Goal: Task Accomplishment & Management: Use online tool/utility

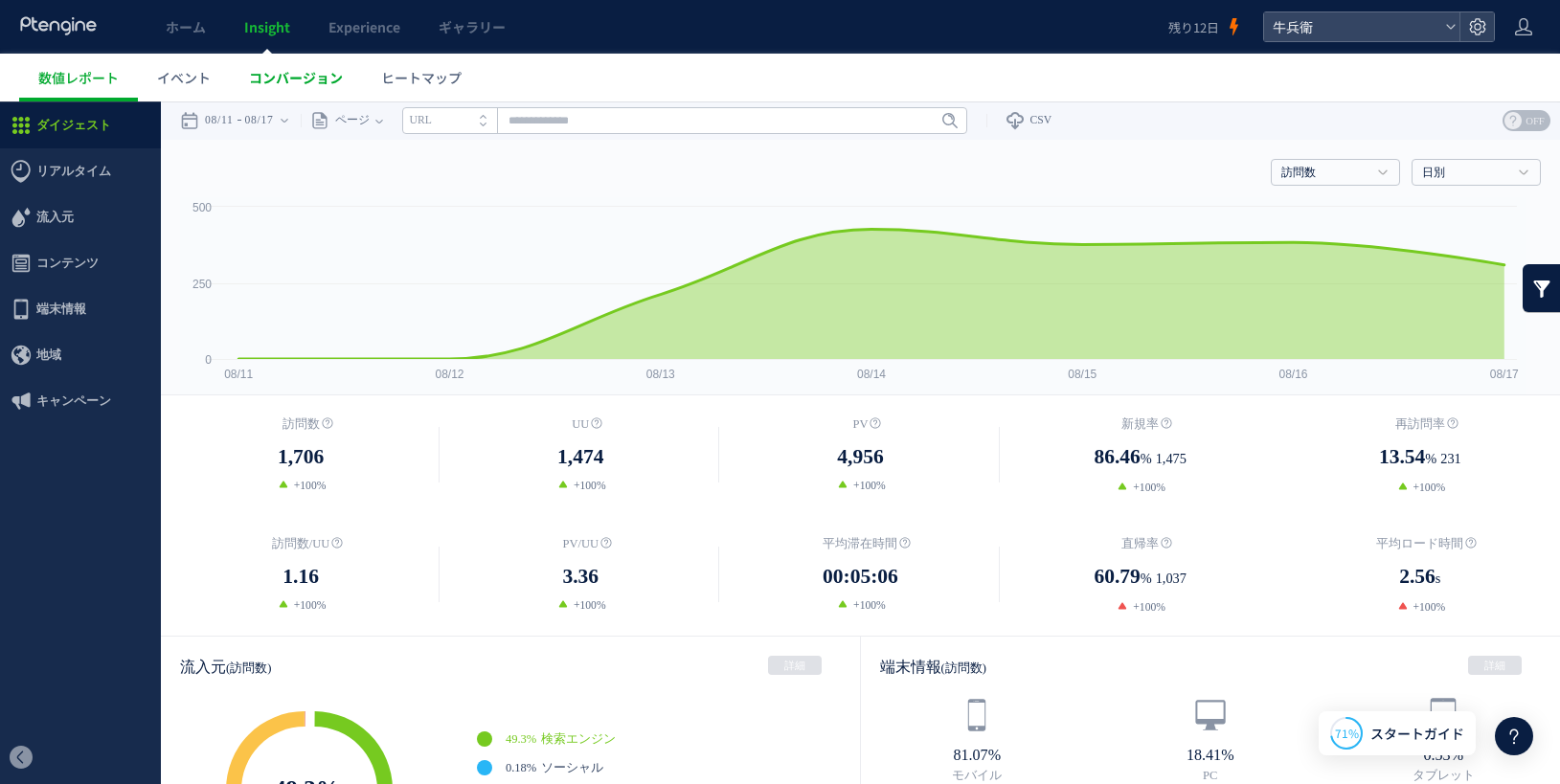
click at [269, 82] on span "コンバージョン" at bounding box center [296, 77] width 94 height 19
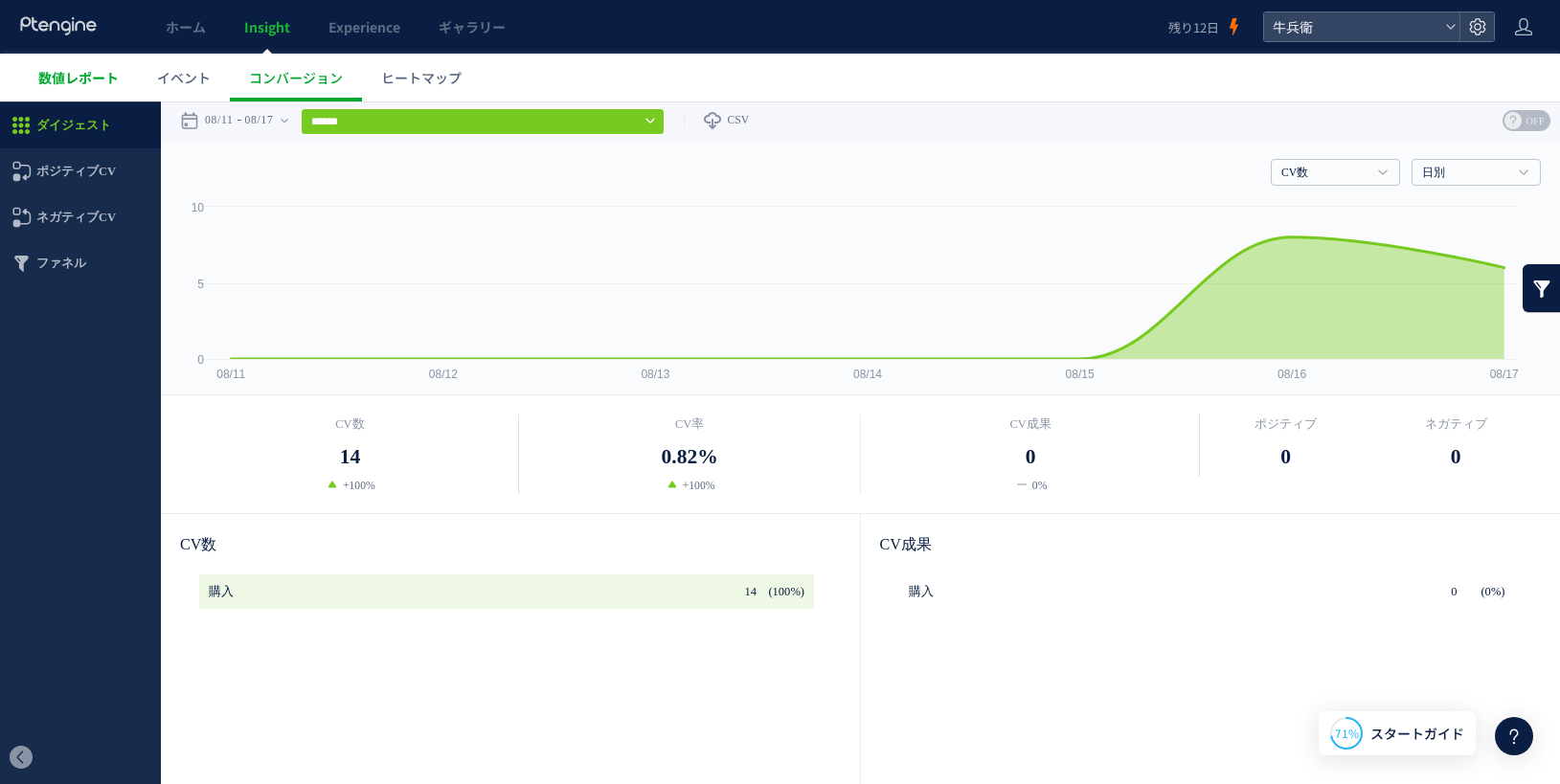
click at [98, 66] on link "数値レポート" at bounding box center [78, 77] width 119 height 48
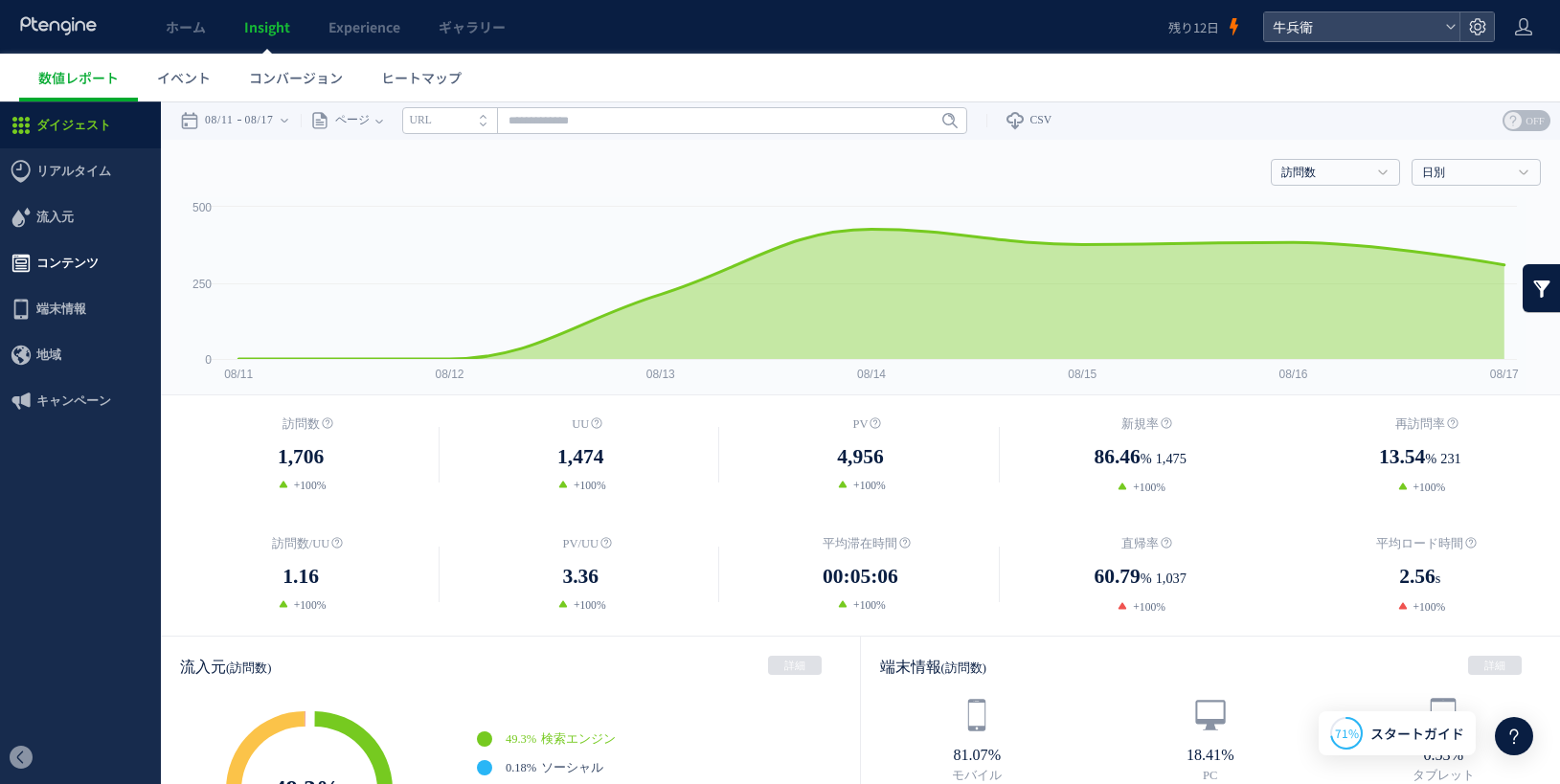
click at [94, 277] on span "コンテンツ" at bounding box center [67, 263] width 62 height 46
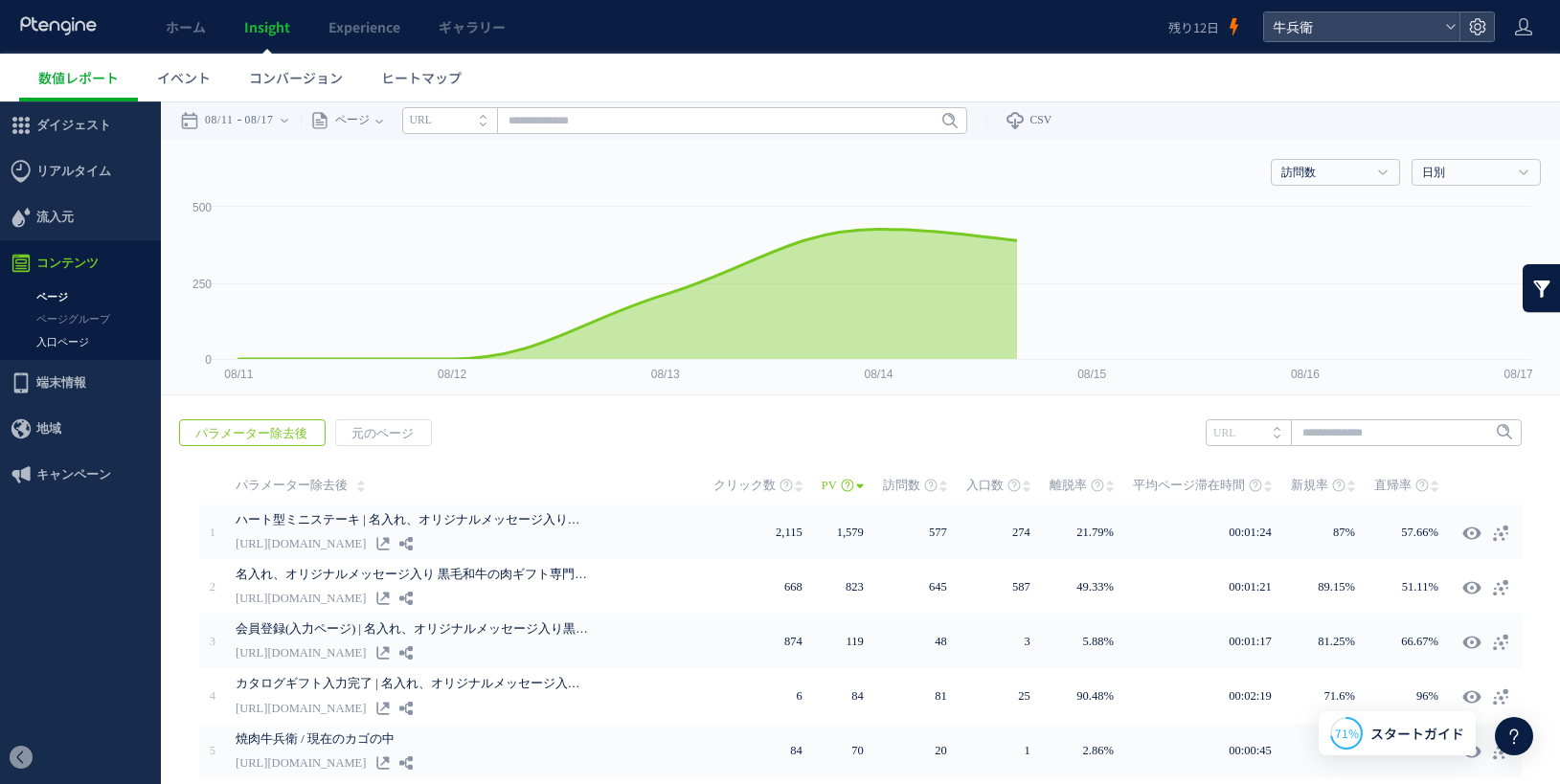
click at [84, 337] on link "入口ページ" at bounding box center [80, 342] width 161 height 22
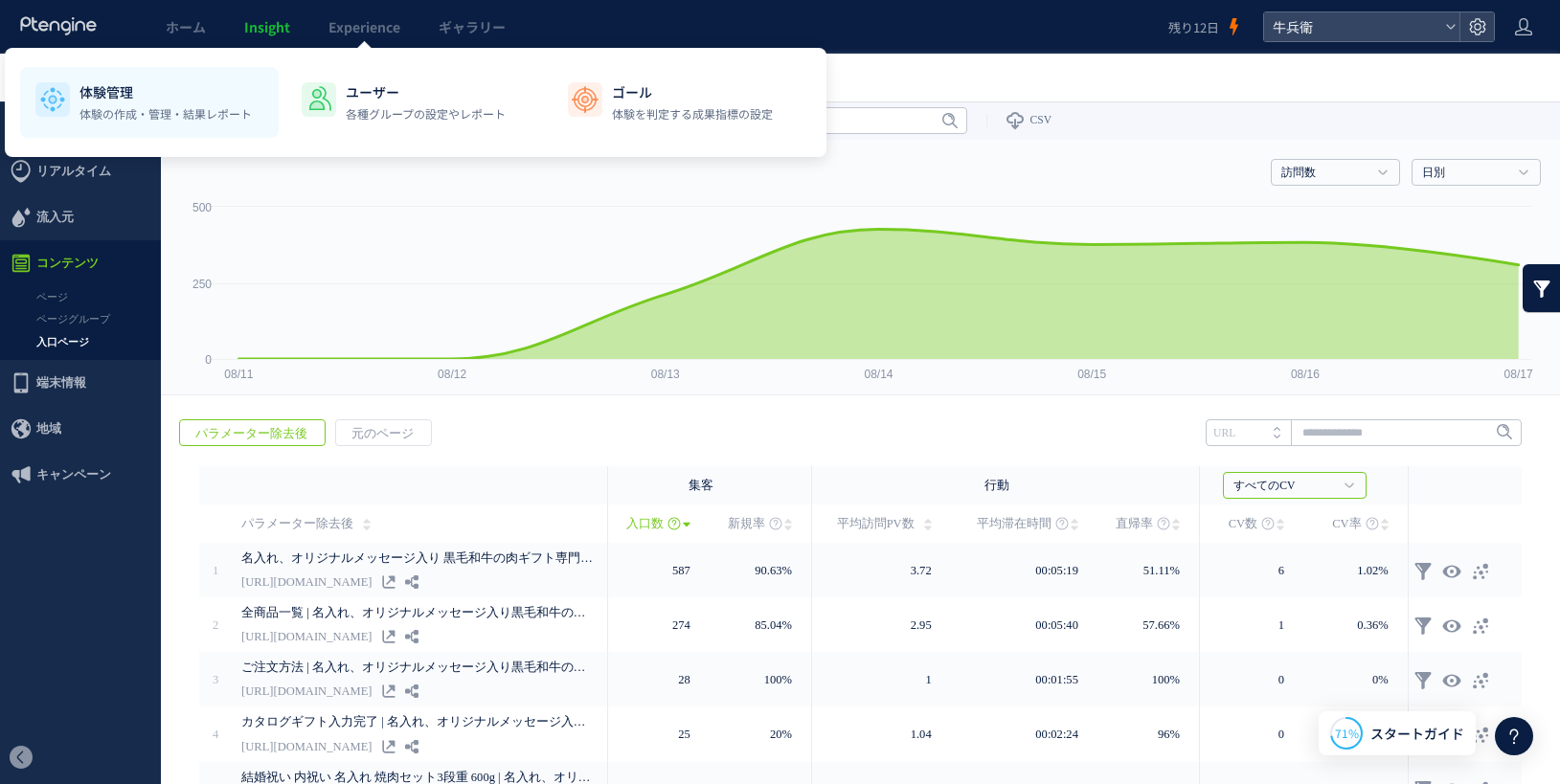
click at [127, 111] on p "体験の作成・管理・結果レポート" at bounding box center [166, 113] width 173 height 17
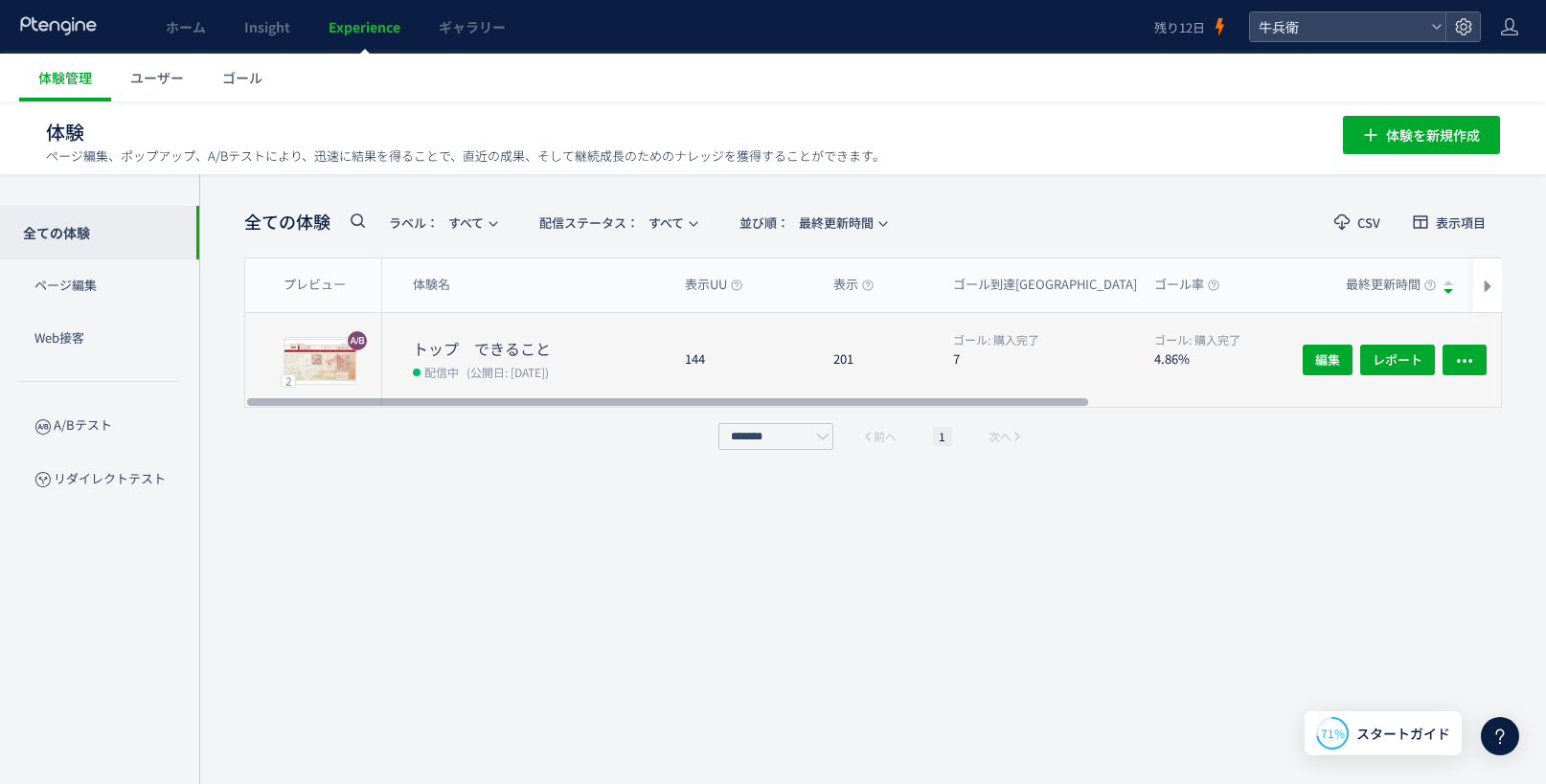
click at [706, 344] on div "144" at bounding box center [744, 360] width 149 height 94
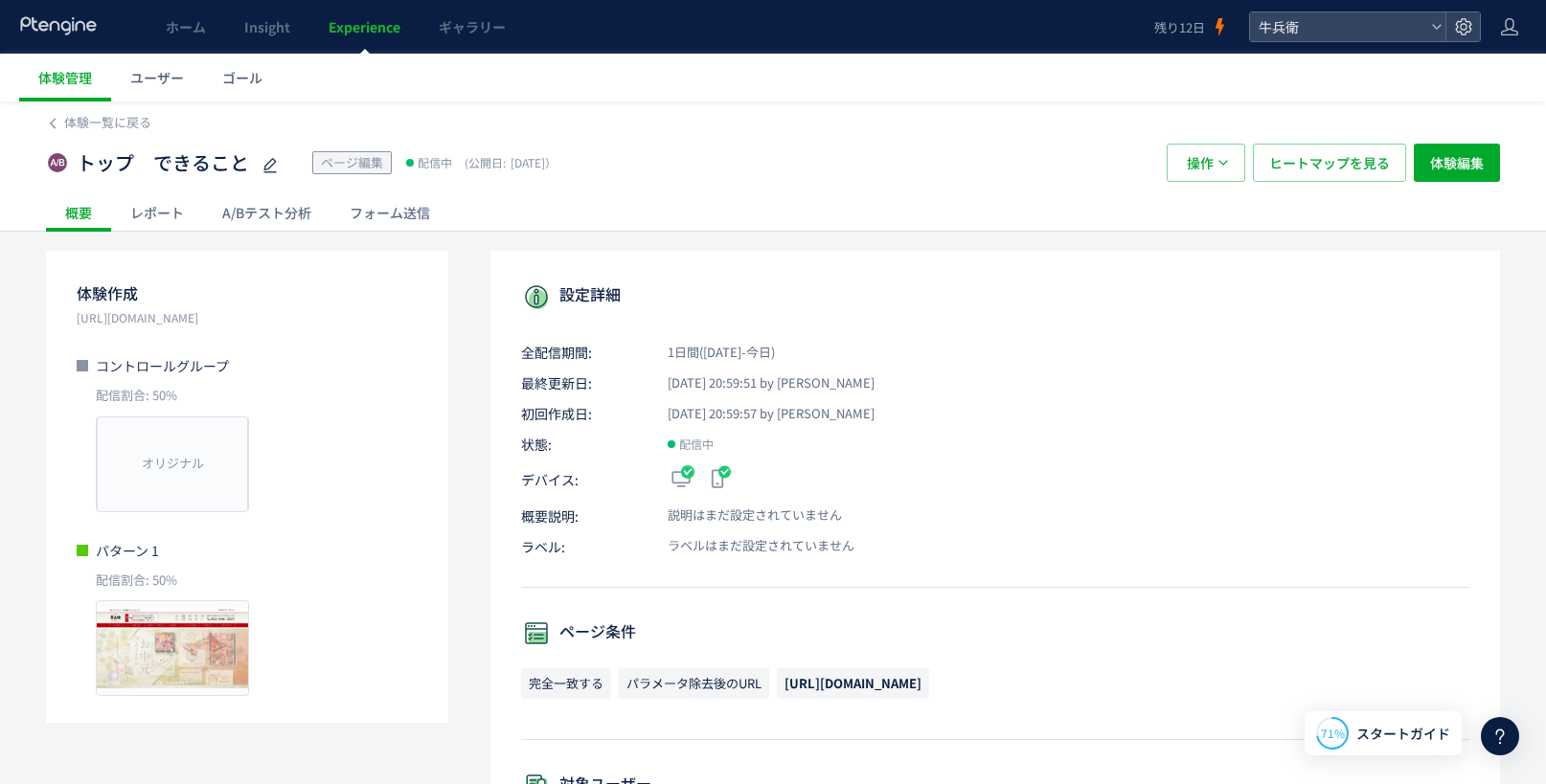
click at [281, 206] on div "A/Bテスト分析" at bounding box center [267, 212] width 127 height 39
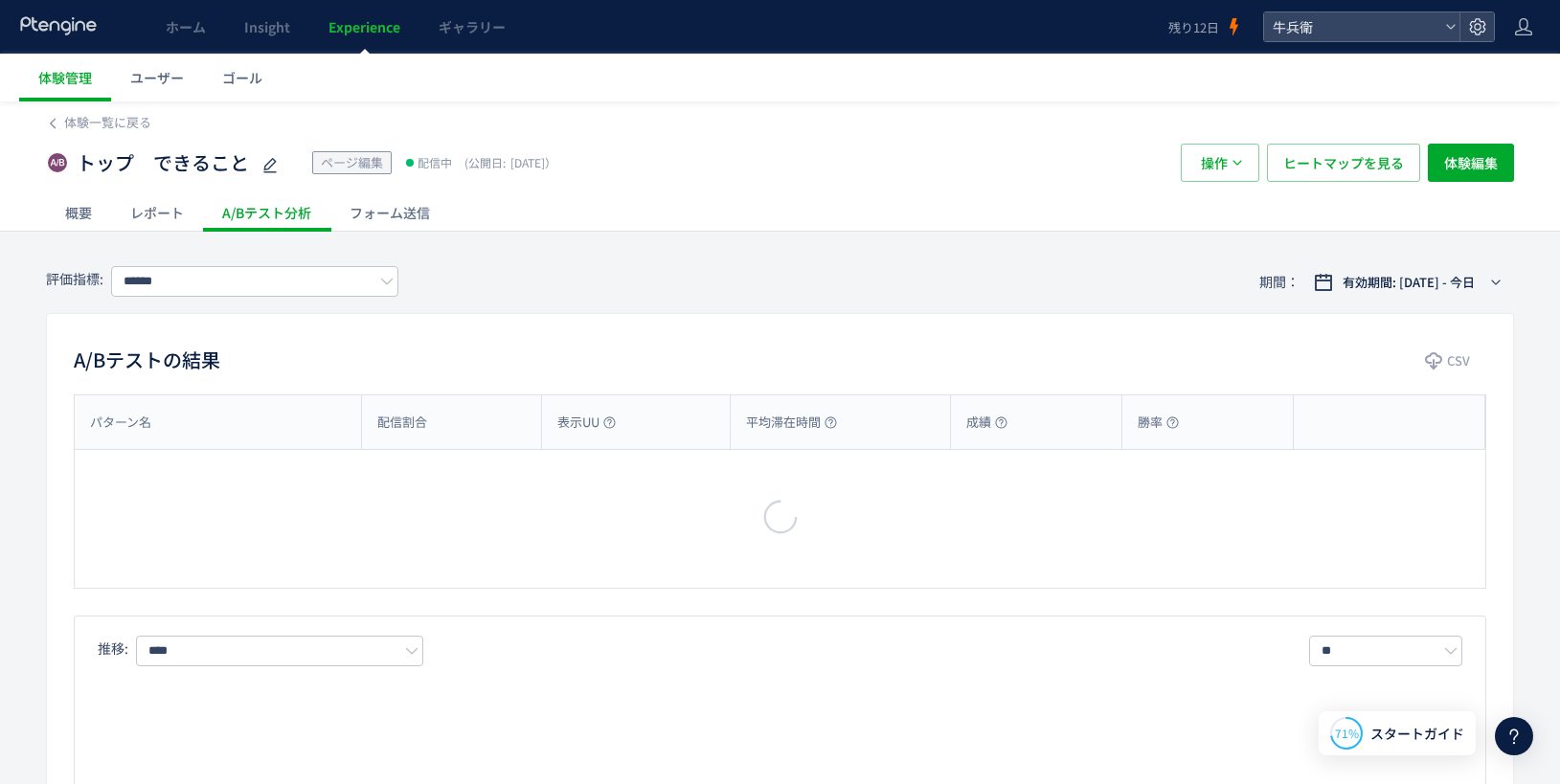
type input "****"
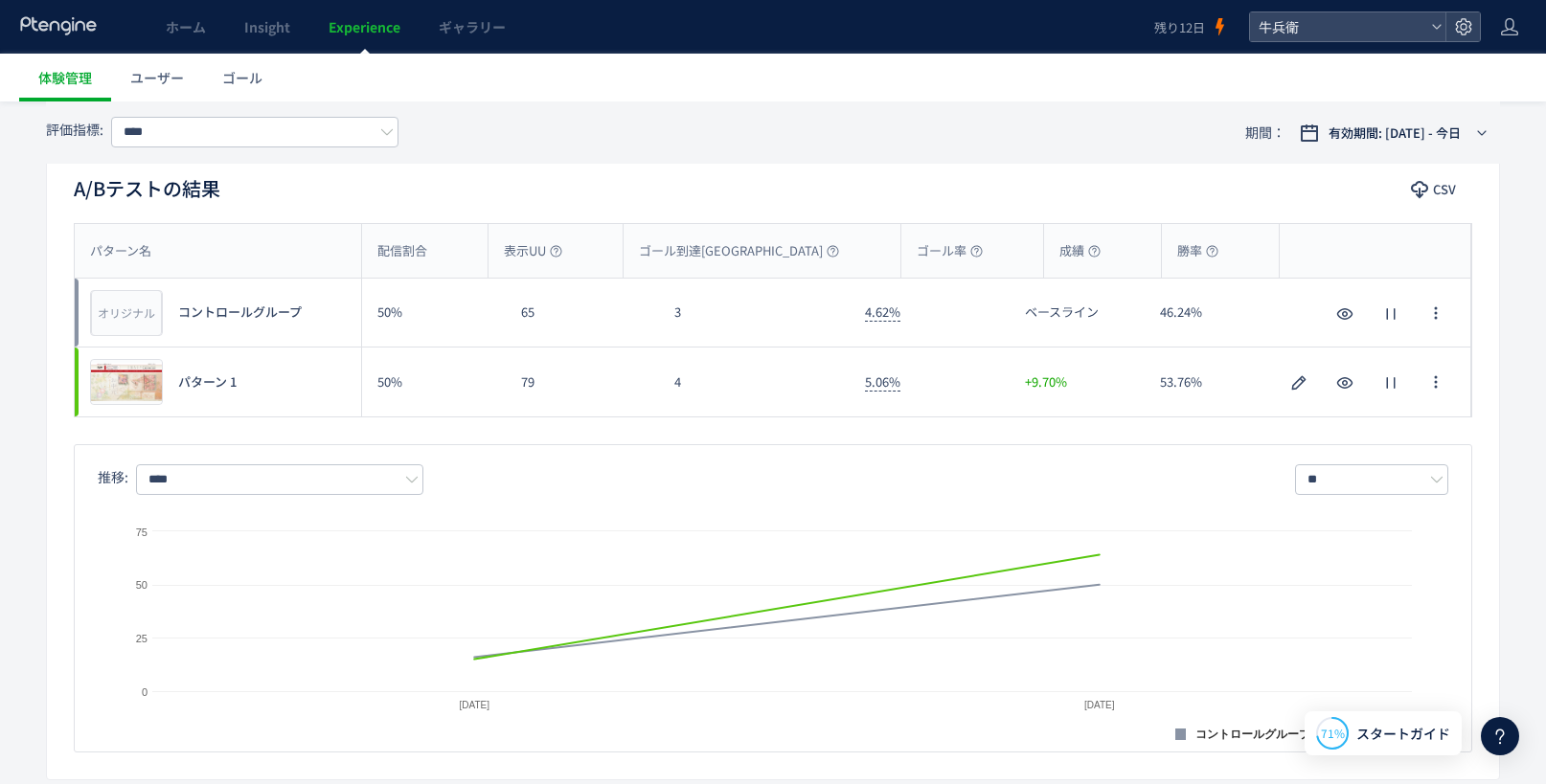
scroll to position [100, 0]
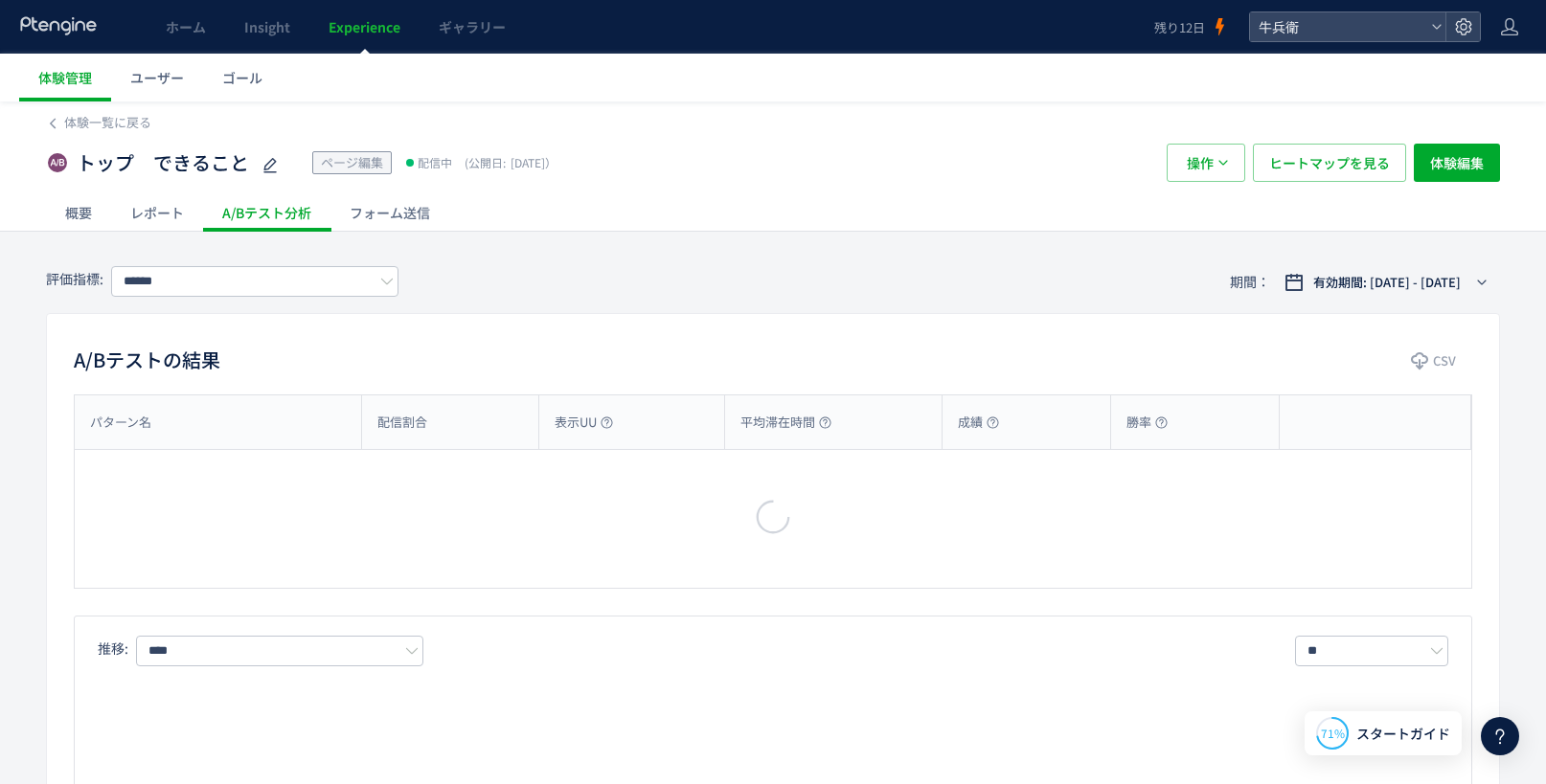
type input "****"
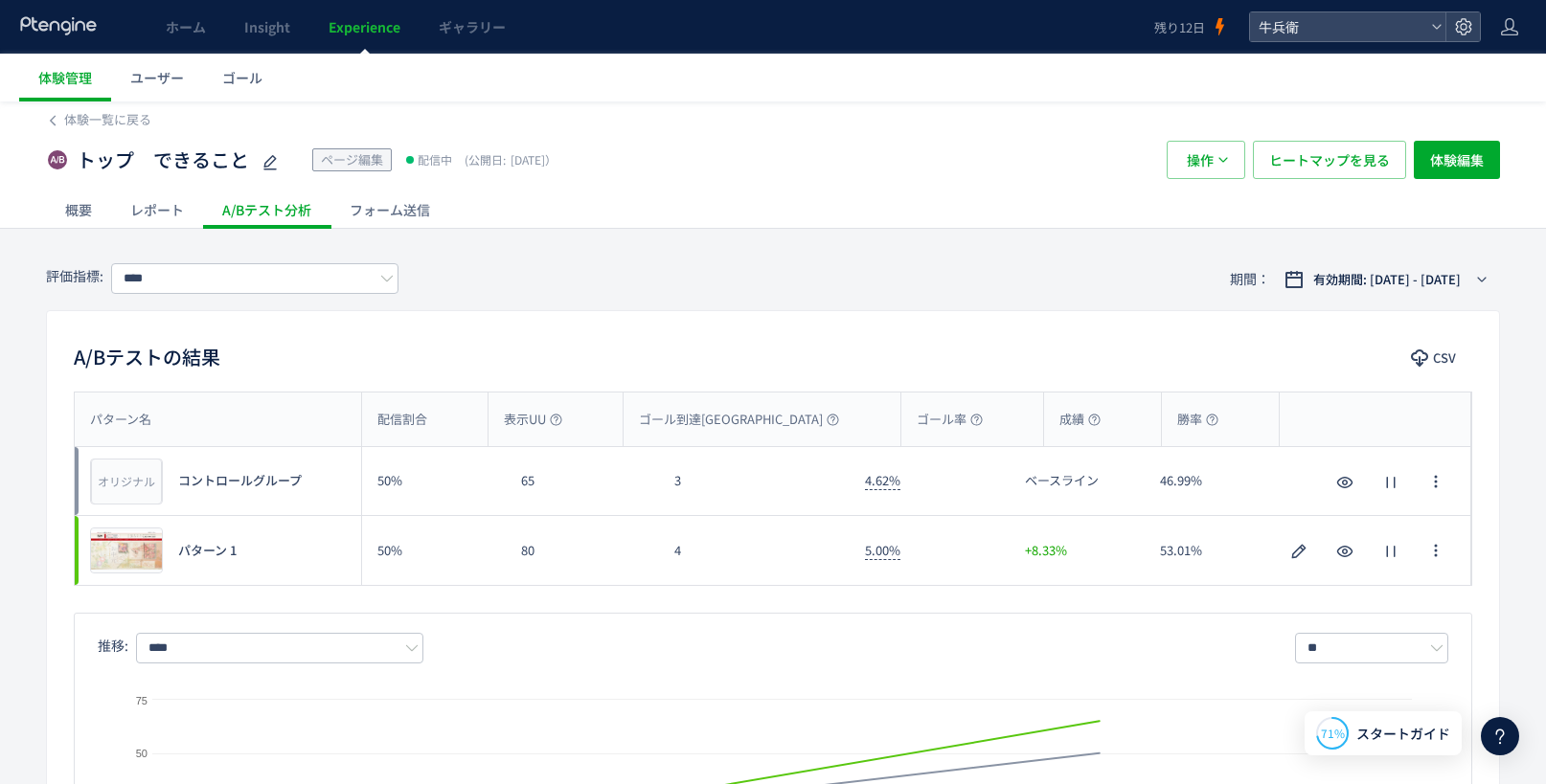
scroll to position [4, 0]
click at [211, 29] on link "ホーム" at bounding box center [185, 27] width 78 height 54
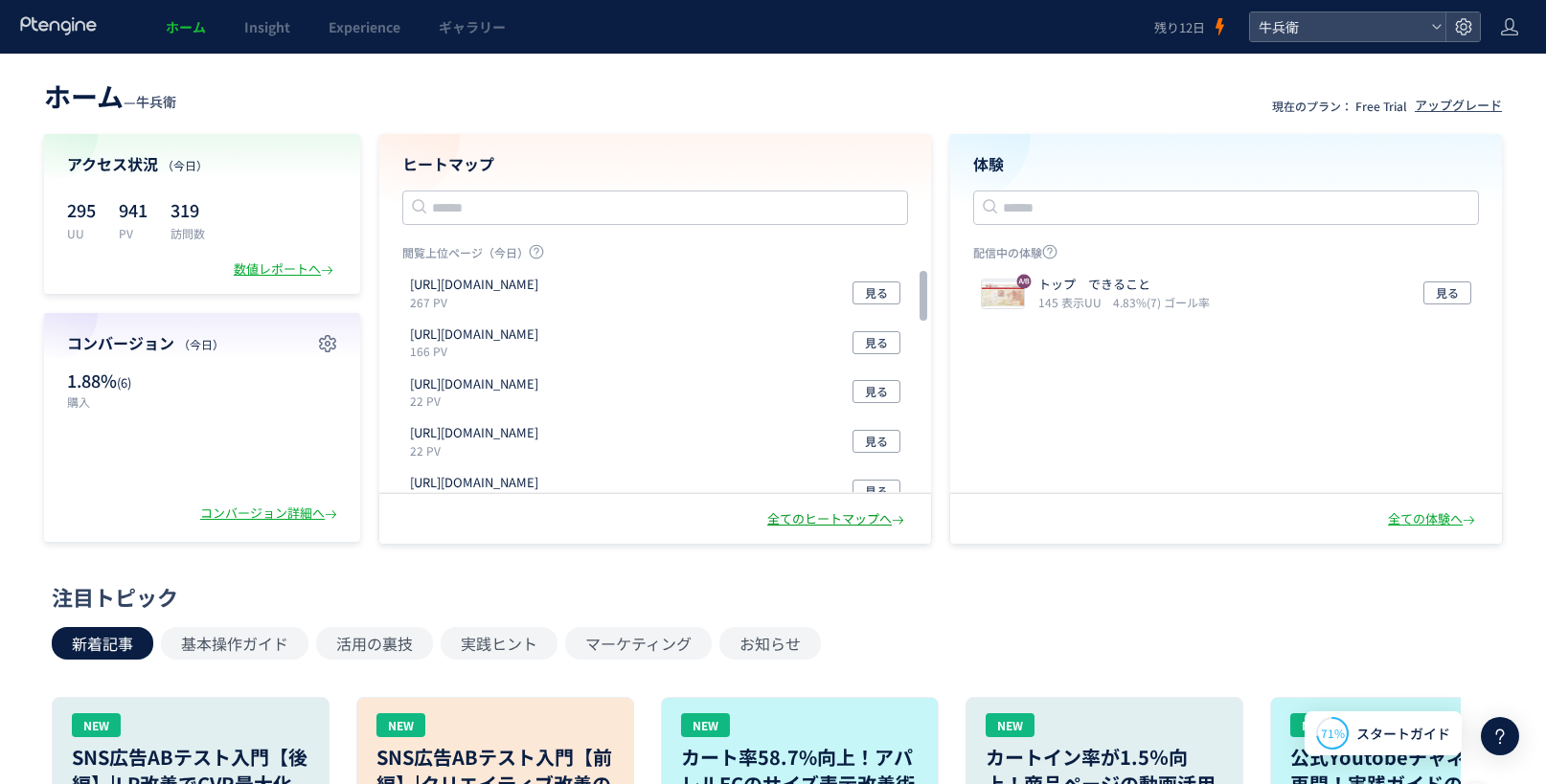
click at [829, 516] on div "全てのヒートマップへ" at bounding box center [838, 519] width 141 height 18
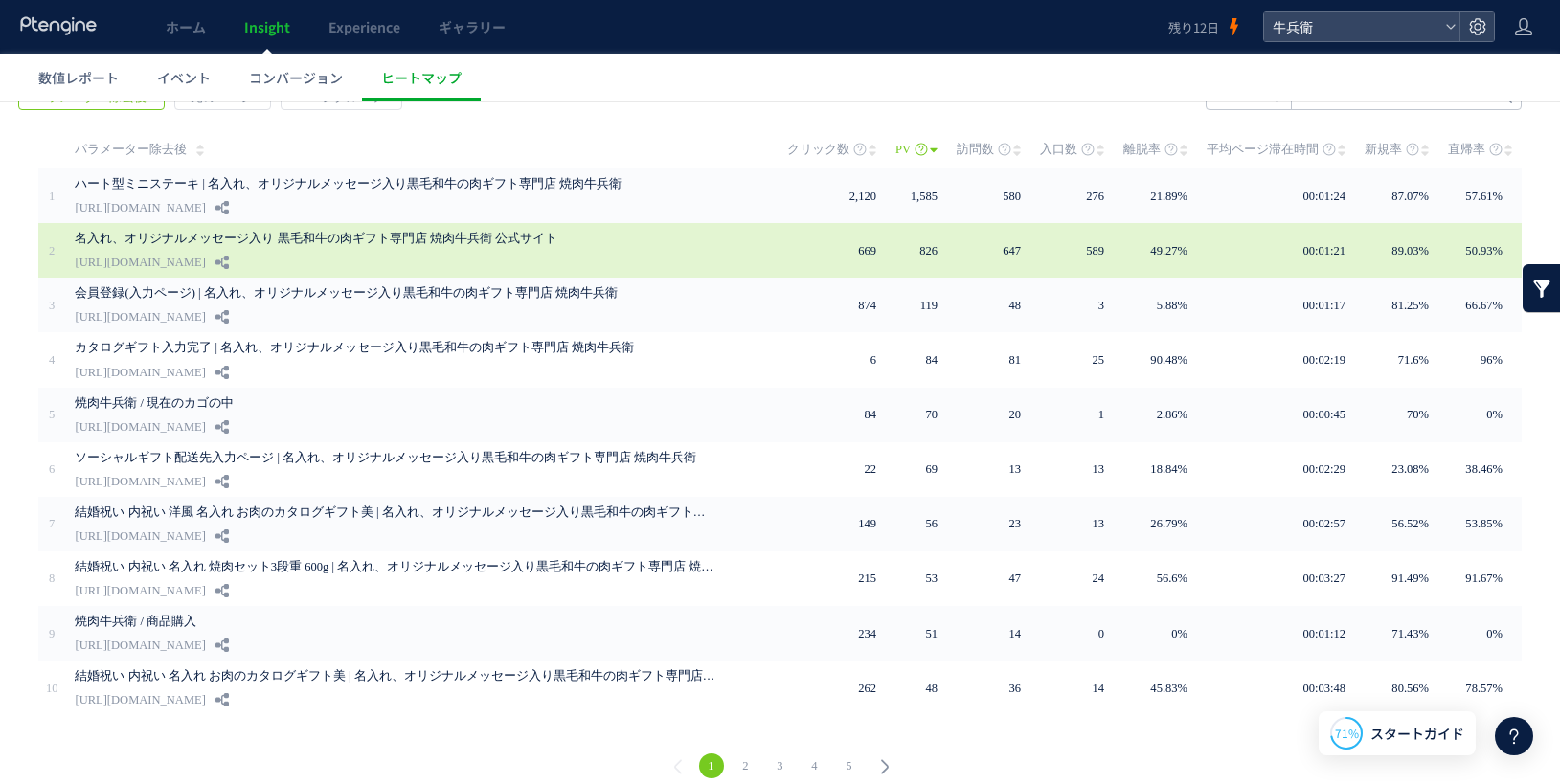
scroll to position [86, 0]
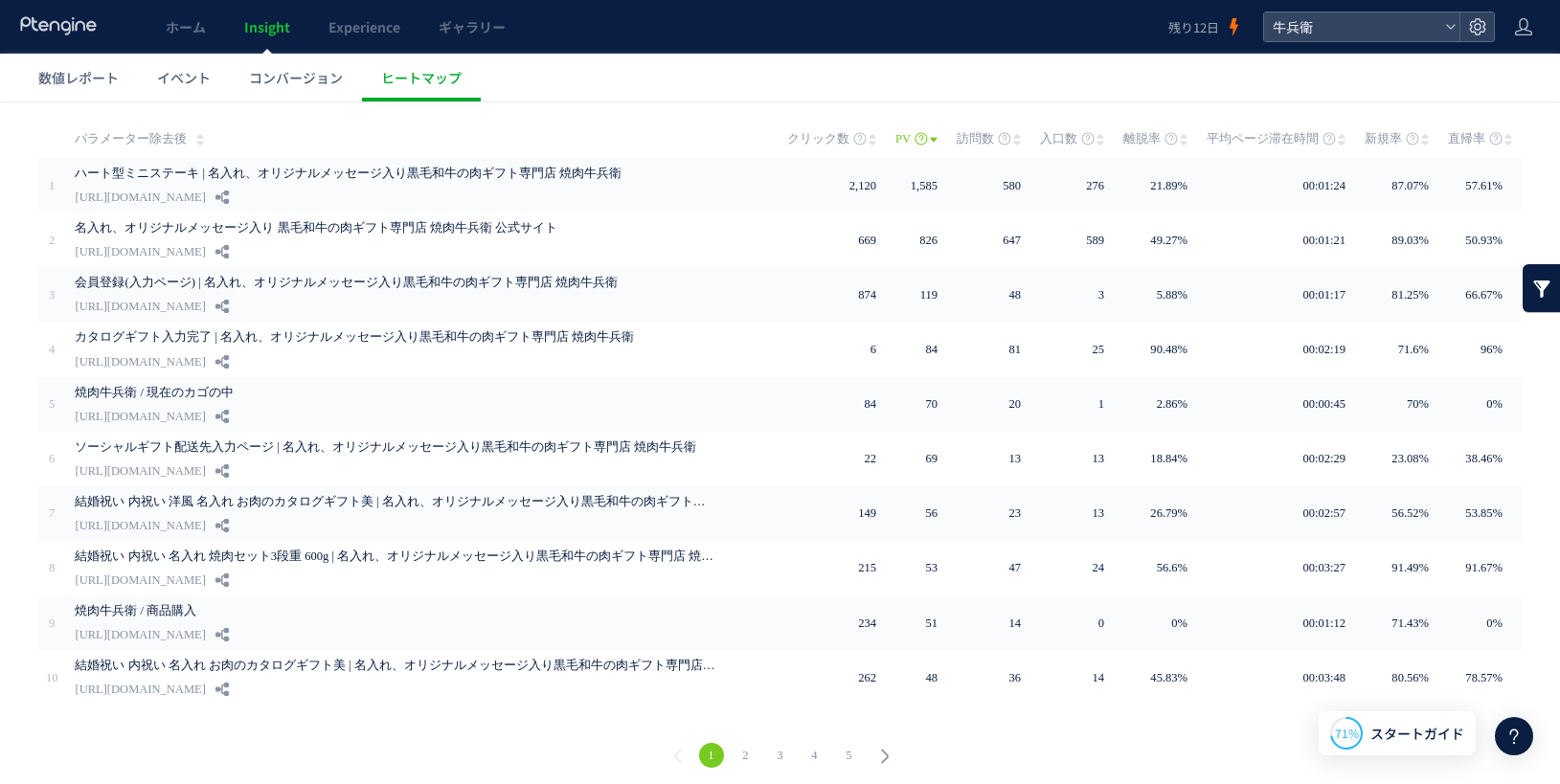
click at [1338, 146] on icon at bounding box center [1342, 139] width 8 height 15
click at [1338, 140] on icon at bounding box center [1342, 139] width 8 height 15
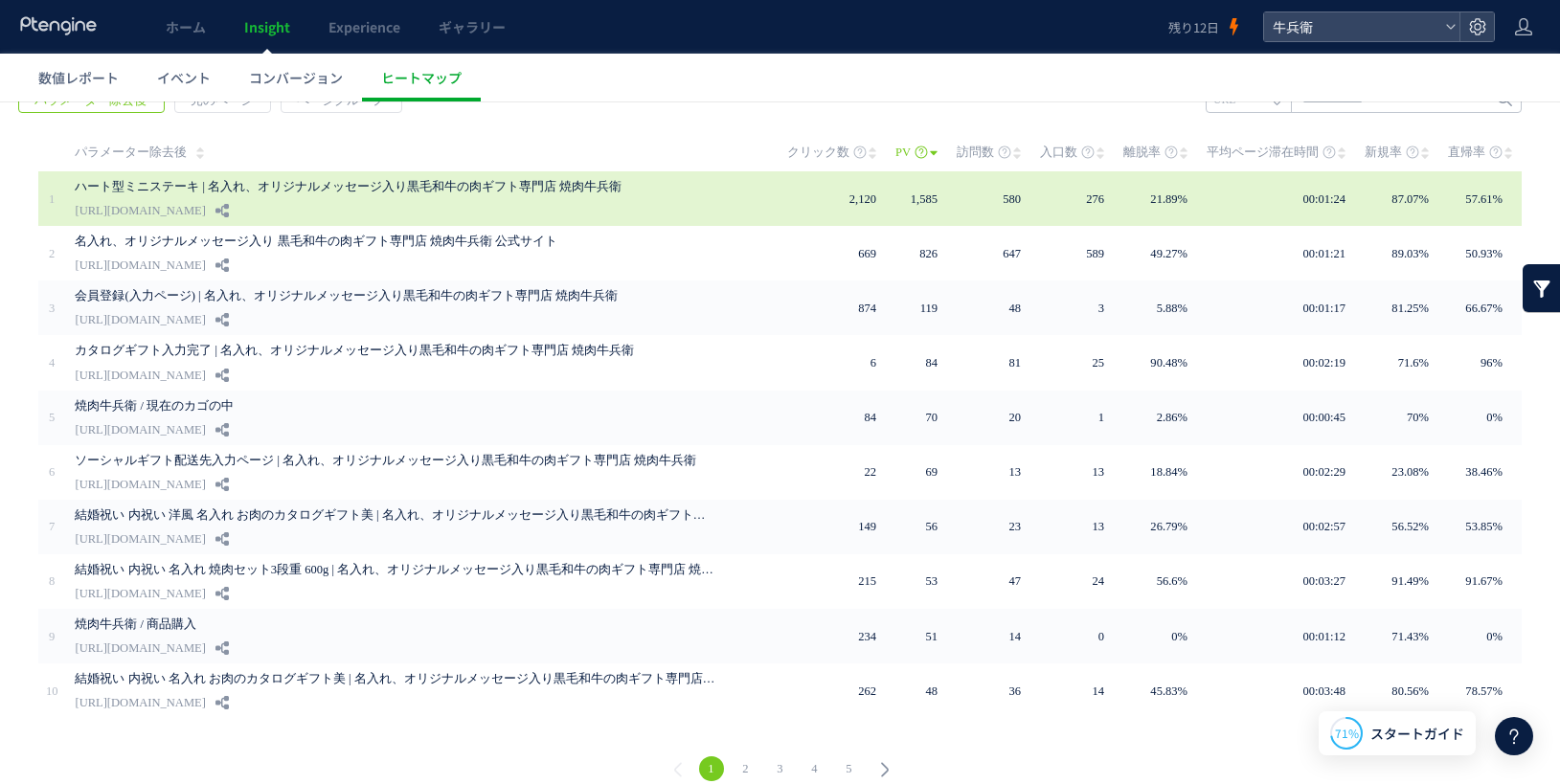
scroll to position [49, 0]
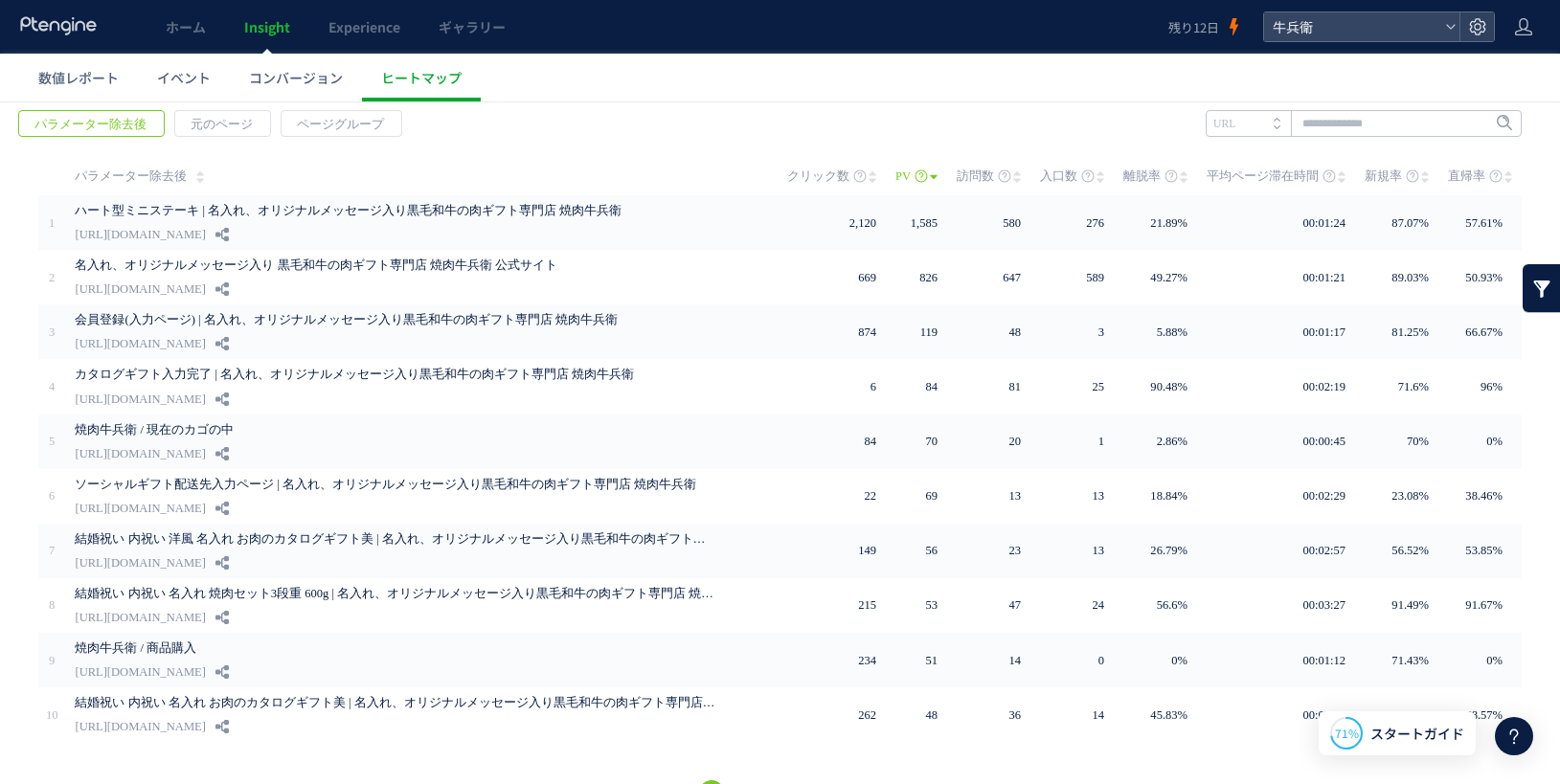
click at [1338, 173] on use at bounding box center [1342, 177] width 8 height 12
click at [1288, 171] on span "平均ページ滞在時間" at bounding box center [1262, 175] width 112 height 39
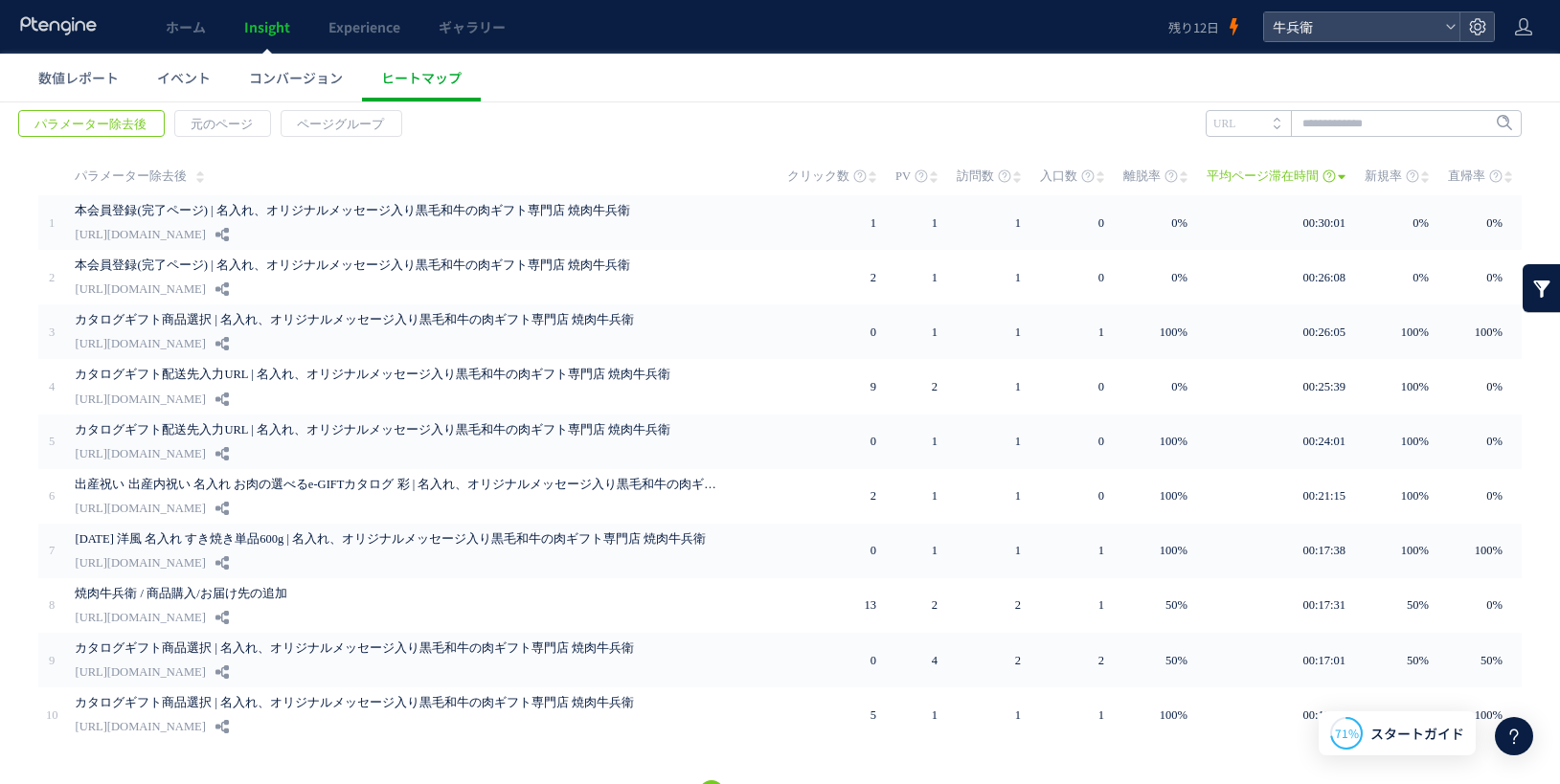
click at [1288, 171] on span "平均ページ滞在時間" at bounding box center [1262, 175] width 112 height 39
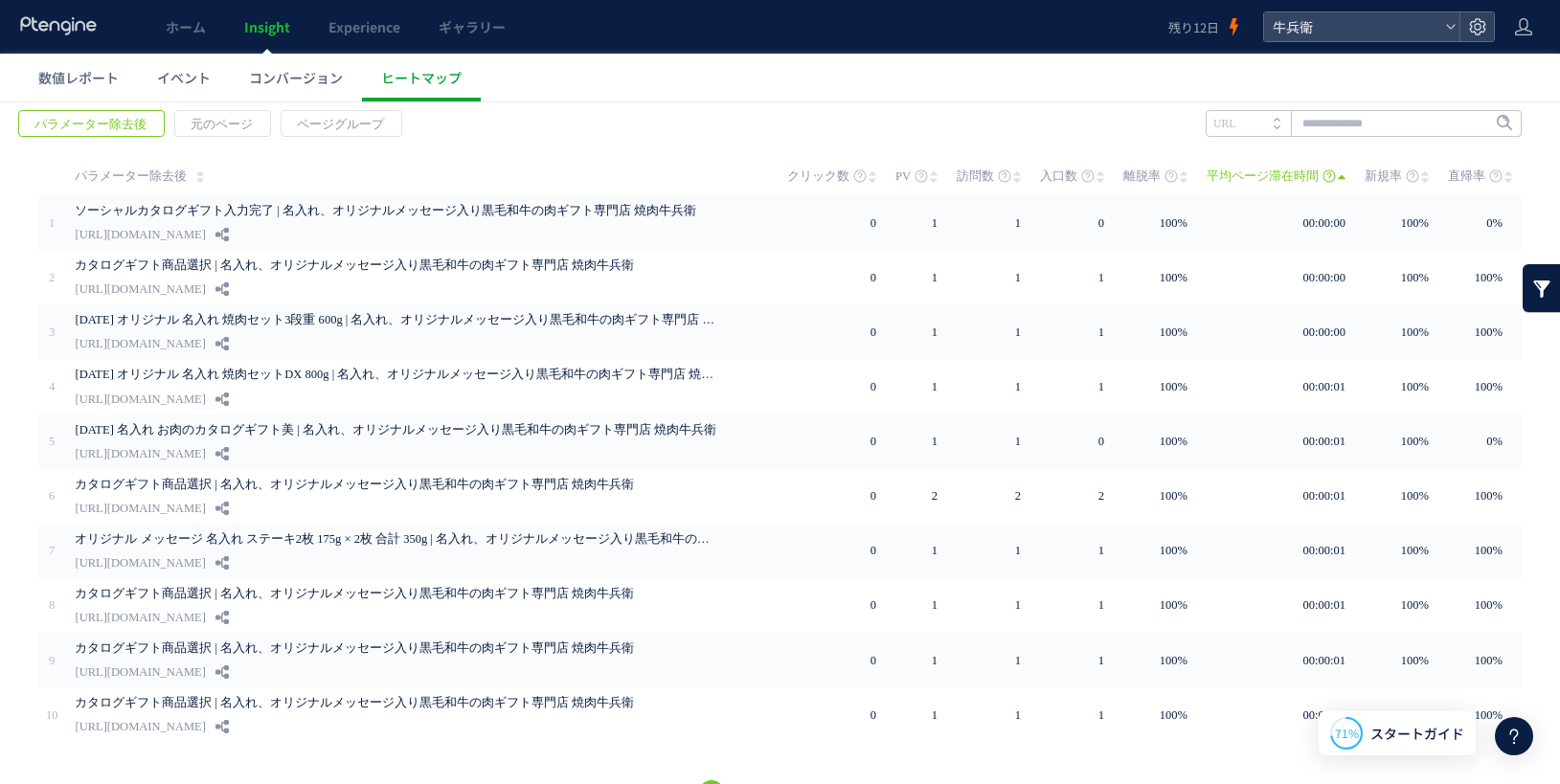
click at [1288, 171] on span "平均ページ滞在時間" at bounding box center [1262, 175] width 112 height 39
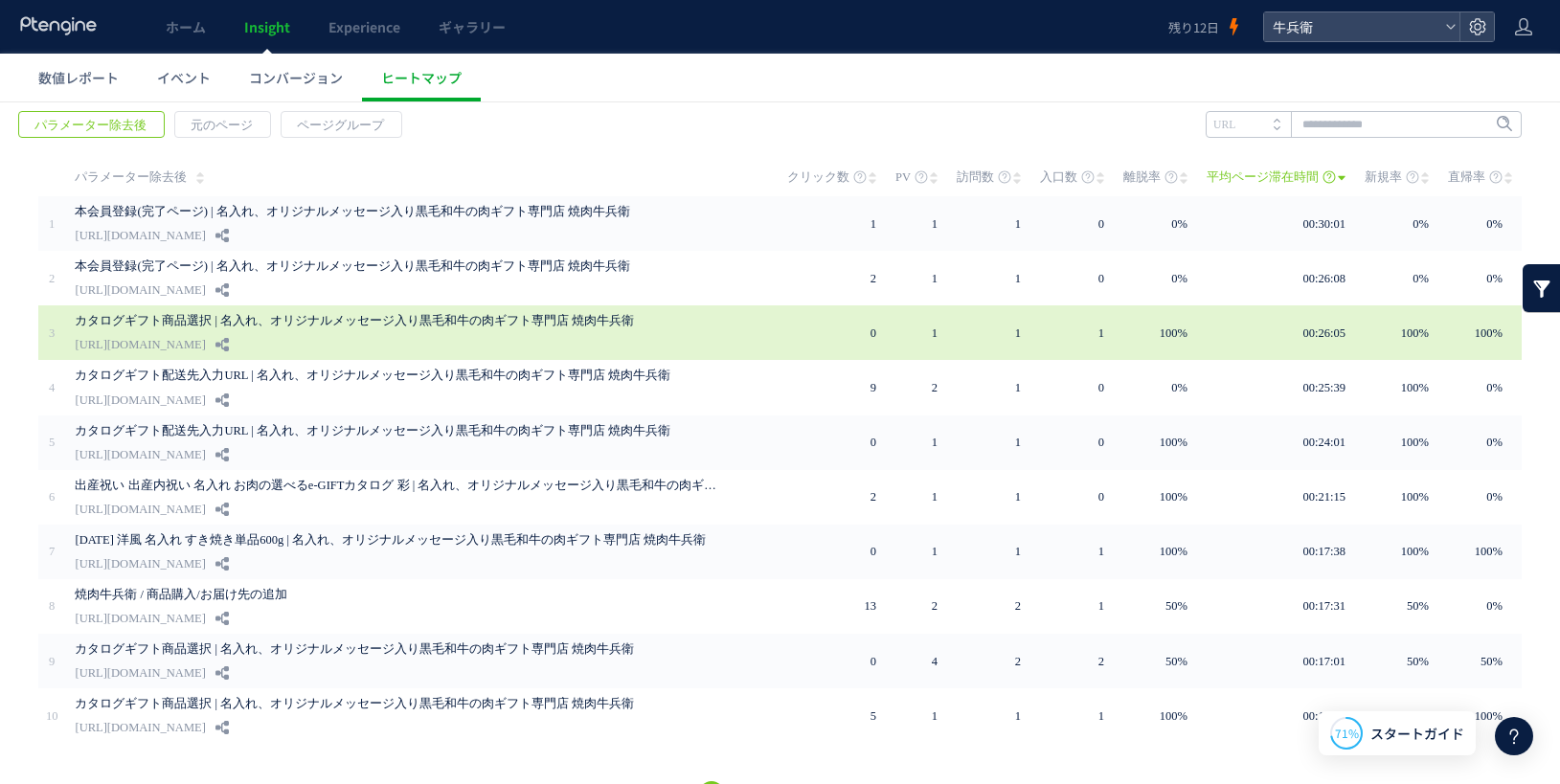
scroll to position [93, 0]
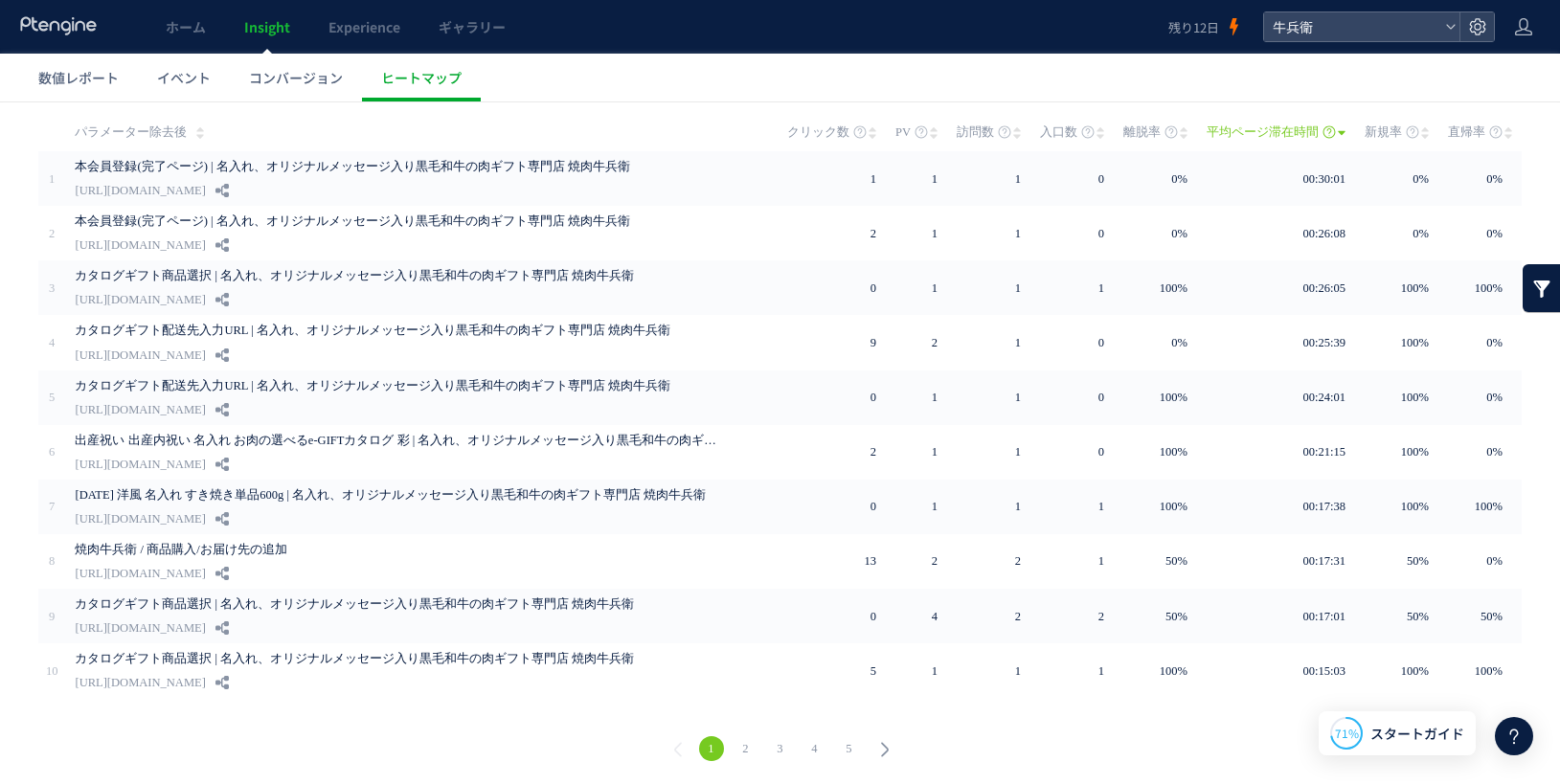
click at [888, 749] on icon at bounding box center [885, 749] width 27 height 27
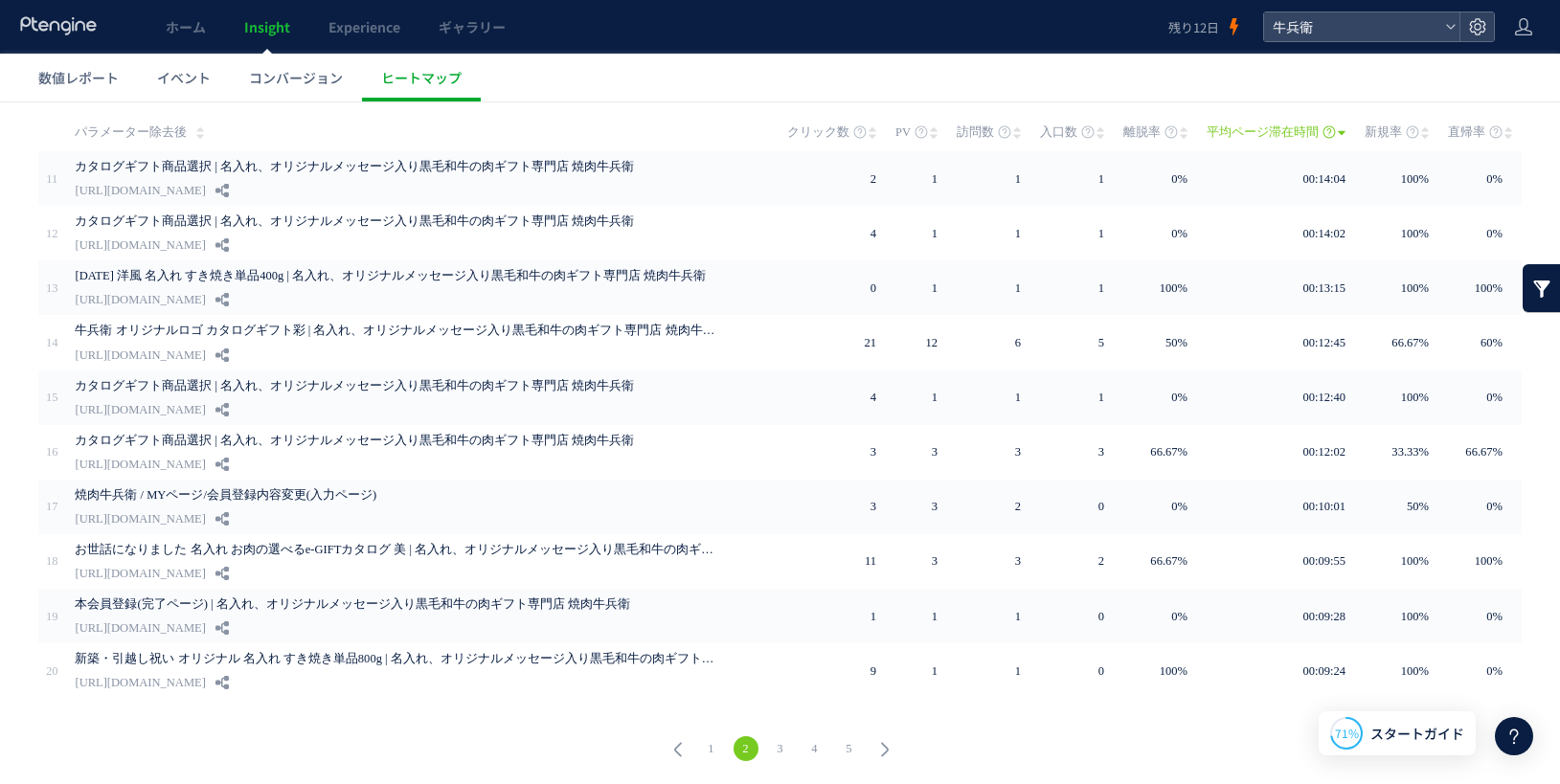
click at [881, 749] on icon at bounding box center [885, 749] width 27 height 27
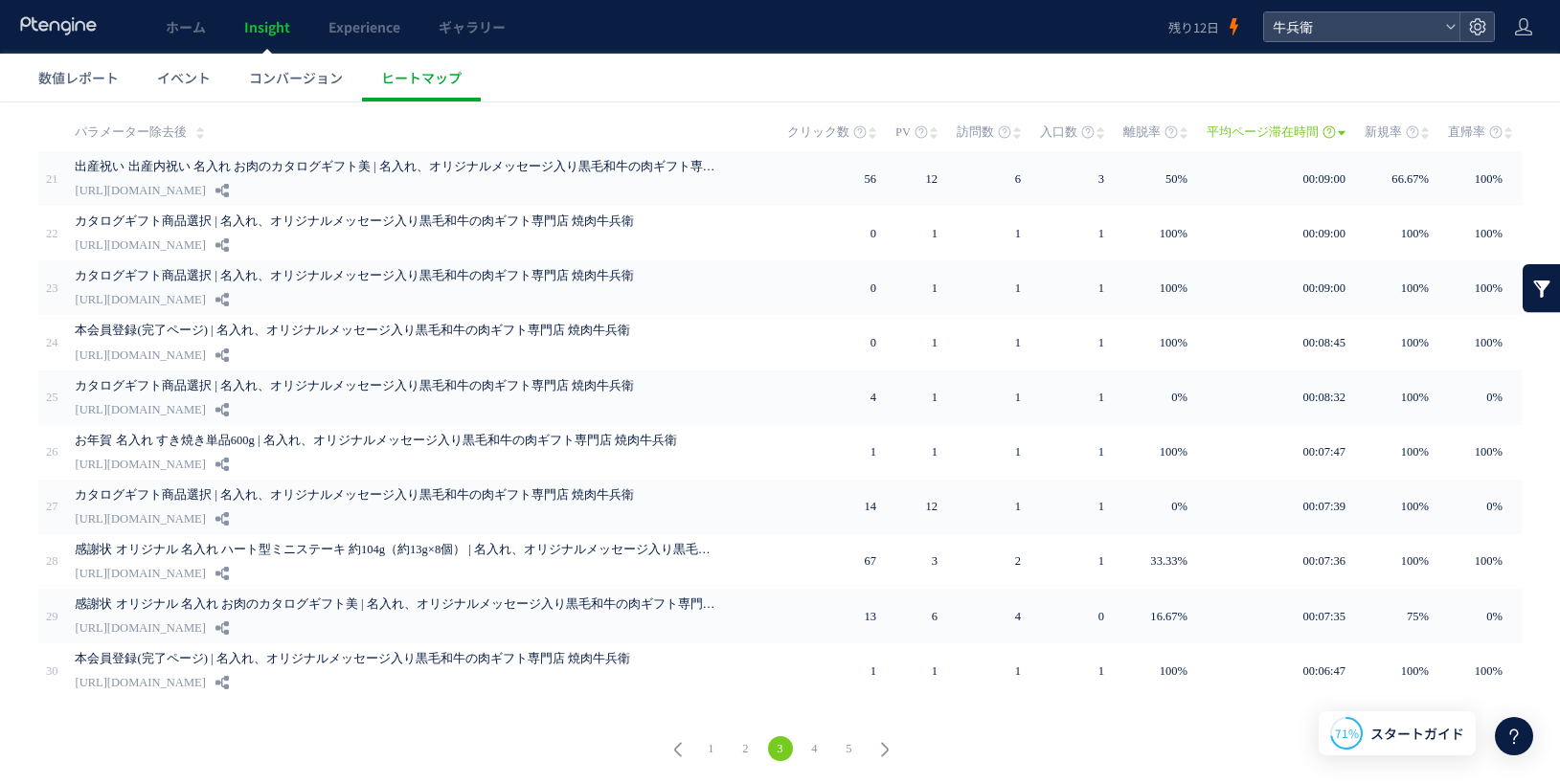
click at [872, 745] on icon at bounding box center [885, 749] width 27 height 27
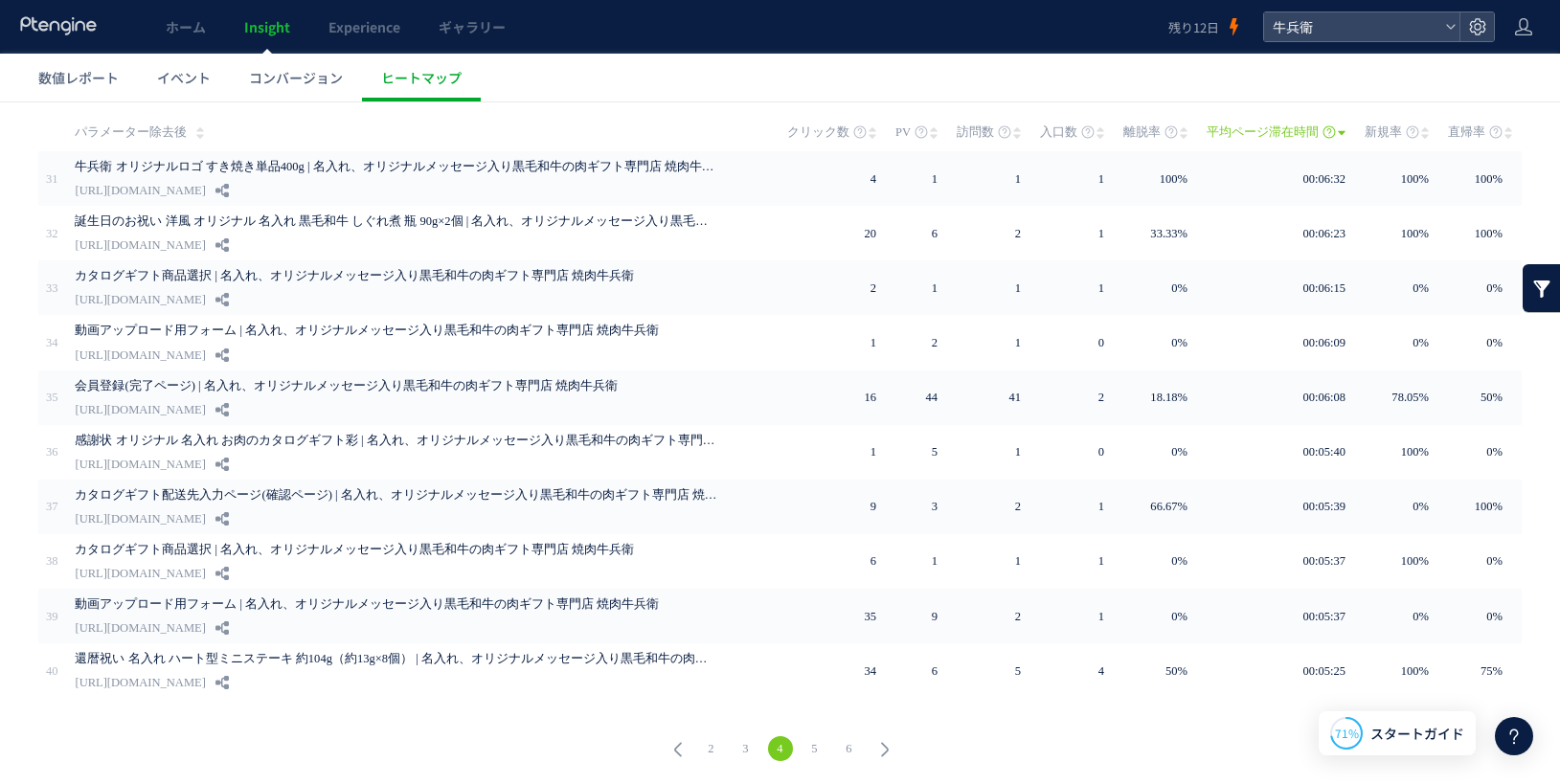
click at [872, 745] on icon at bounding box center [885, 749] width 27 height 27
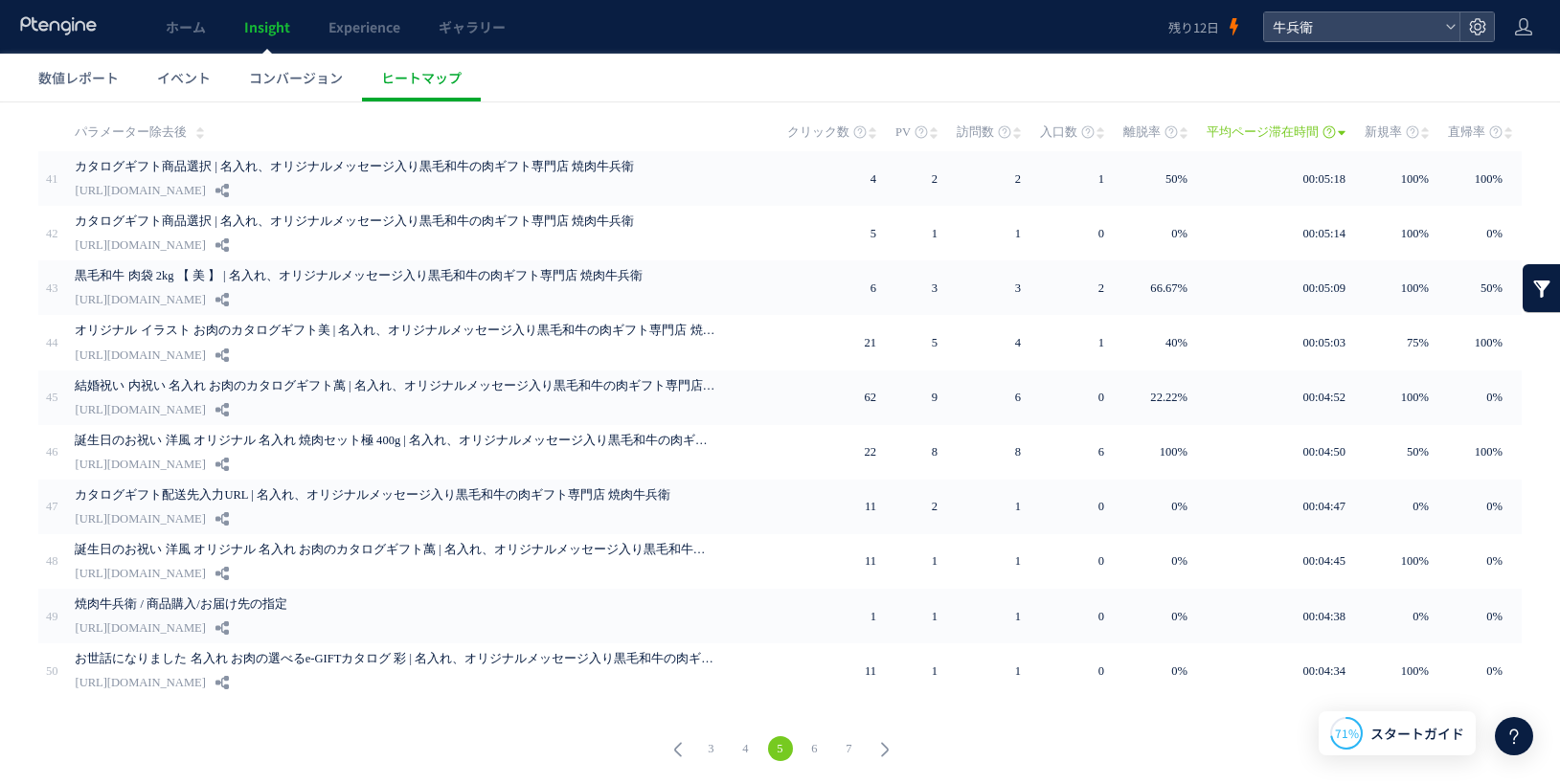
click at [872, 745] on icon at bounding box center [885, 749] width 27 height 27
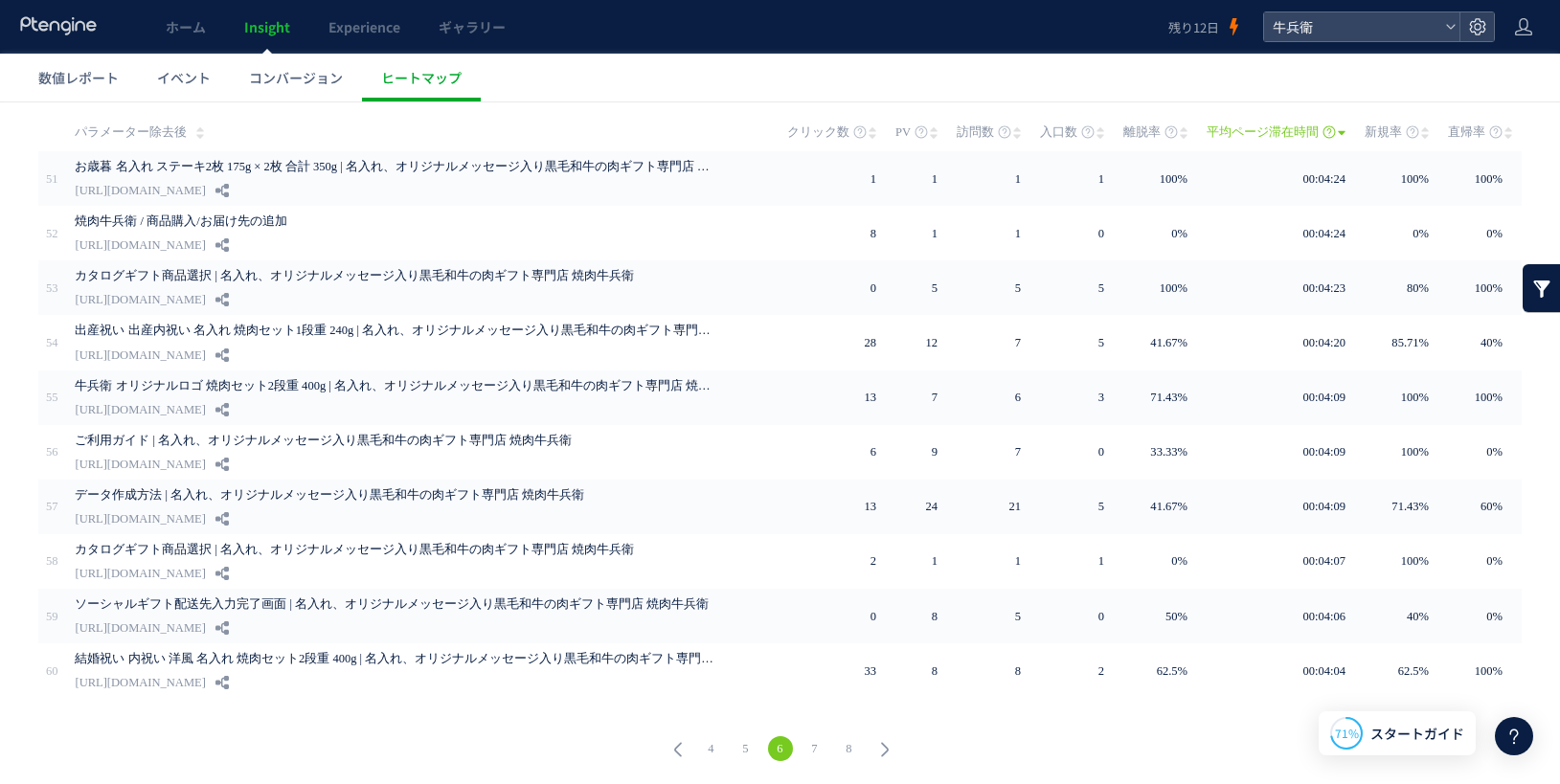
click at [872, 745] on icon at bounding box center [885, 749] width 27 height 27
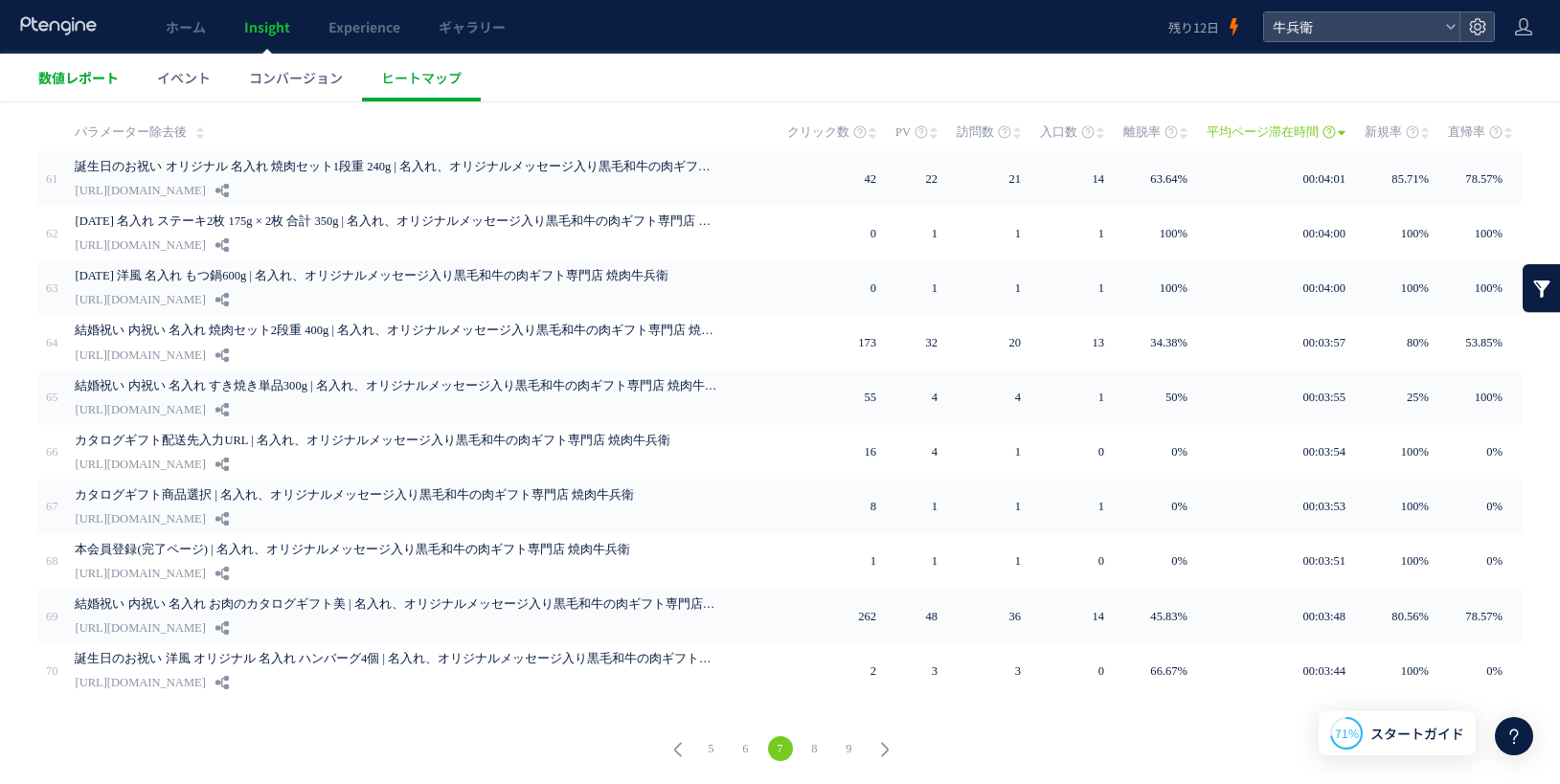
click at [89, 75] on span "数値レポート" at bounding box center [78, 77] width 80 height 19
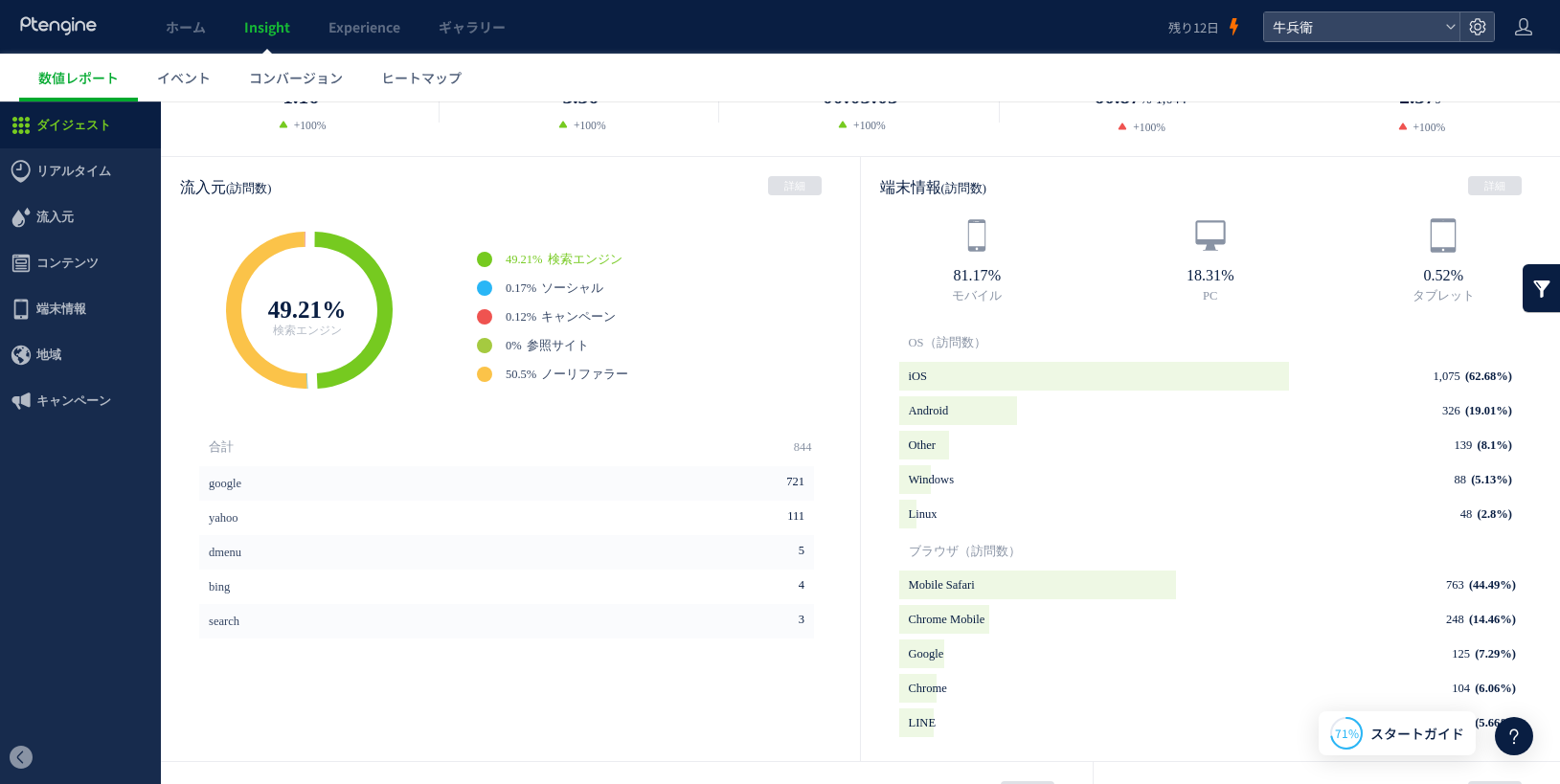
scroll to position [481, 0]
click at [550, 283] on span "ソーシャル" at bounding box center [572, 287] width 62 height 14
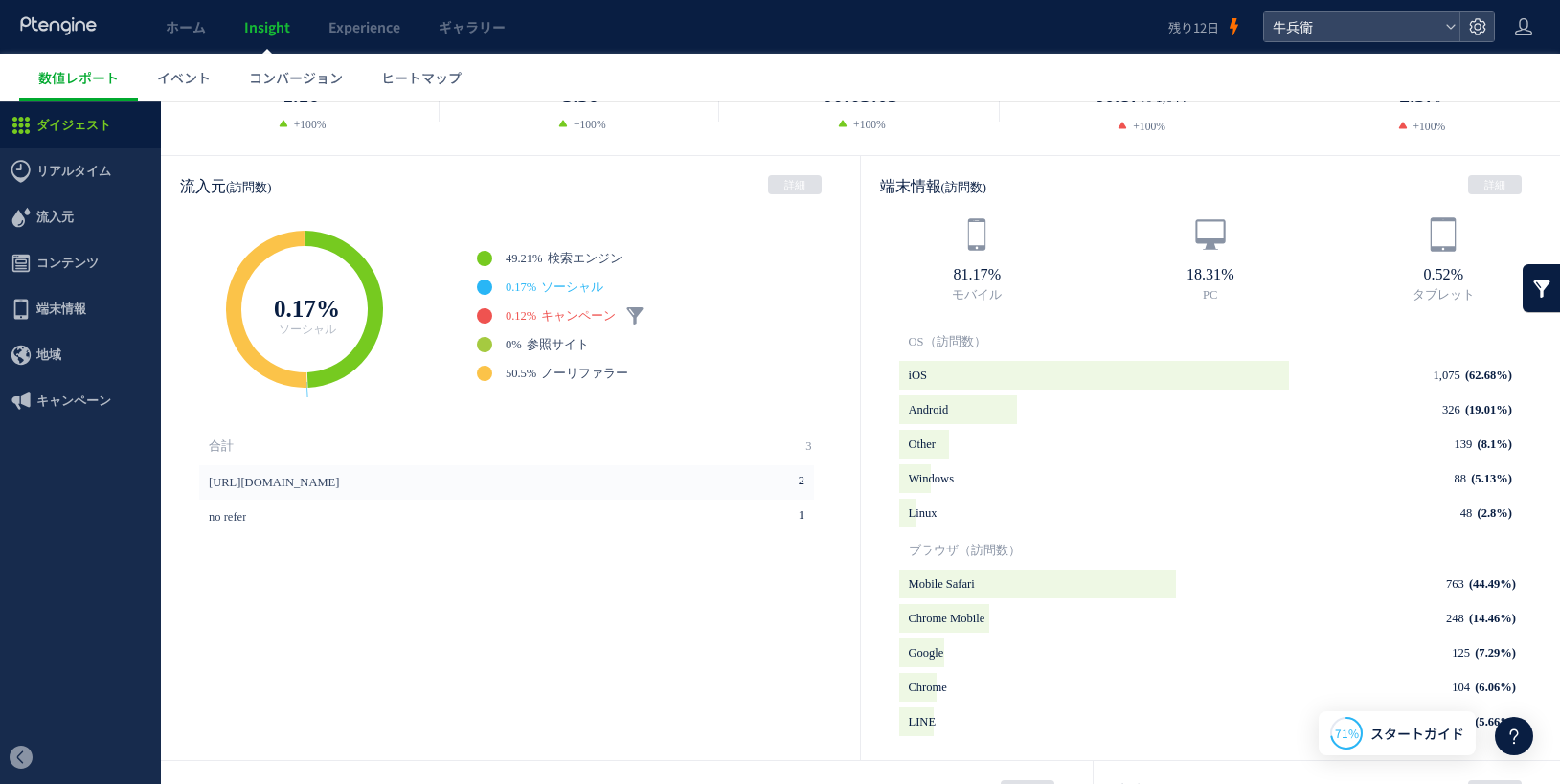
click at [554, 310] on span "キャンペーン" at bounding box center [578, 316] width 74 height 14
click at [556, 338] on span "参照サイト" at bounding box center [557, 345] width 62 height 14
click at [567, 371] on span "ノーリファラー" at bounding box center [585, 374] width 87 height 14
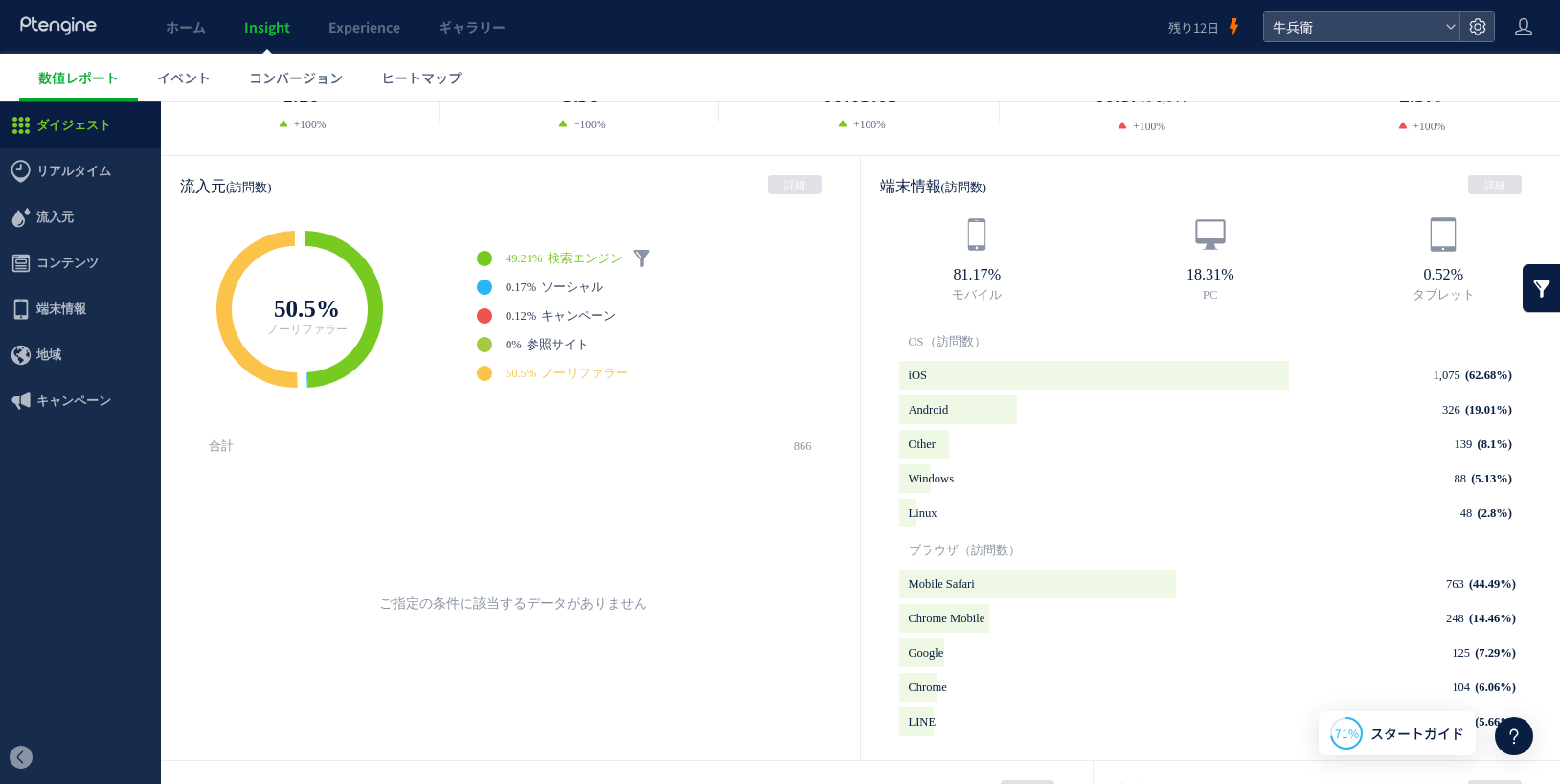
click at [555, 252] on span "検索エンジン" at bounding box center [584, 259] width 74 height 14
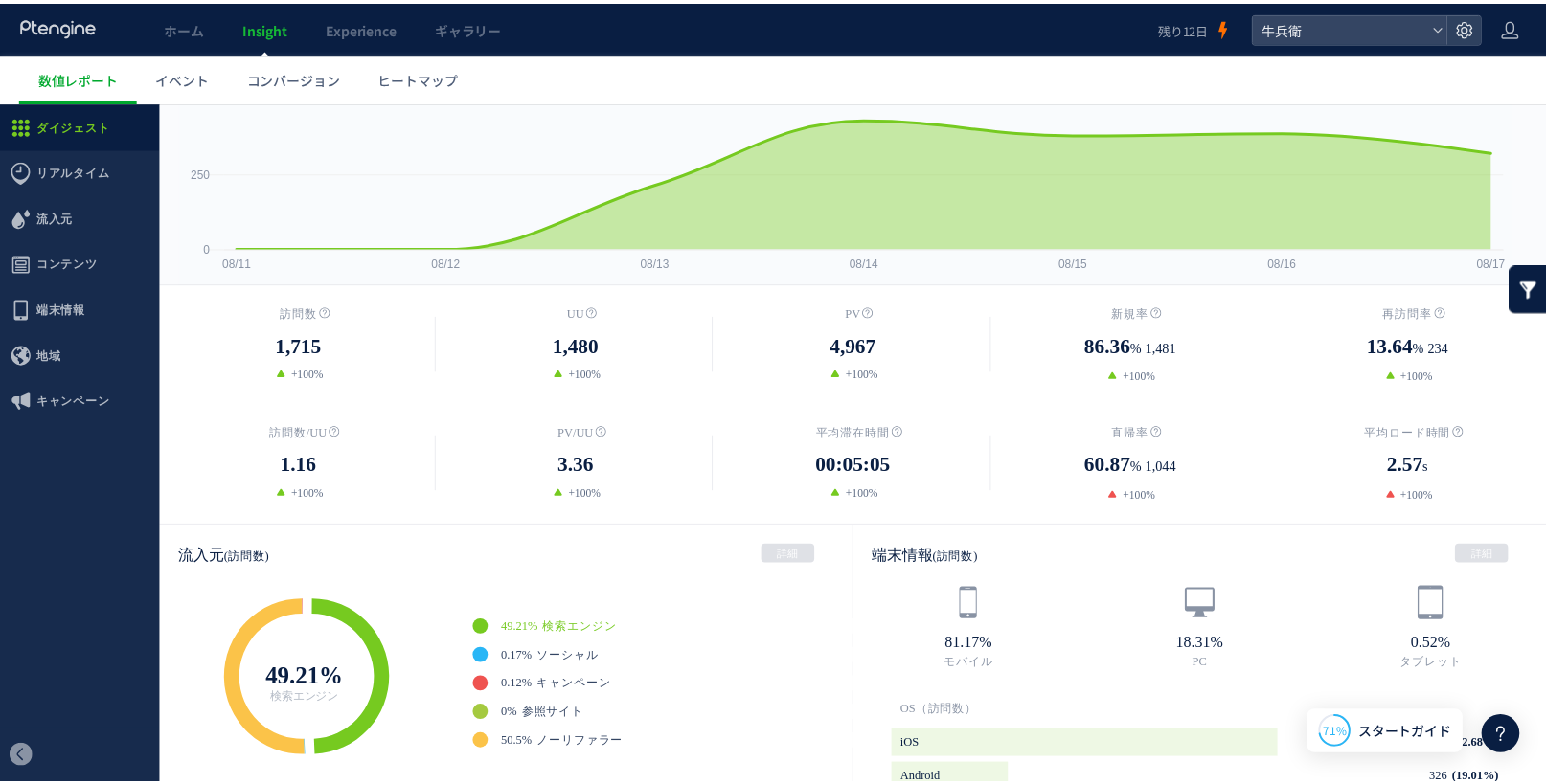
scroll to position [0, 0]
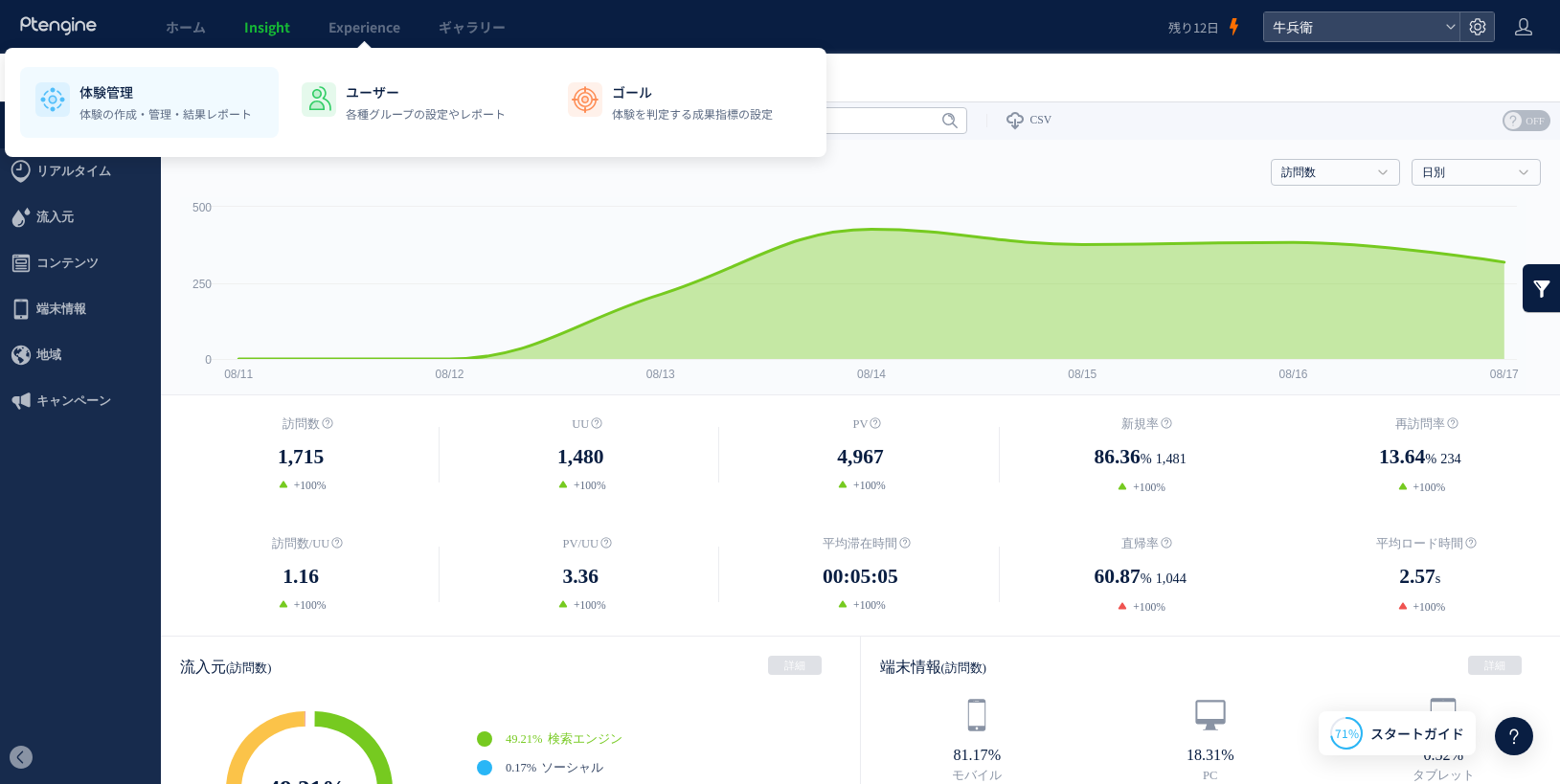
click at [176, 89] on p "体験管理" at bounding box center [166, 91] width 173 height 19
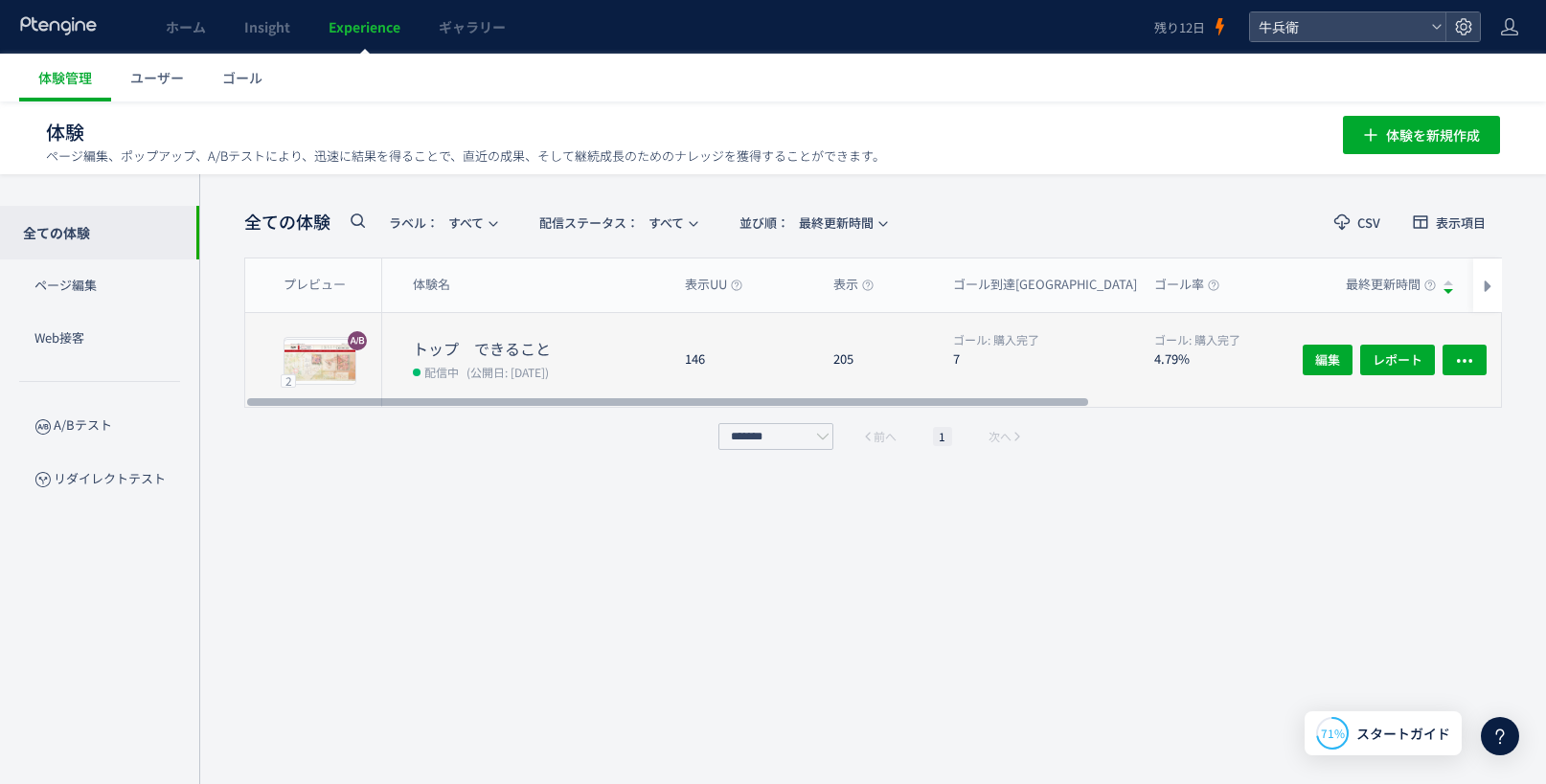
click at [496, 354] on dt "トップ　できること" at bounding box center [540, 349] width 257 height 22
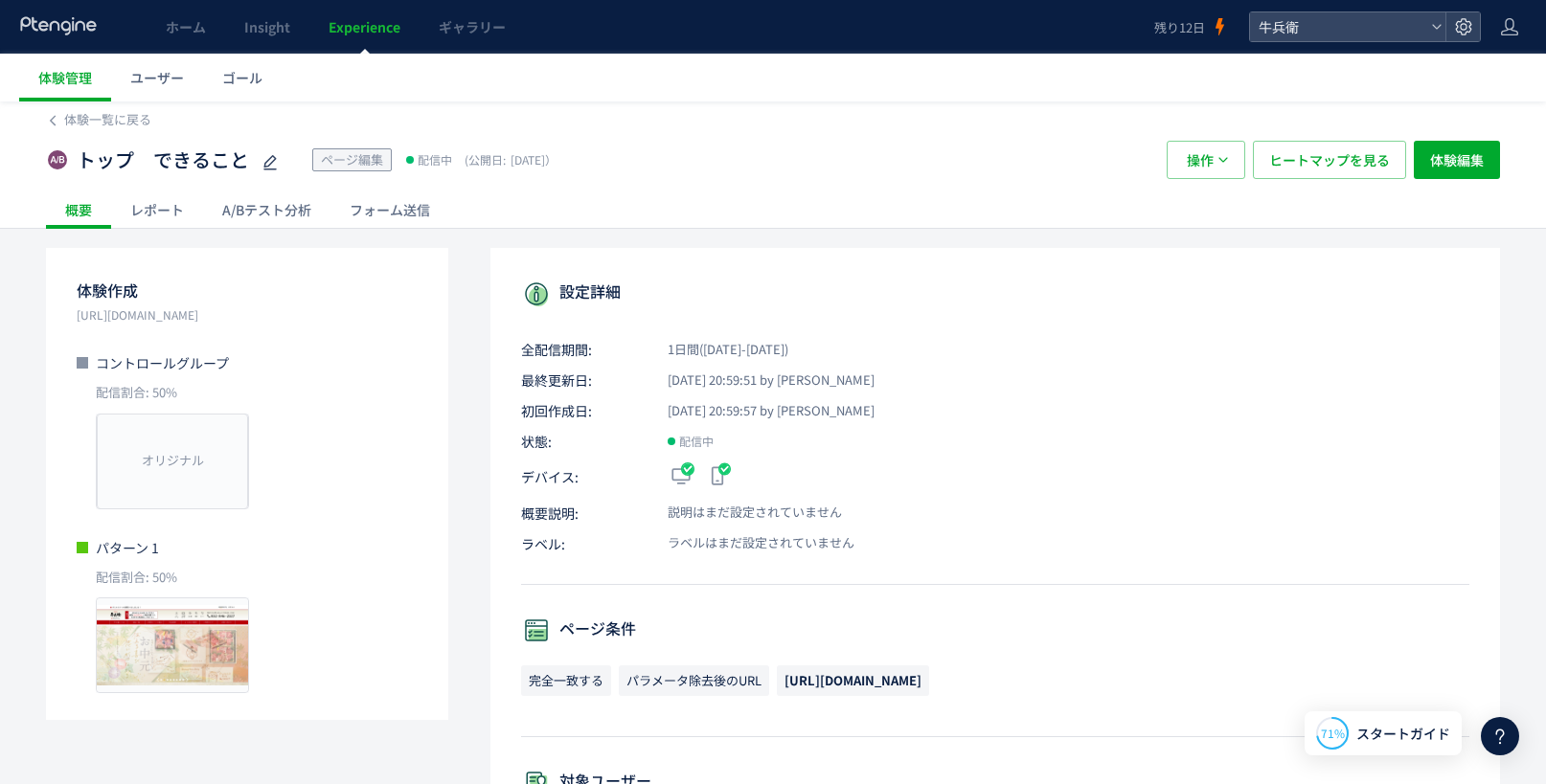
scroll to position [4, 0]
click at [239, 213] on div "A/Bテスト分析" at bounding box center [267, 208] width 127 height 39
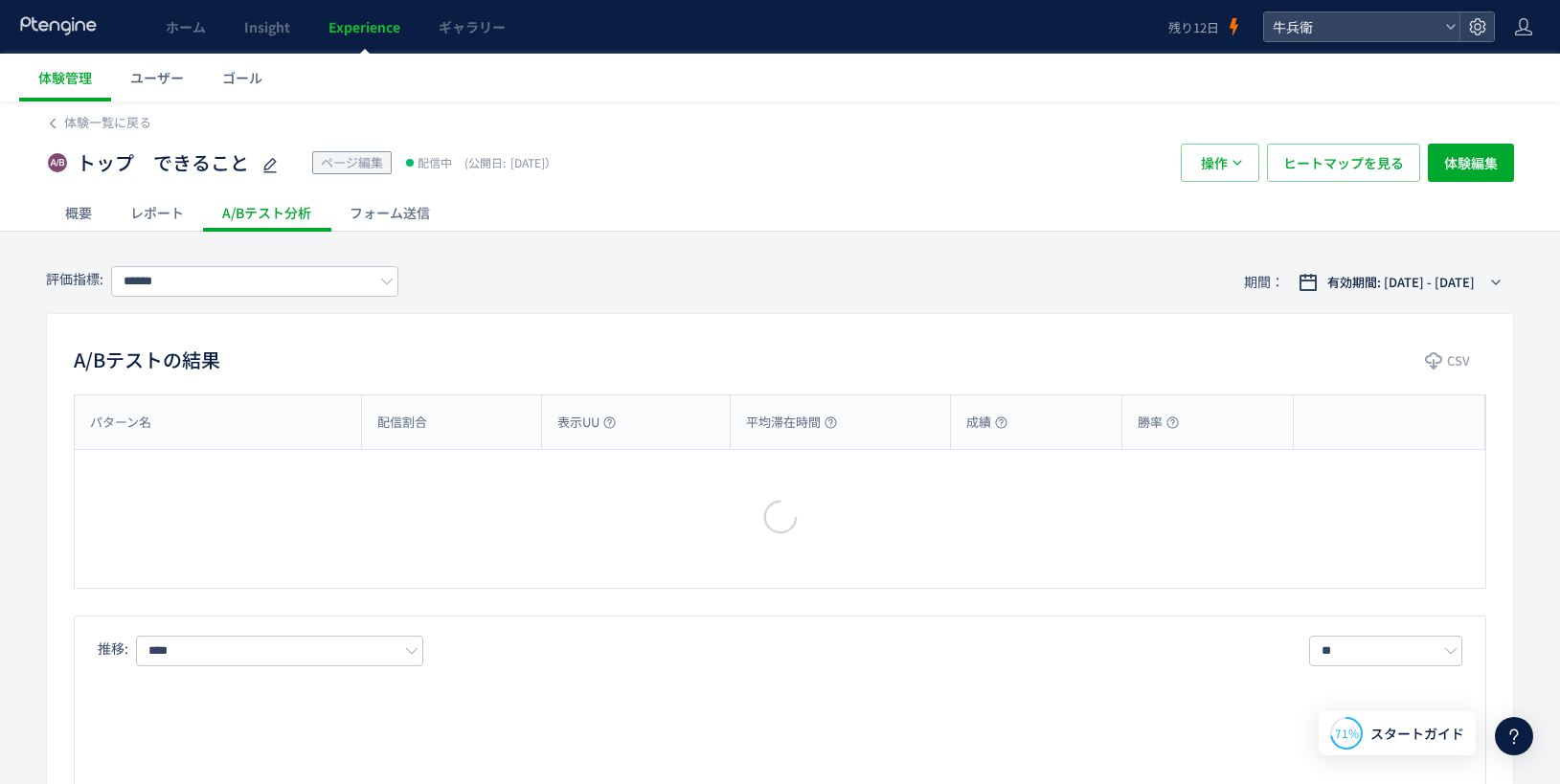
type input "****"
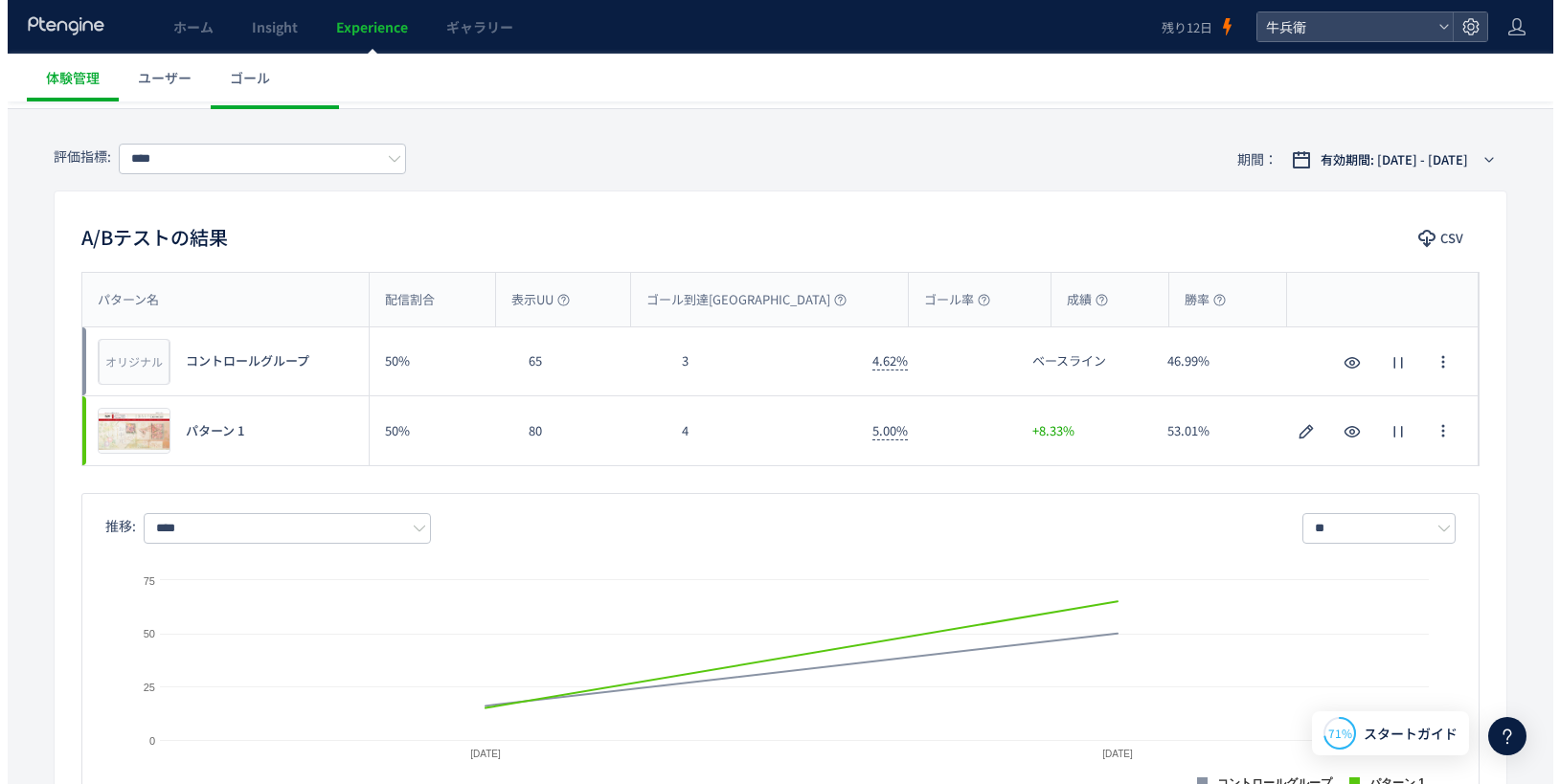
scroll to position [182, 0]
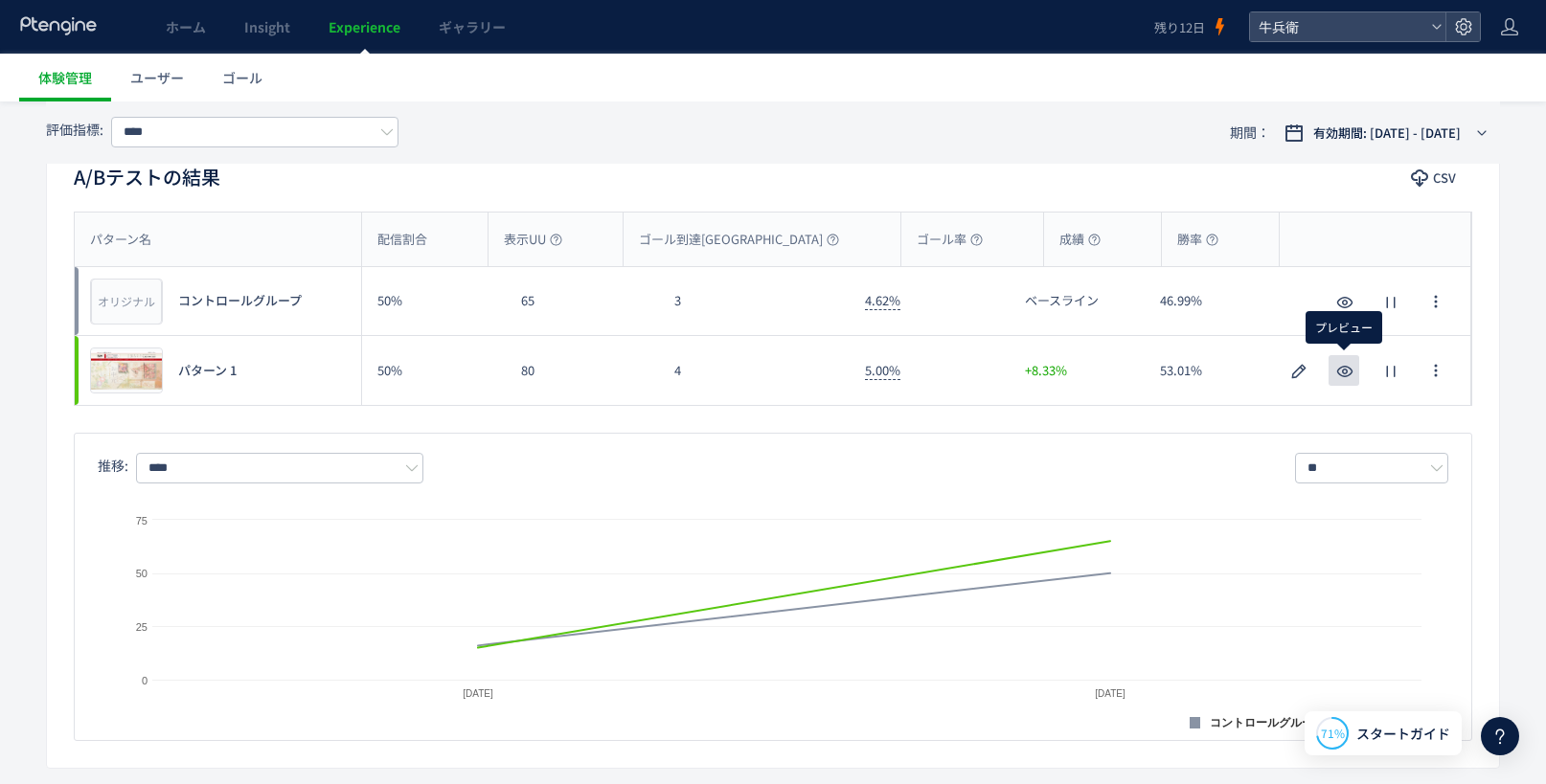
click at [1345, 367] on use "button" at bounding box center [1345, 372] width 16 height 12
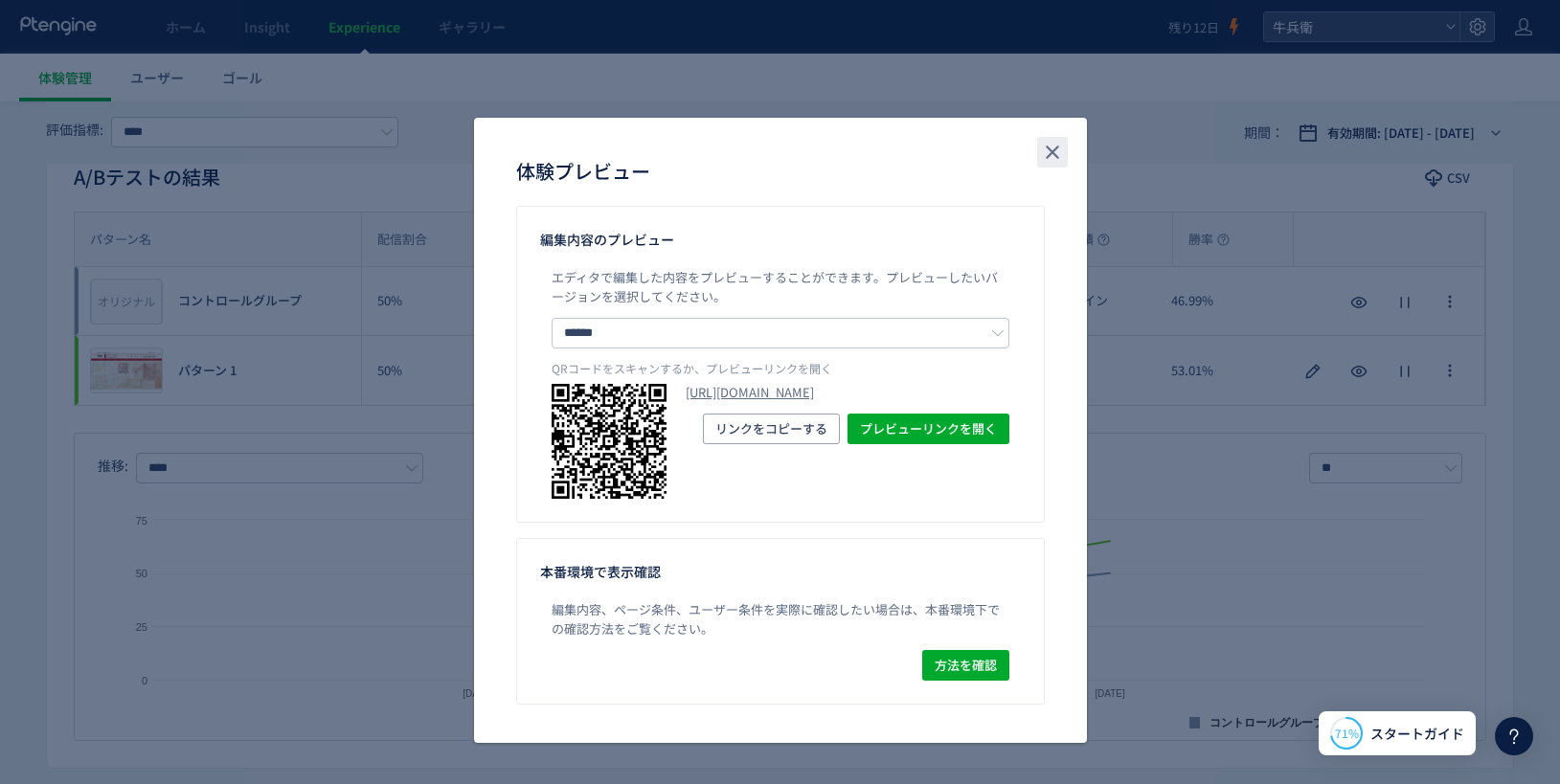
click at [1037, 146] on button "close" at bounding box center [1052, 152] width 31 height 31
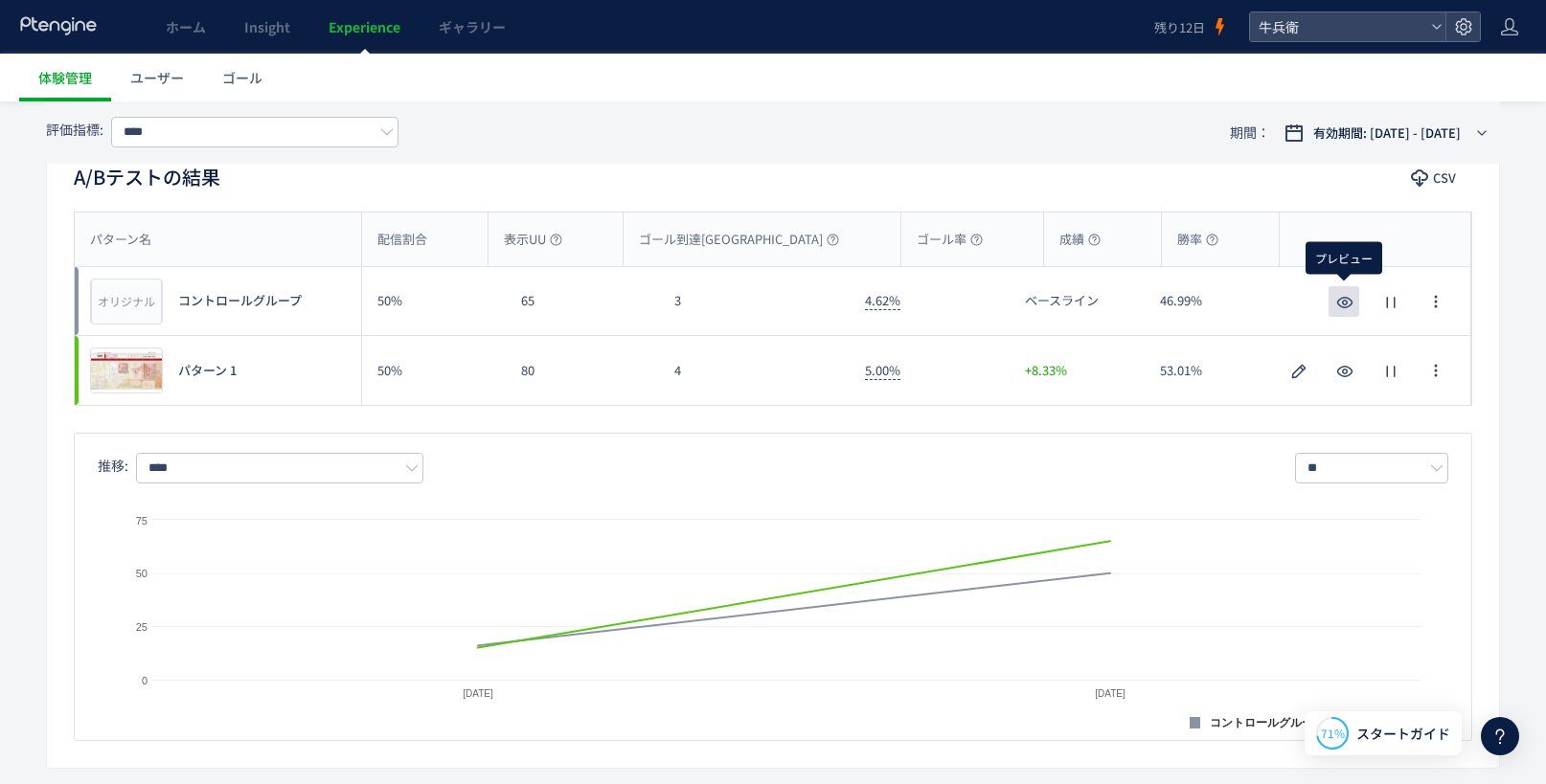
click at [1334, 295] on icon "button" at bounding box center [1344, 302] width 23 height 23
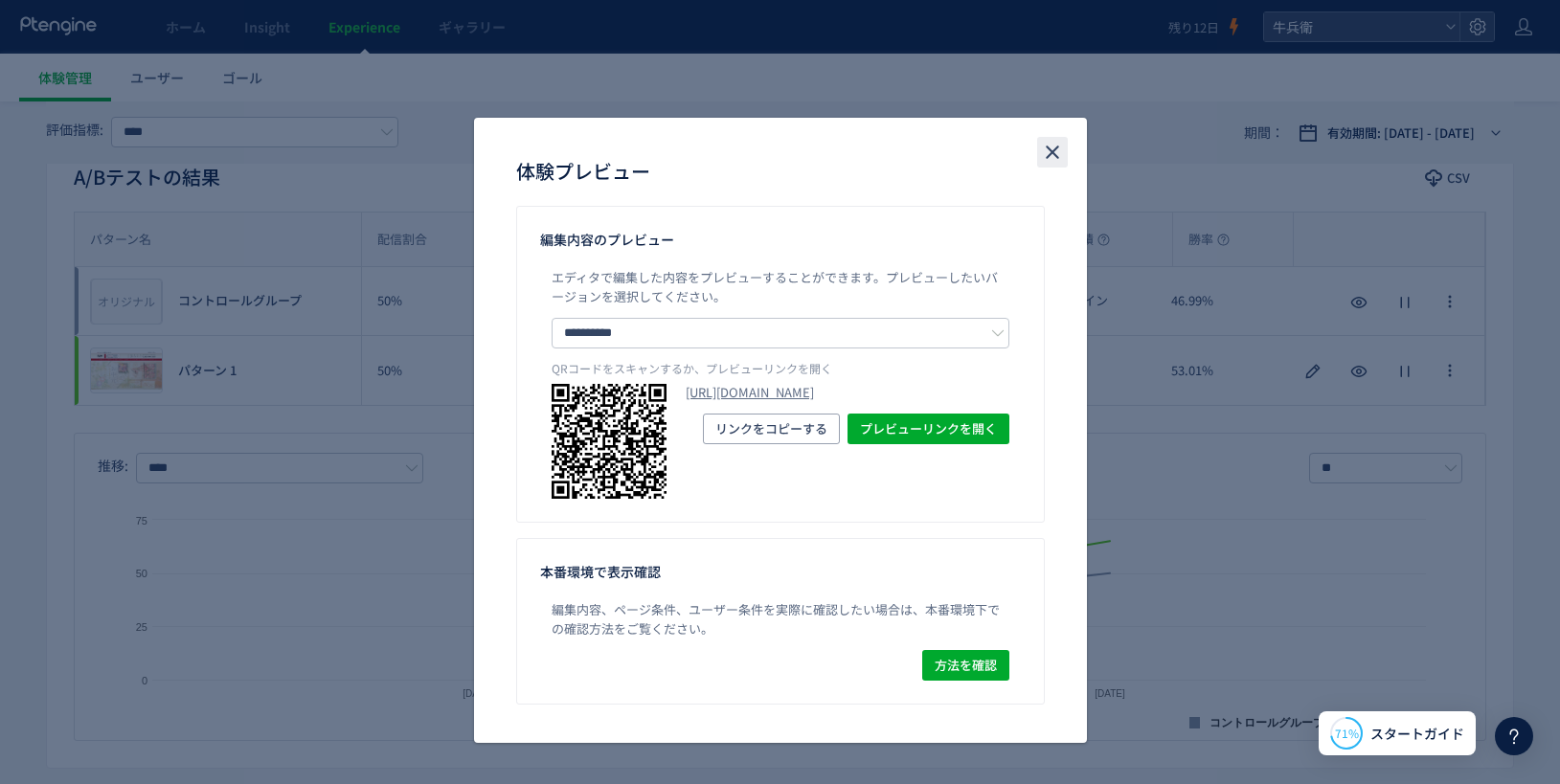
click at [1041, 144] on icon "close" at bounding box center [1052, 152] width 23 height 23
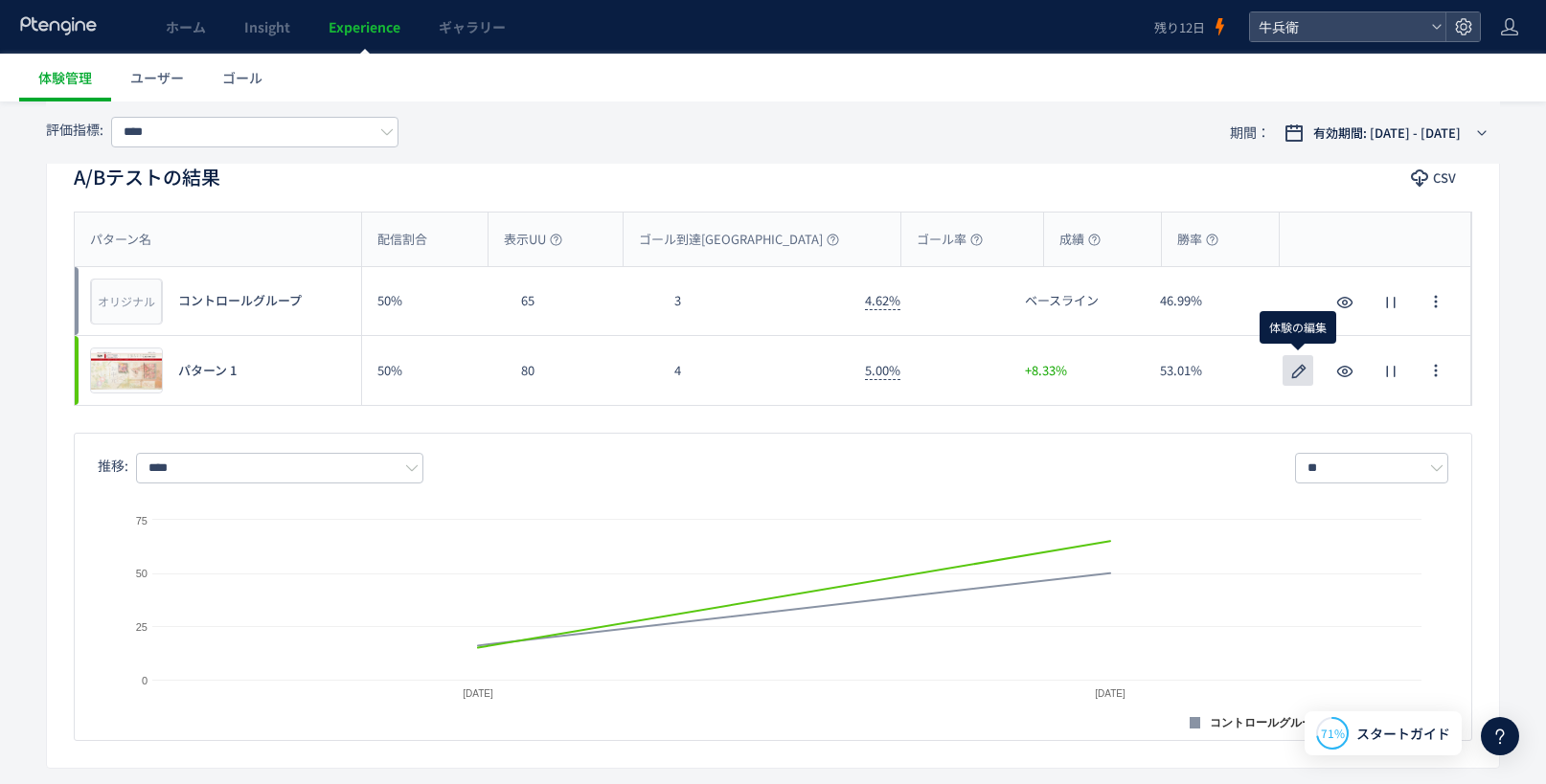
click at [1295, 374] on icon "button" at bounding box center [1298, 371] width 23 height 23
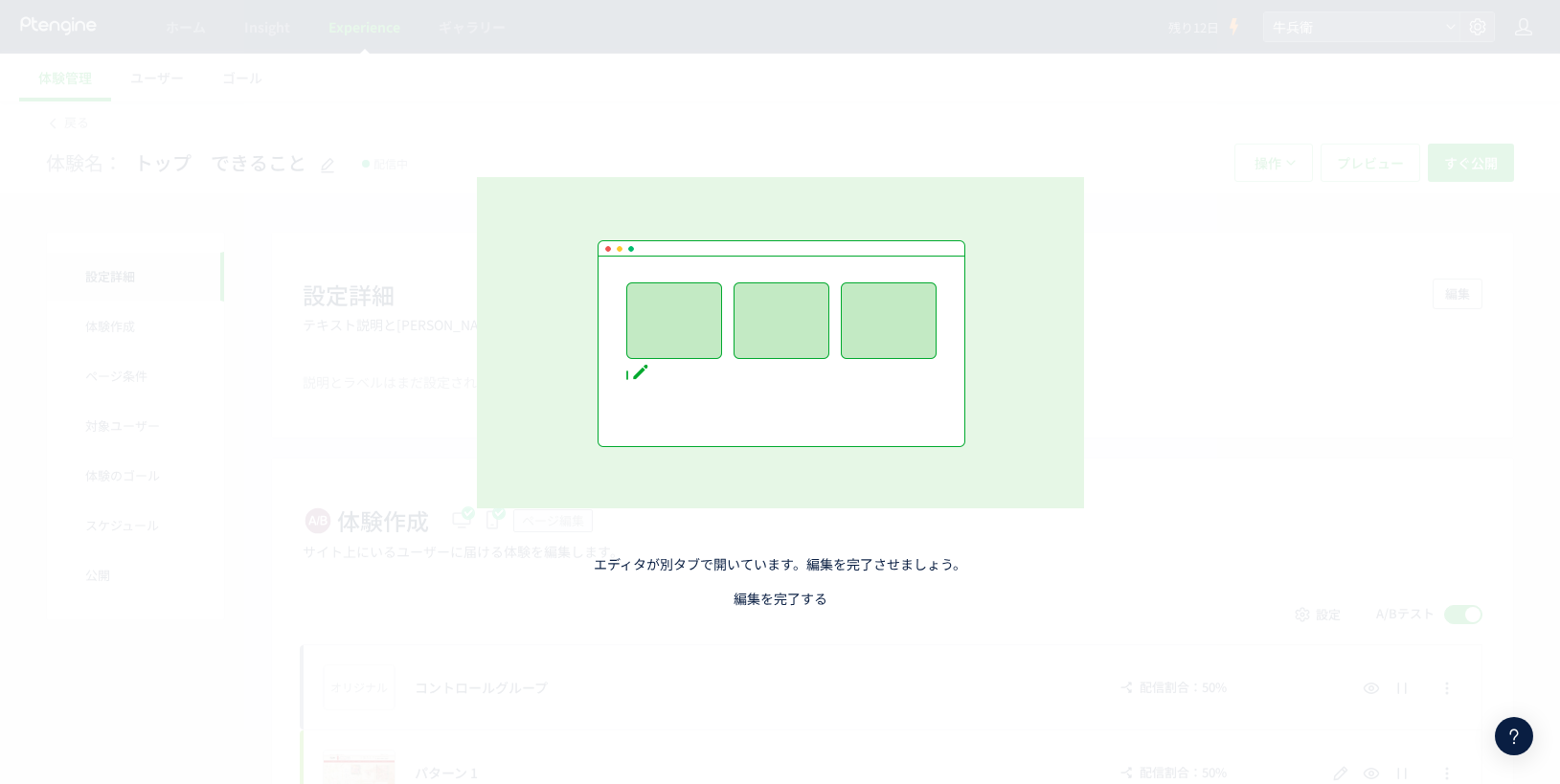
click at [789, 595] on link "編集を完了する" at bounding box center [780, 598] width 94 height 19
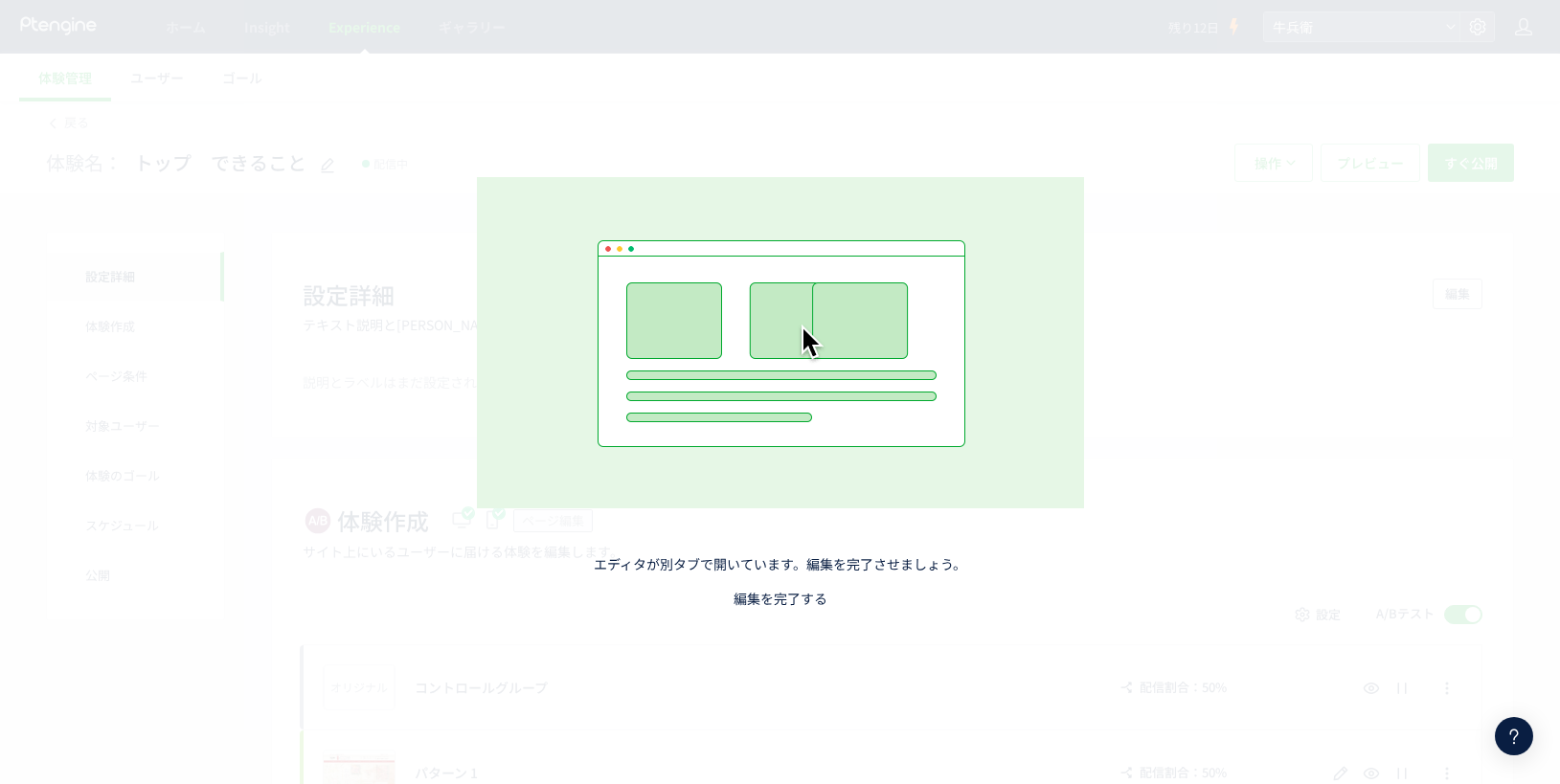
click at [769, 601] on link "編集を完了する" at bounding box center [780, 598] width 94 height 19
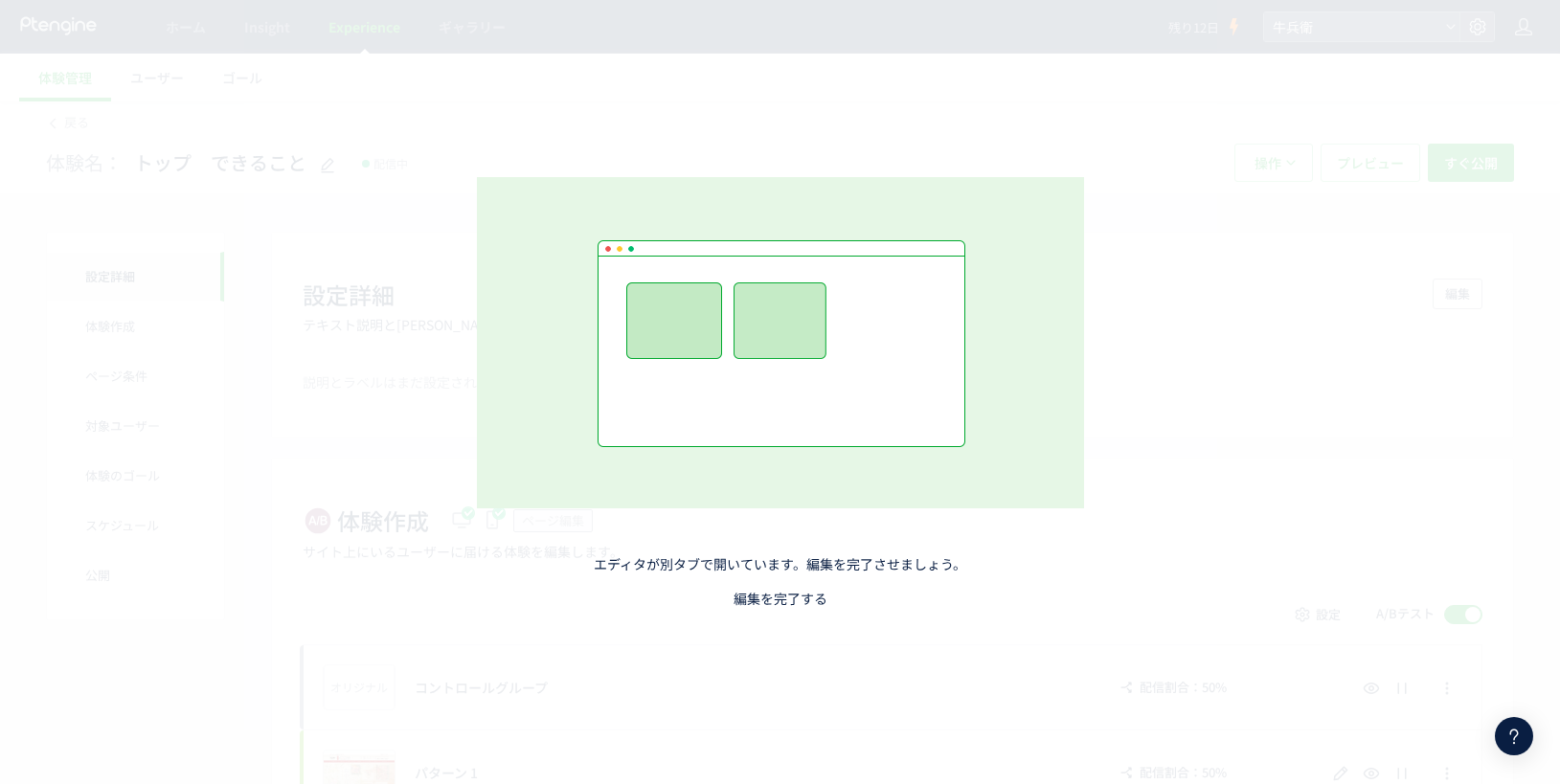
click at [795, 598] on link "編集を完了する" at bounding box center [780, 598] width 94 height 19
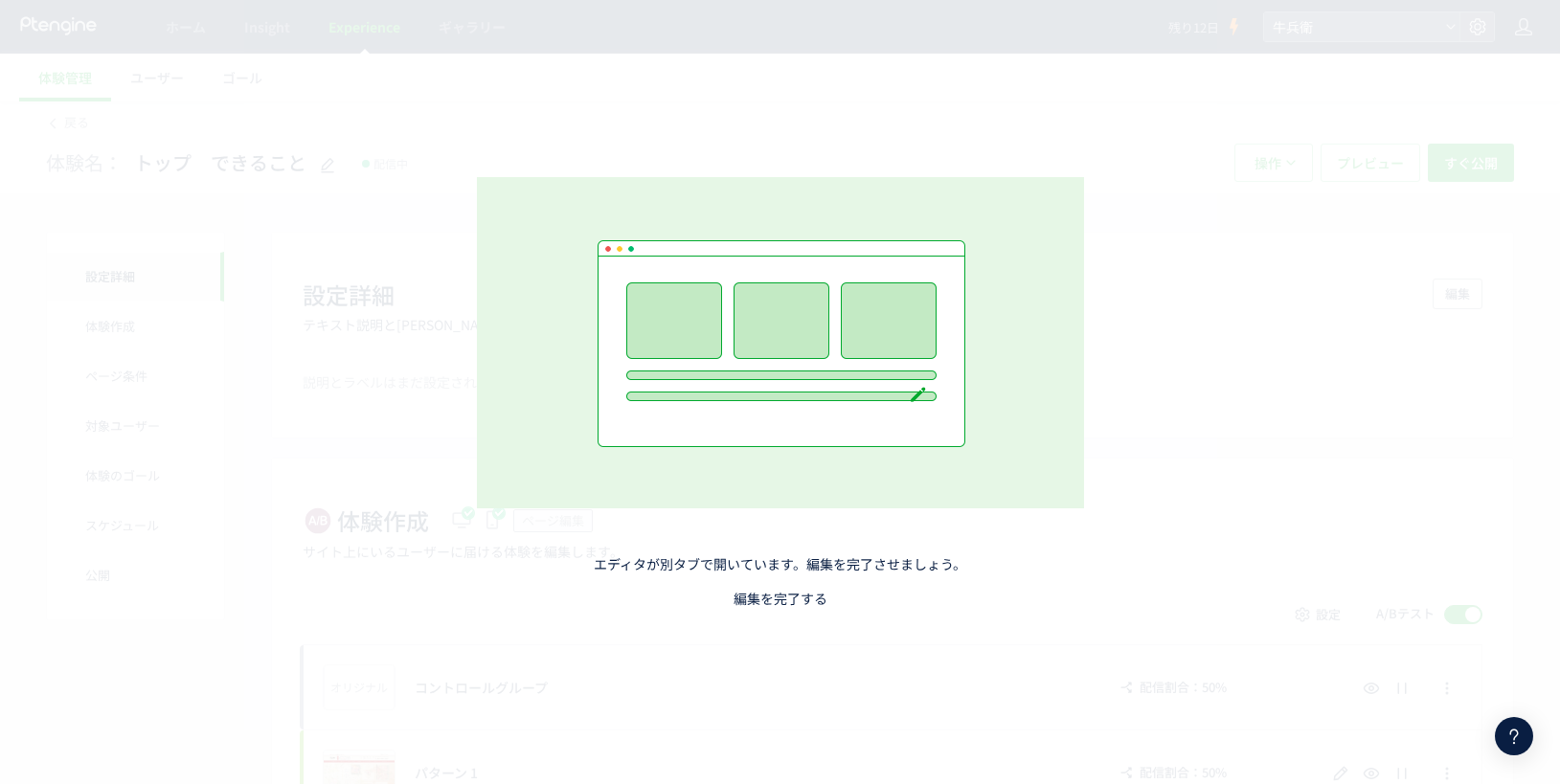
click at [795, 598] on link "編集を完了する" at bounding box center [780, 598] width 94 height 19
click at [803, 593] on link "編集を完了する" at bounding box center [780, 598] width 94 height 19
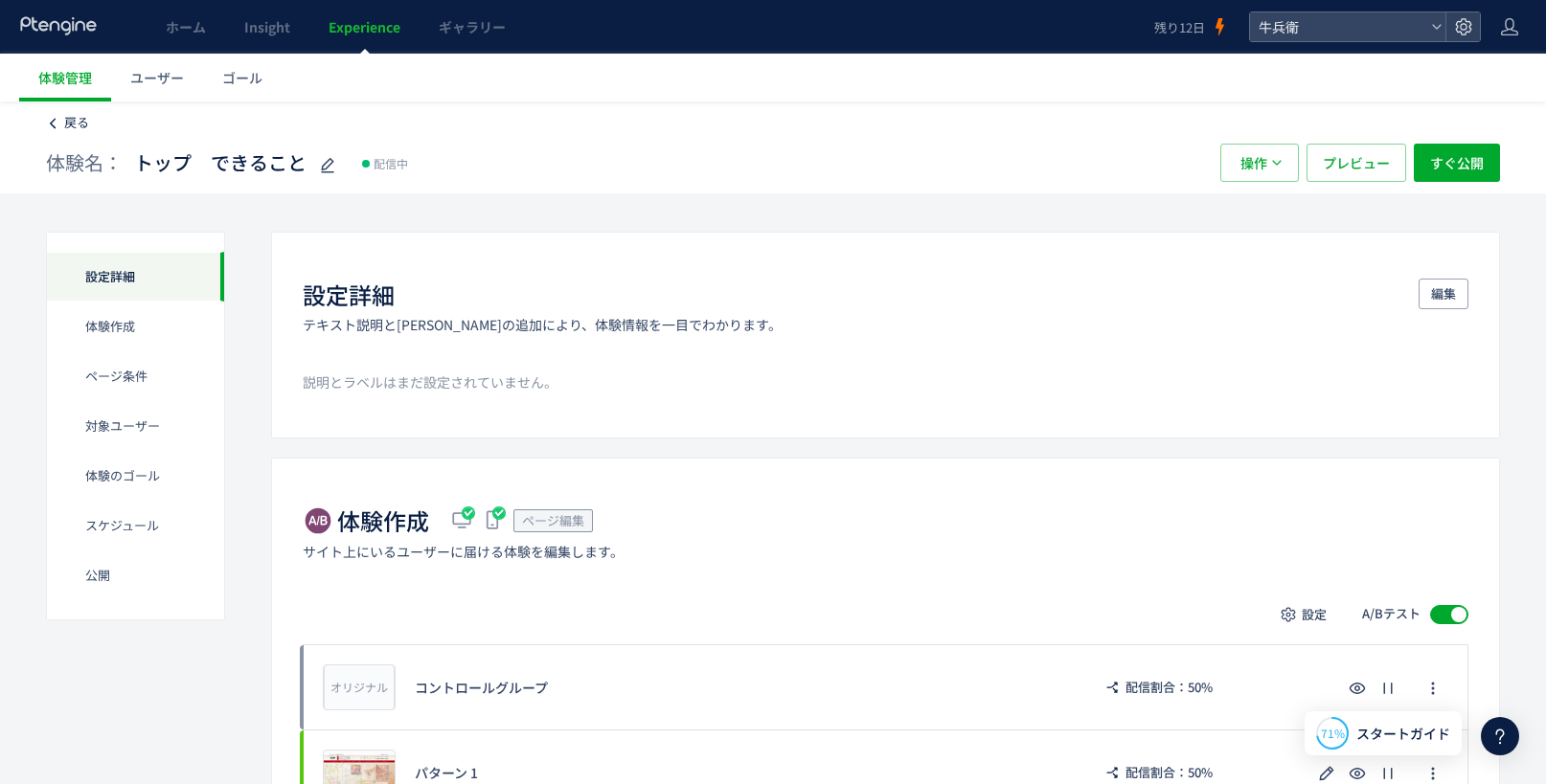
click at [88, 125] on span "戻る" at bounding box center [76, 122] width 25 height 18
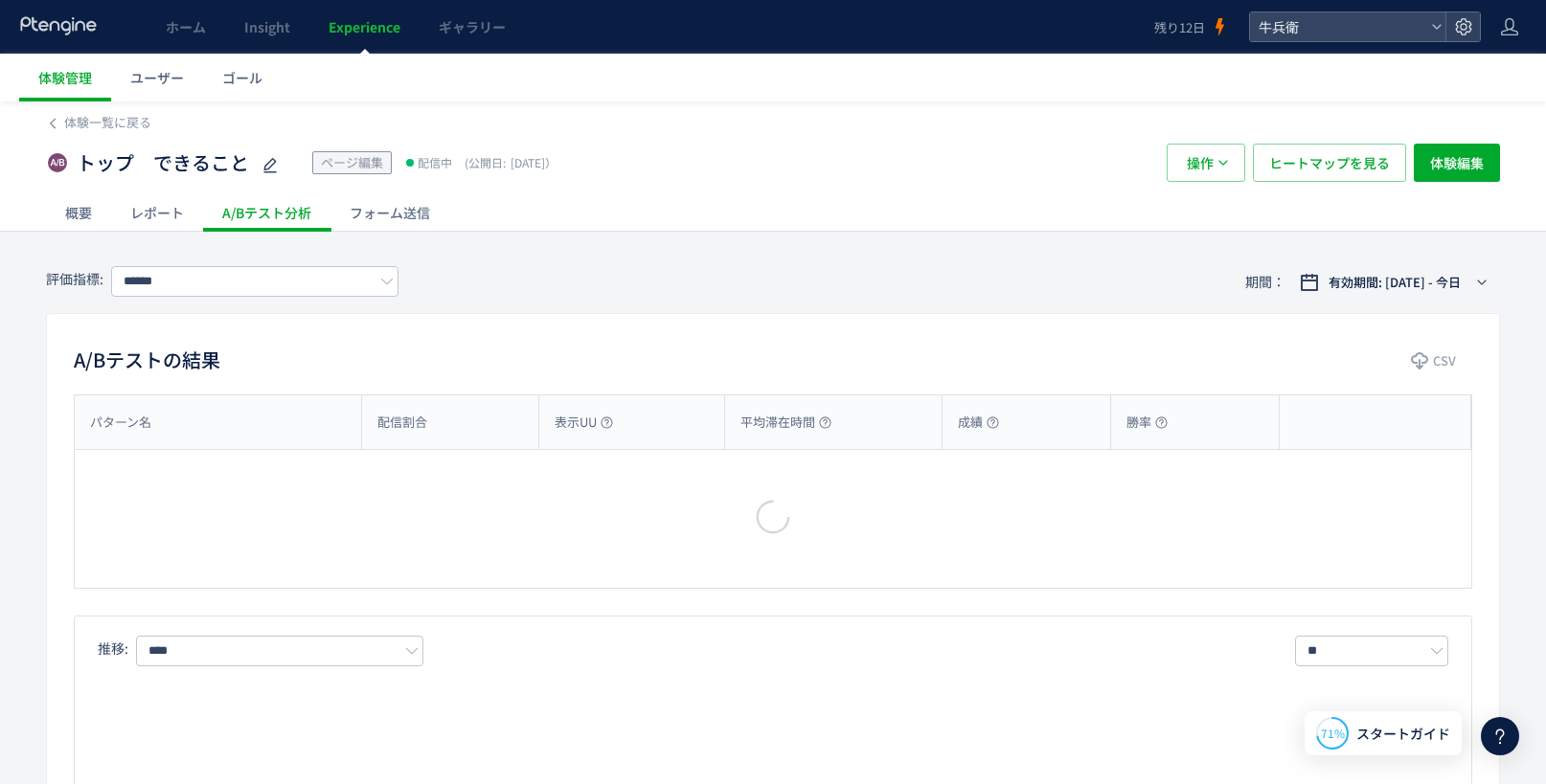
type input "****"
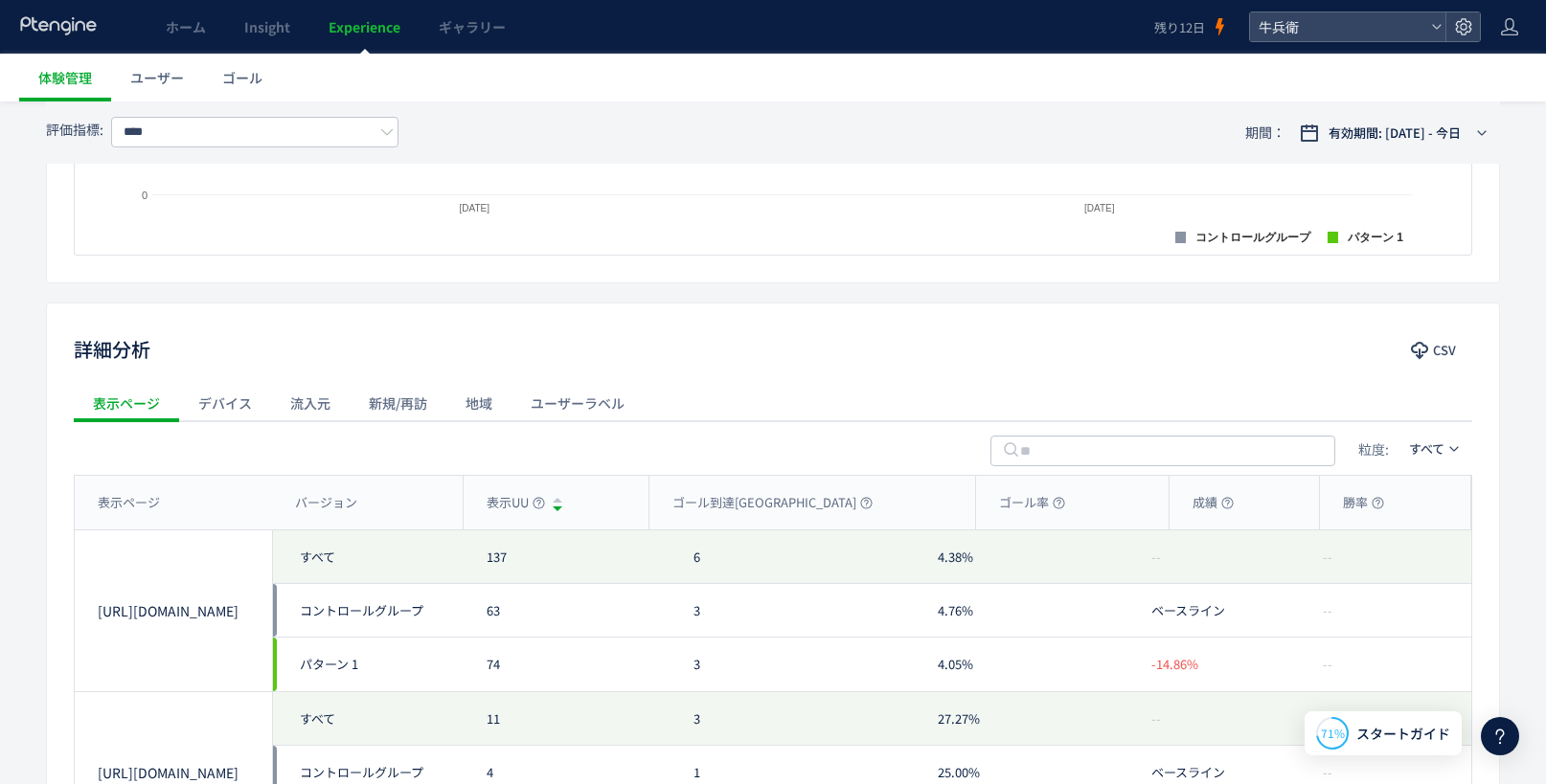
scroll to position [666, 0]
click at [211, 36] on link "ホーム" at bounding box center [185, 27] width 78 height 54
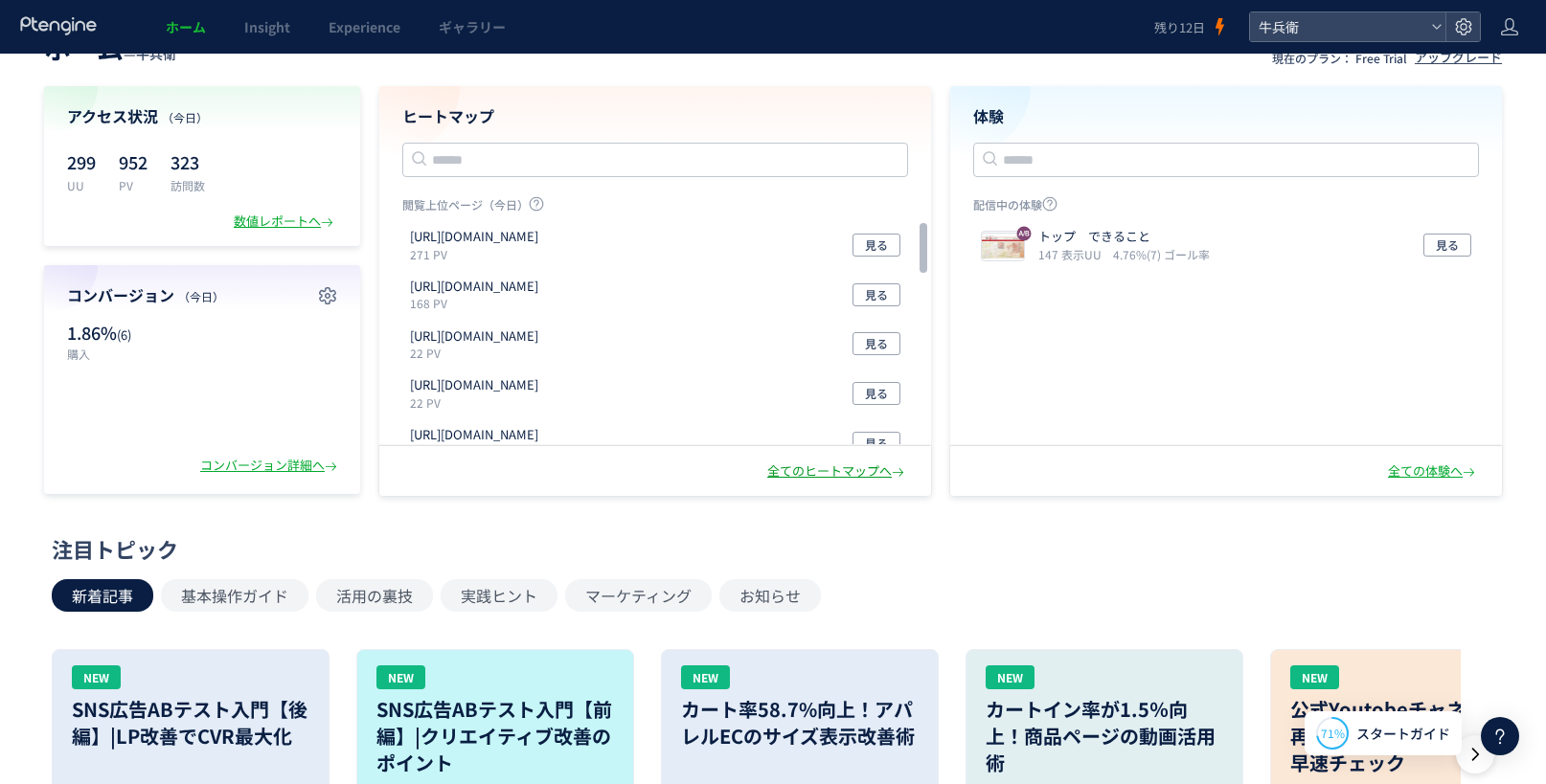
scroll to position [48, 0]
click at [803, 473] on div "全てのヒートマップへ" at bounding box center [838, 471] width 141 height 18
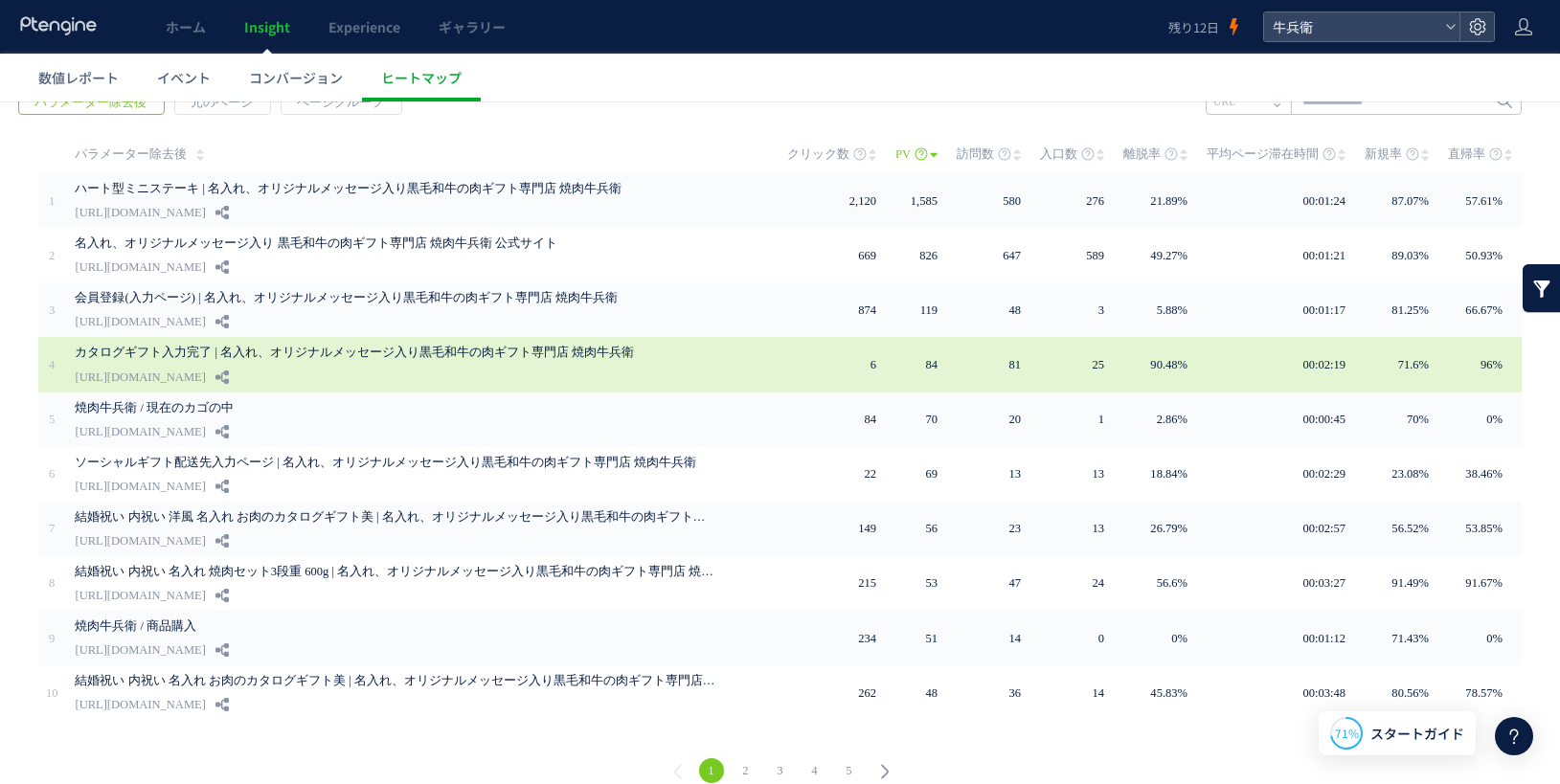
scroll to position [93, 0]
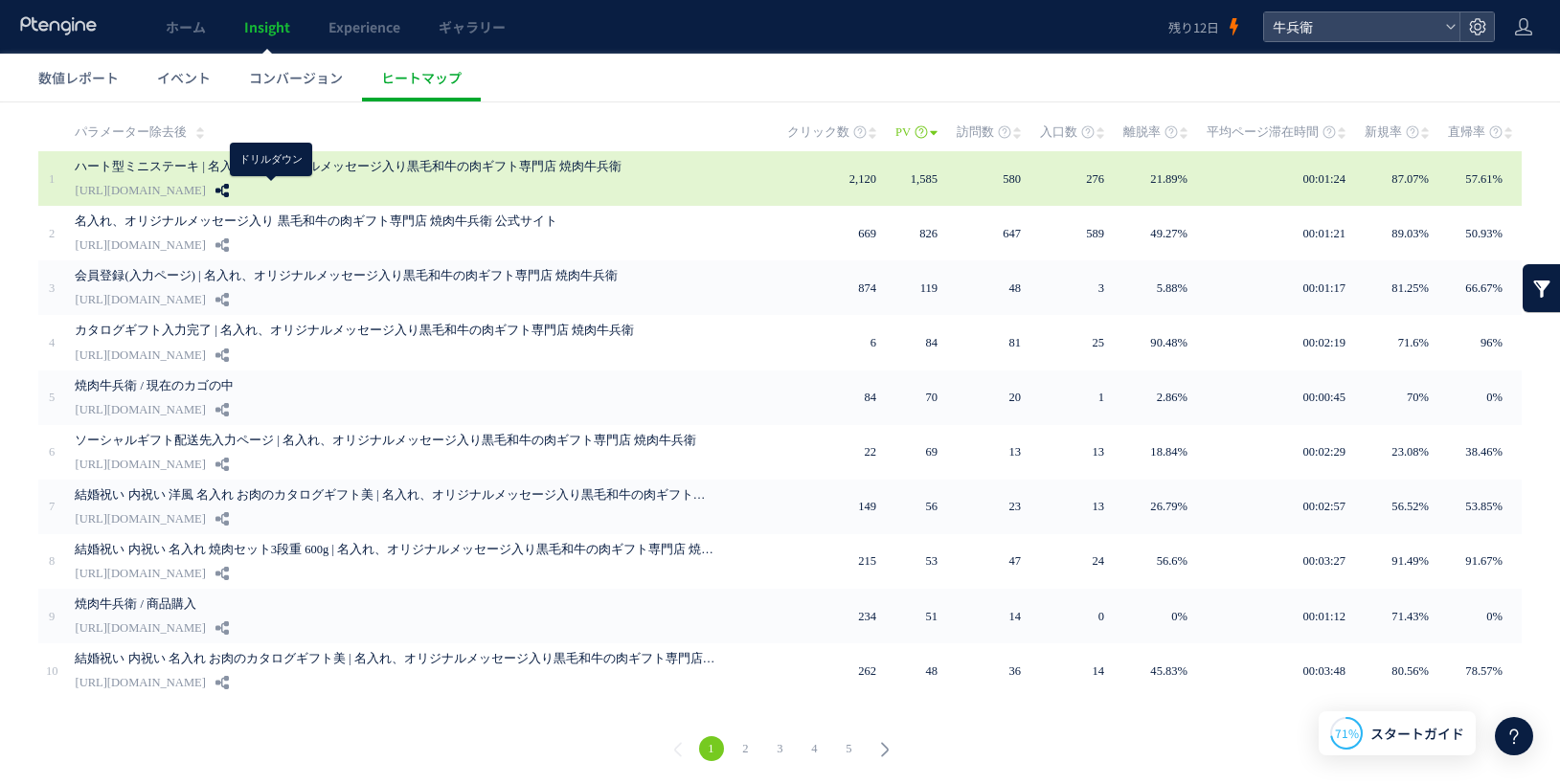
click at [229, 192] on use at bounding box center [222, 190] width 14 height 14
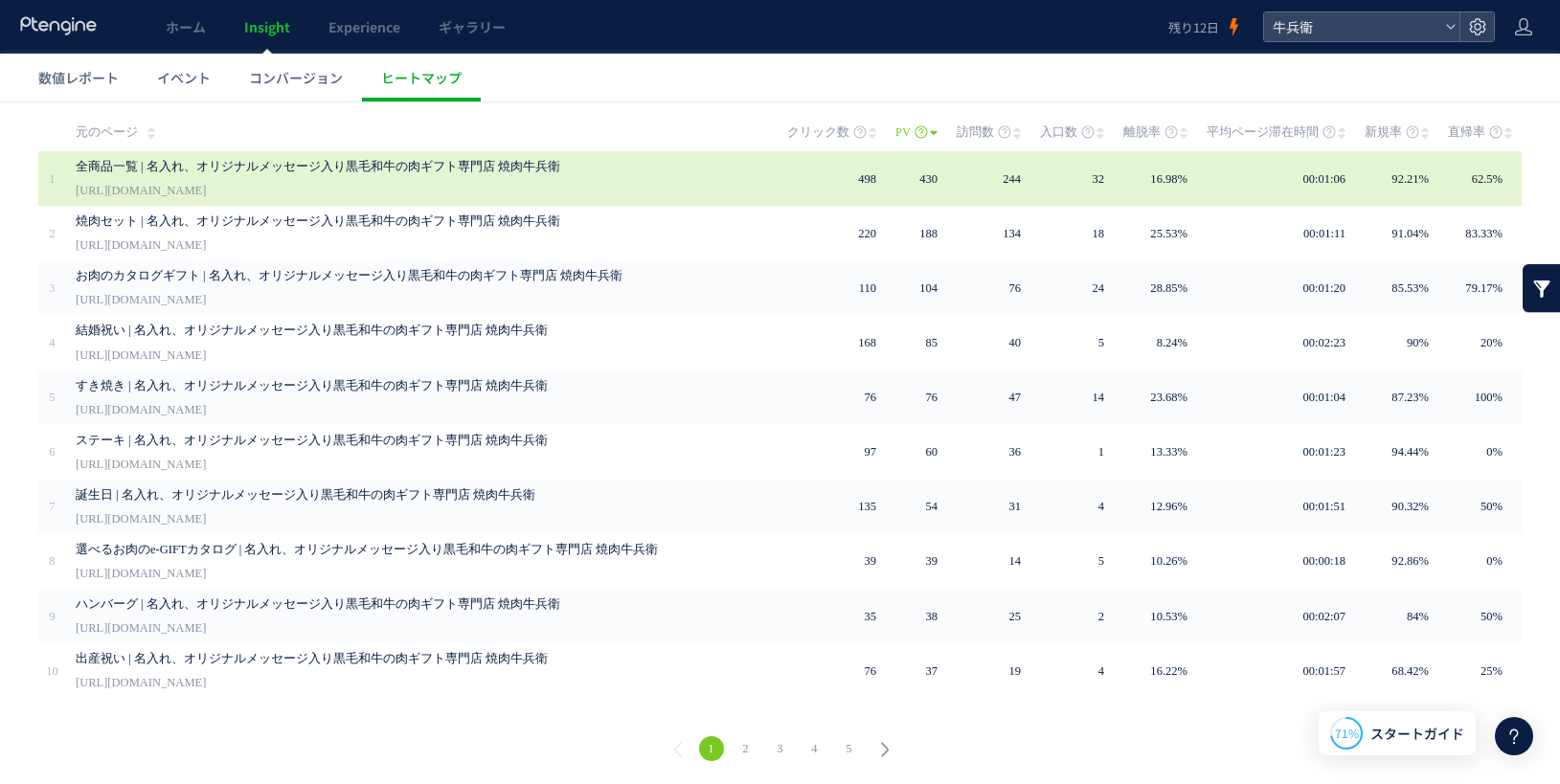
click at [1208, 178] on td "00:01:06" at bounding box center [1285, 178] width 158 height 55
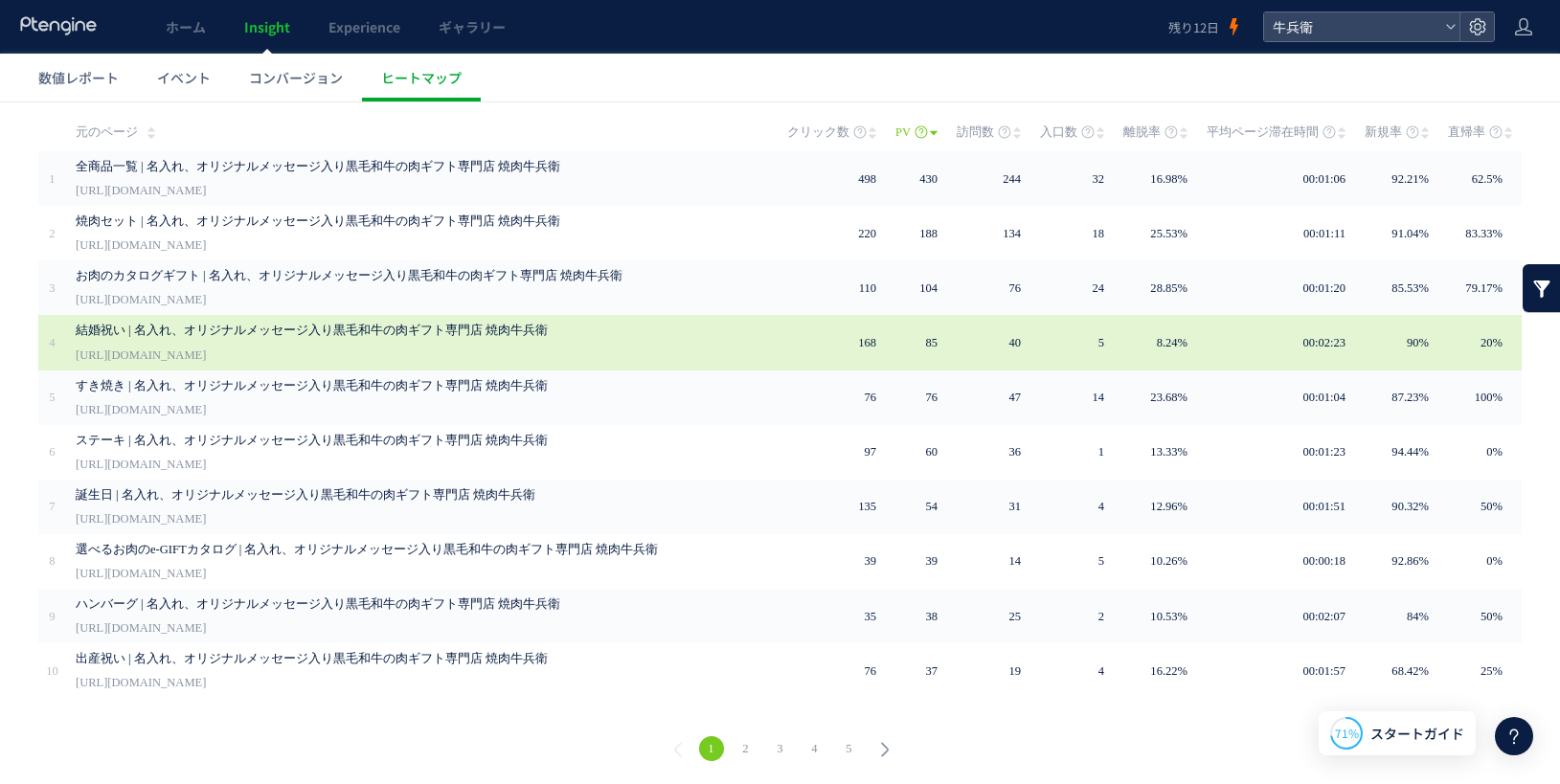
click at [1088, 332] on td "5" at bounding box center [1082, 342] width 83 height 55
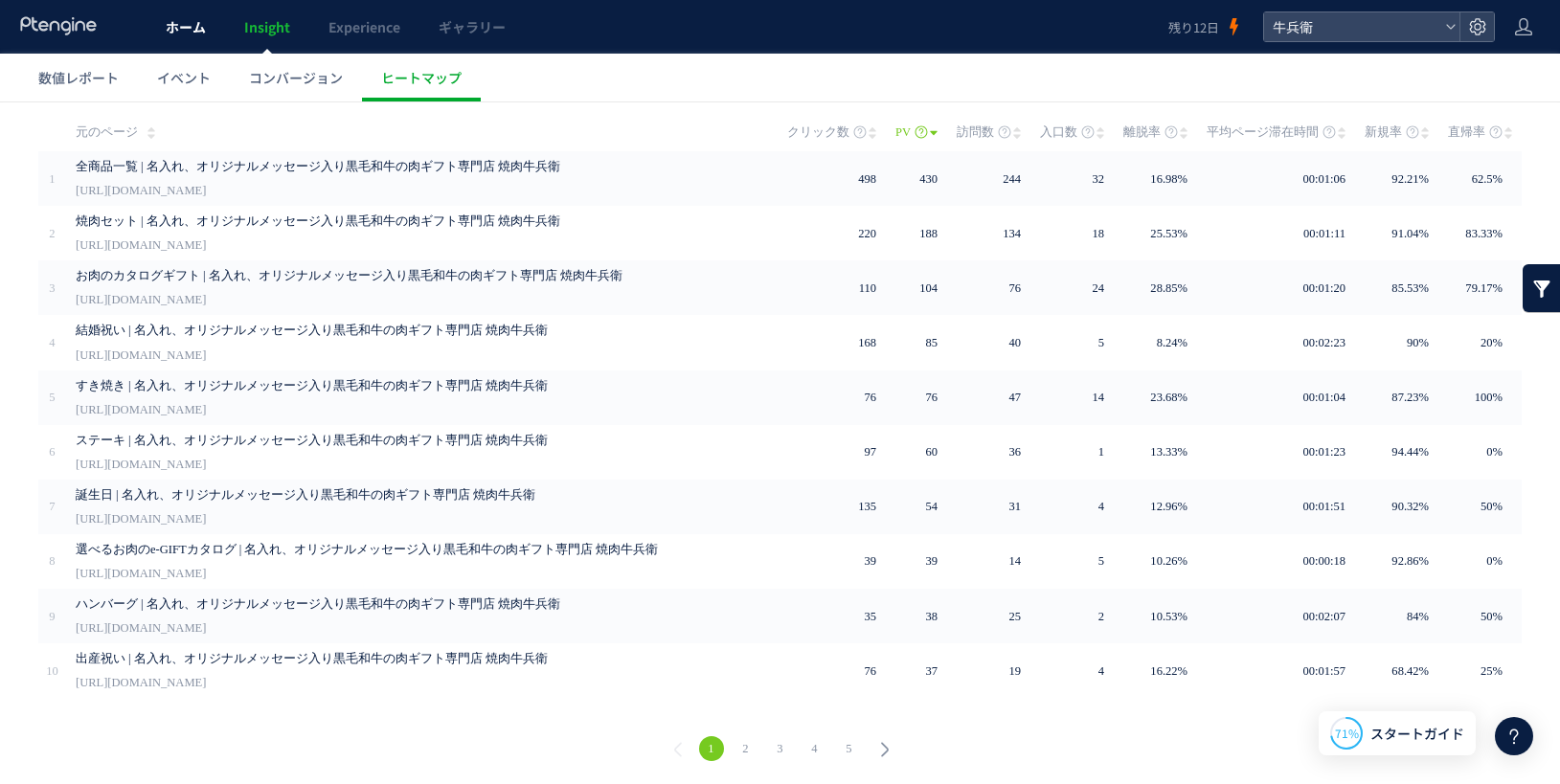
click at [159, 20] on link "ホーム" at bounding box center [185, 27] width 78 height 54
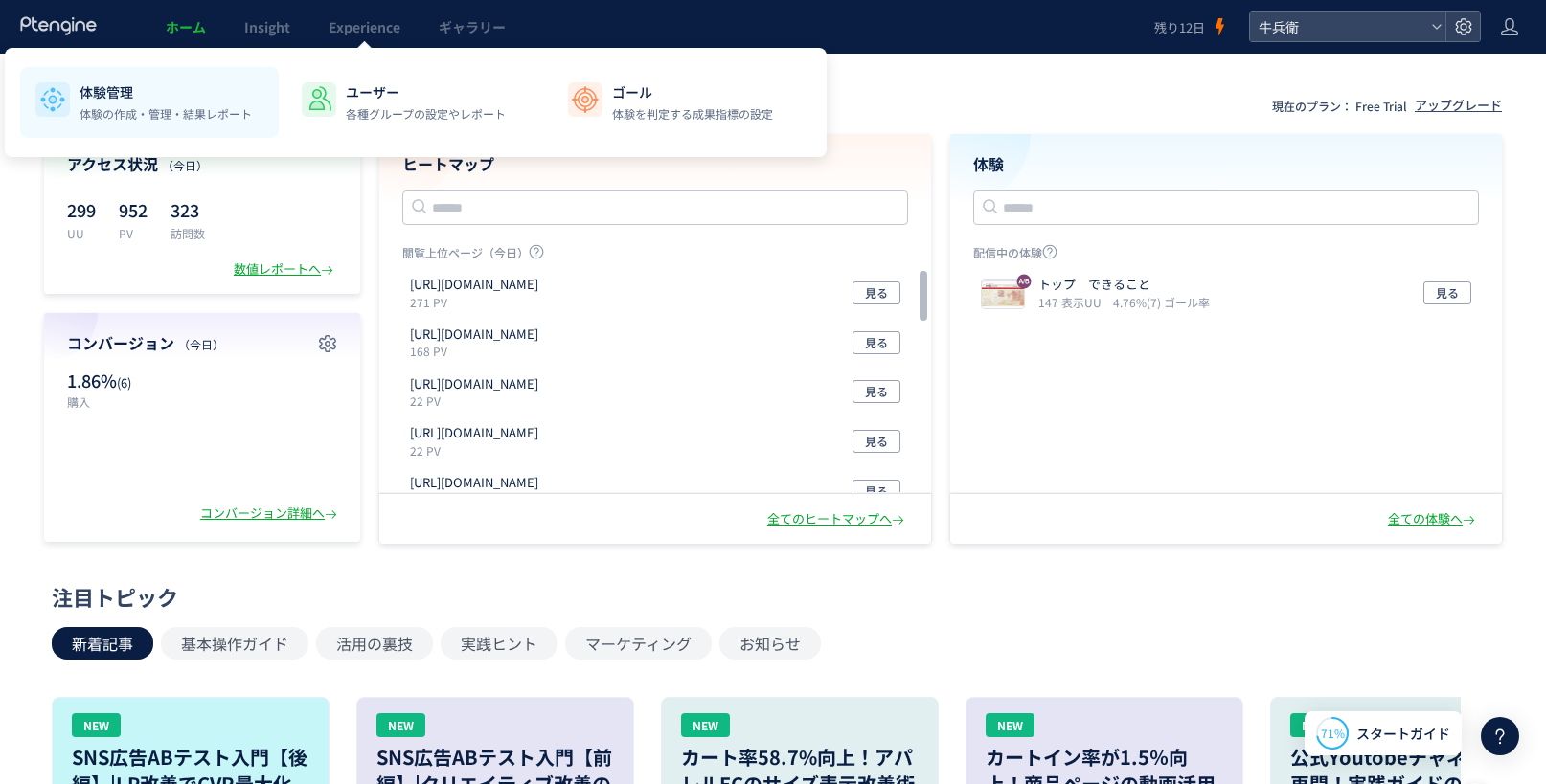
click at [176, 90] on p "体験管理" at bounding box center [166, 91] width 173 height 19
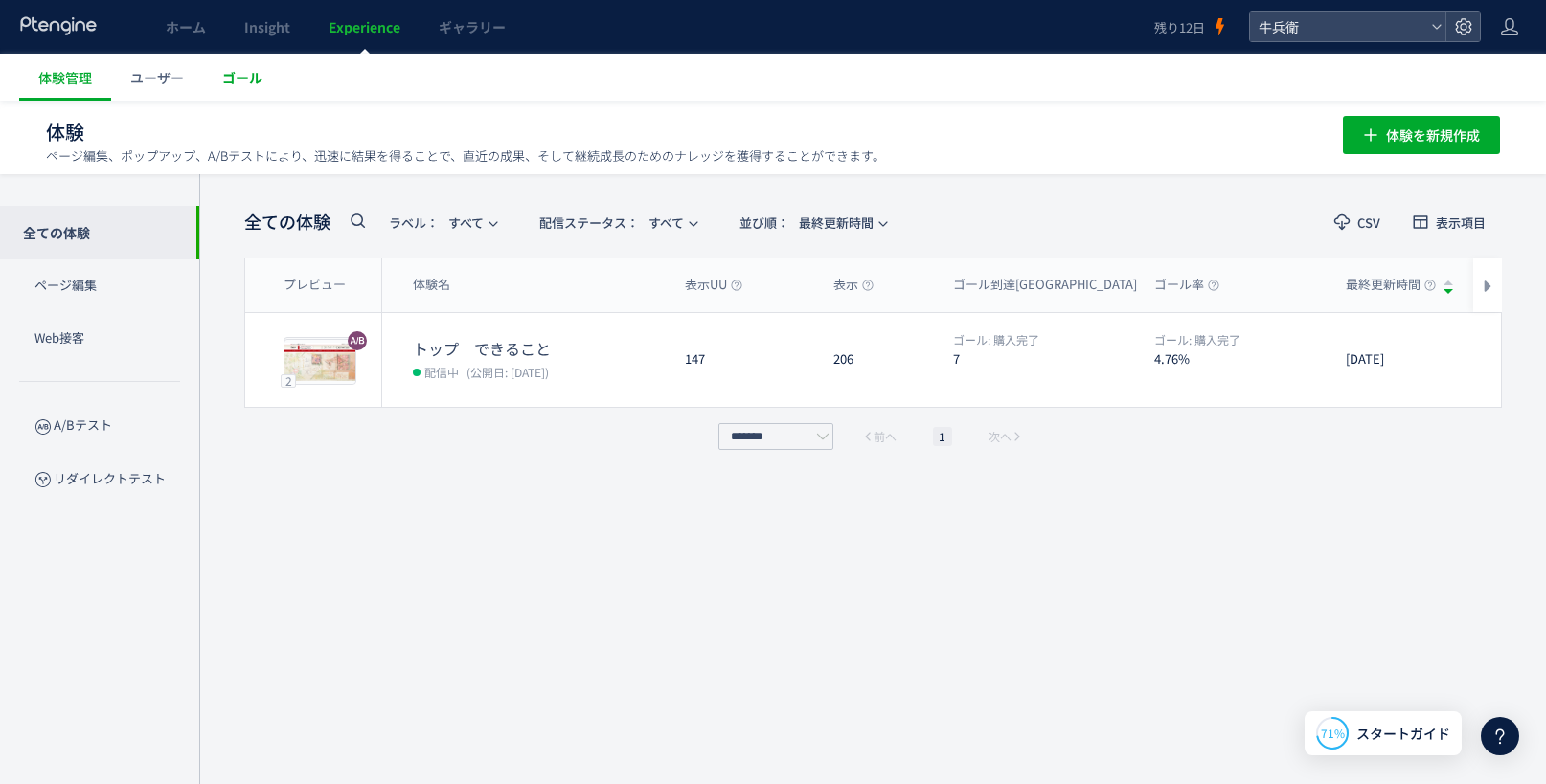
click at [251, 74] on span "ゴール" at bounding box center [242, 77] width 41 height 19
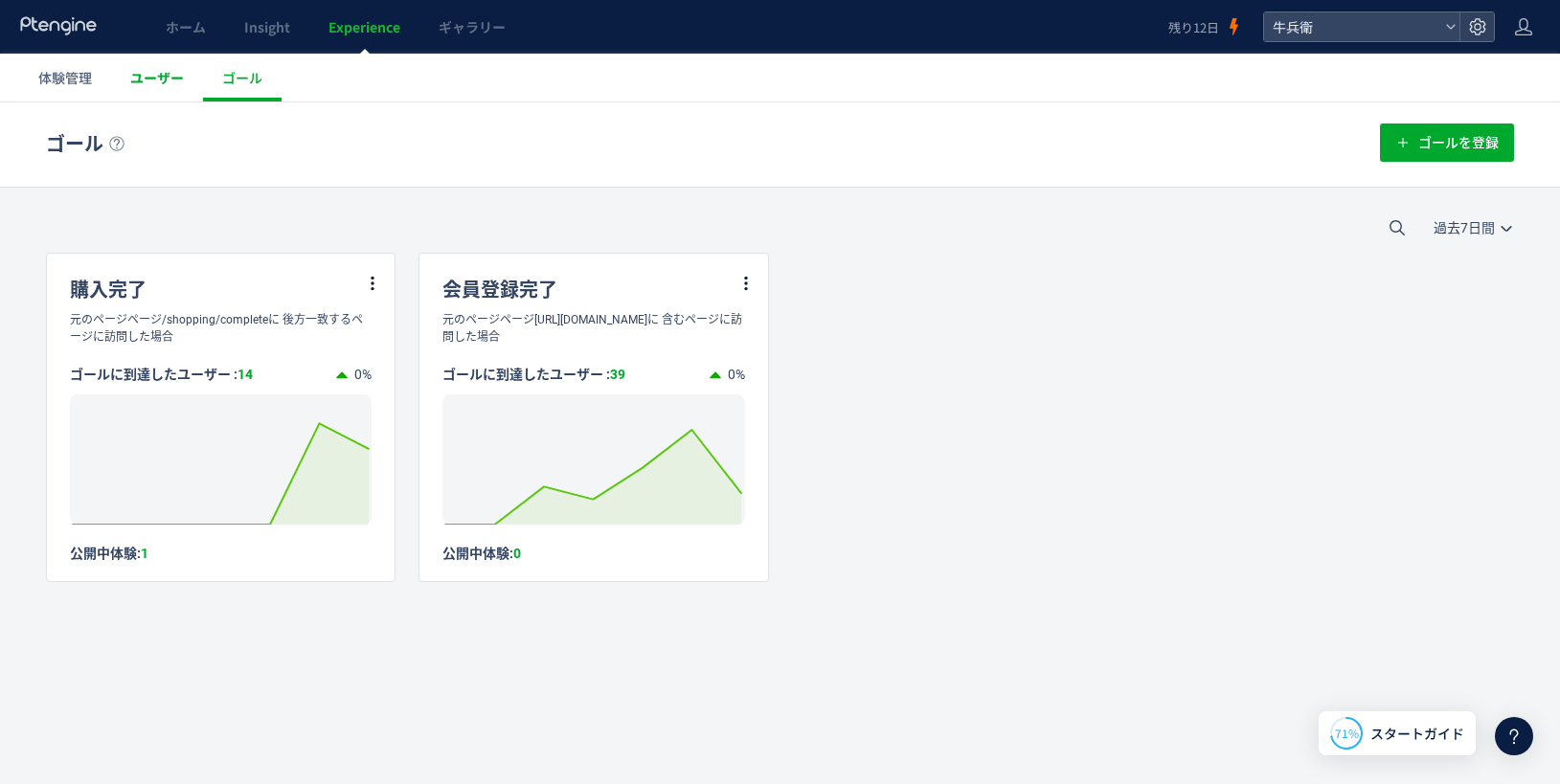
click at [130, 69] on span "ユーザー" at bounding box center [157, 77] width 54 height 19
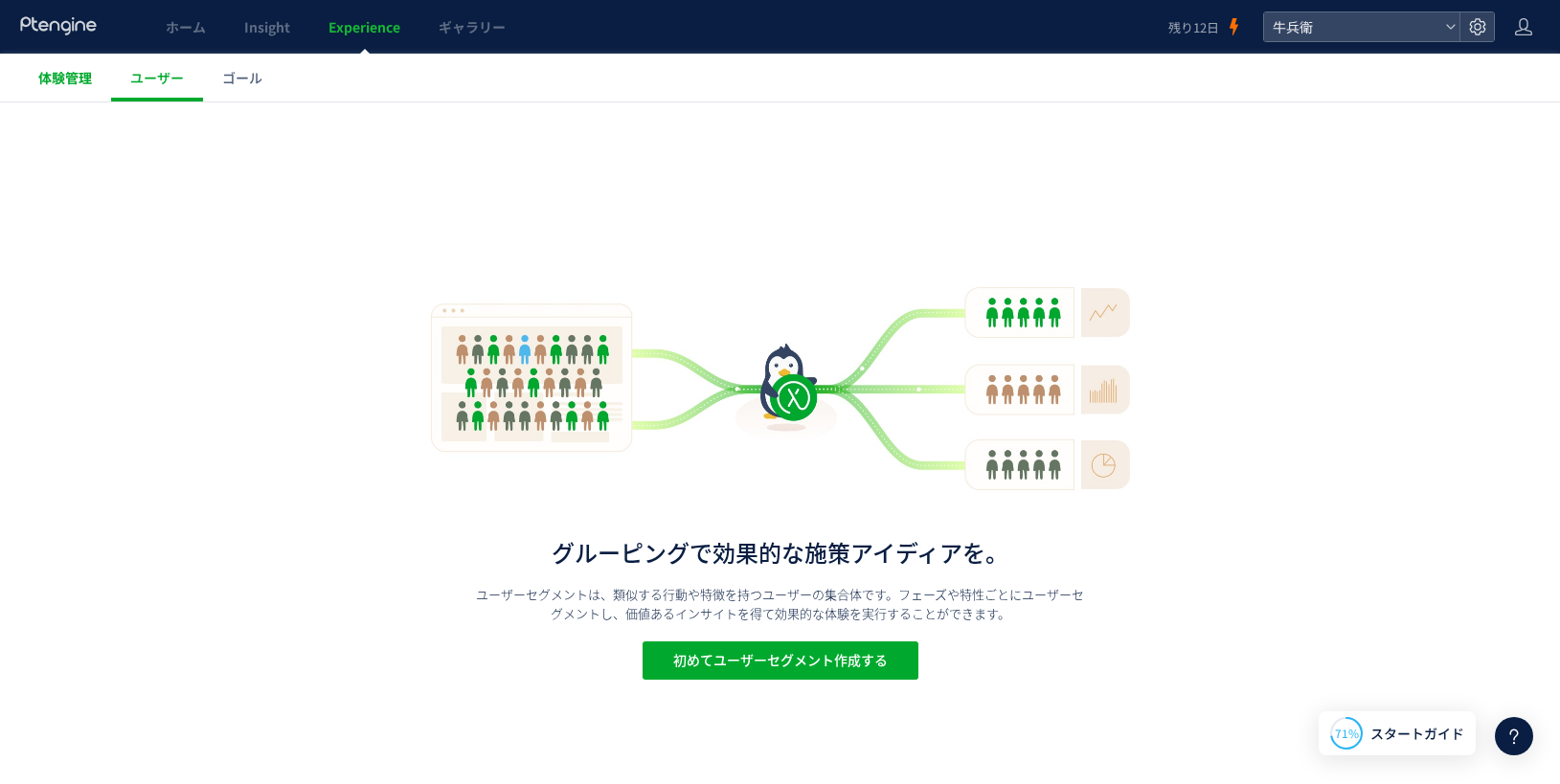
click at [84, 79] on span "体験管理" at bounding box center [65, 77] width 54 height 19
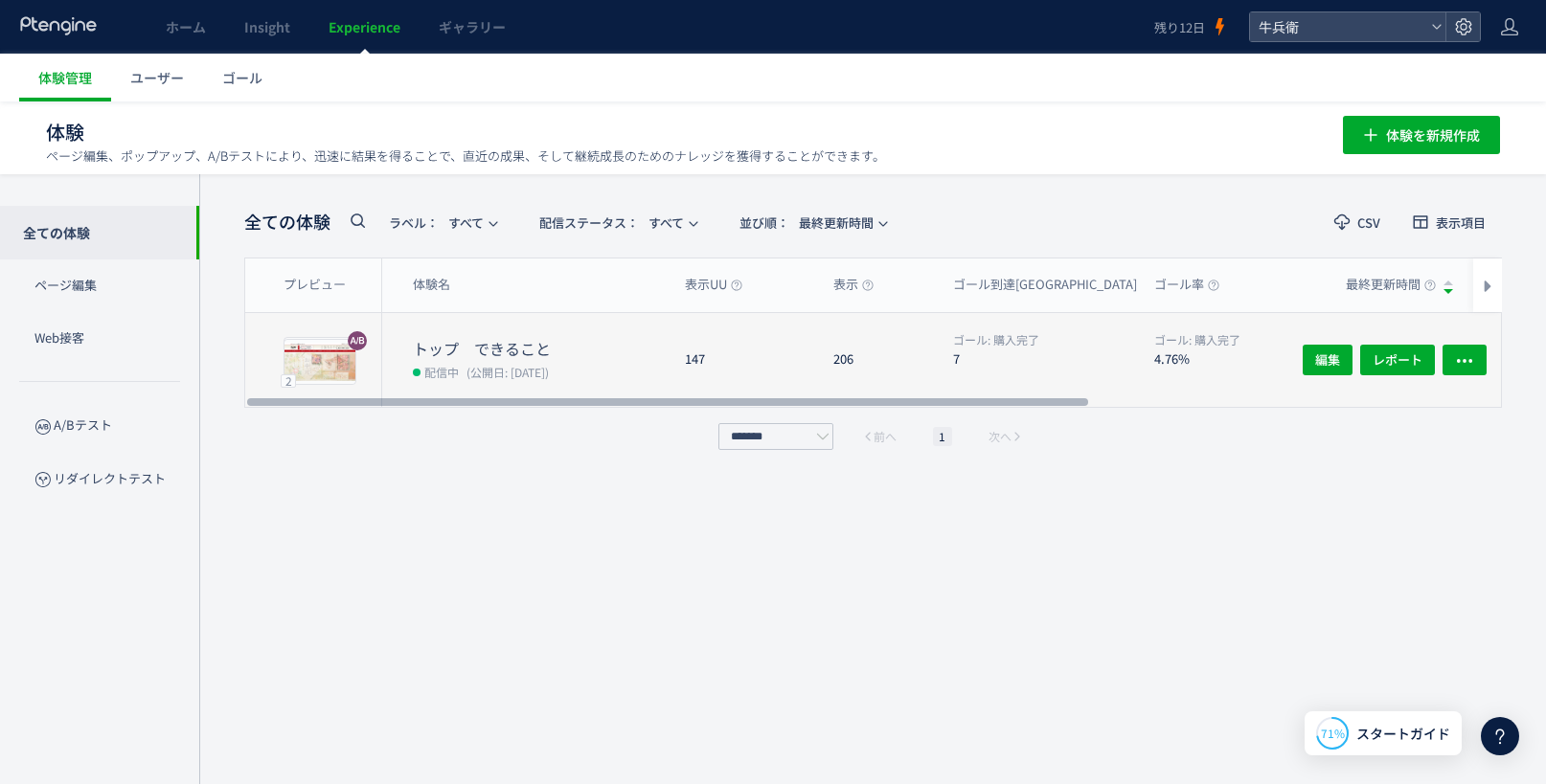
click at [646, 371] on dd "配信中 (公開日: [DATE])" at bounding box center [540, 371] width 257 height 25
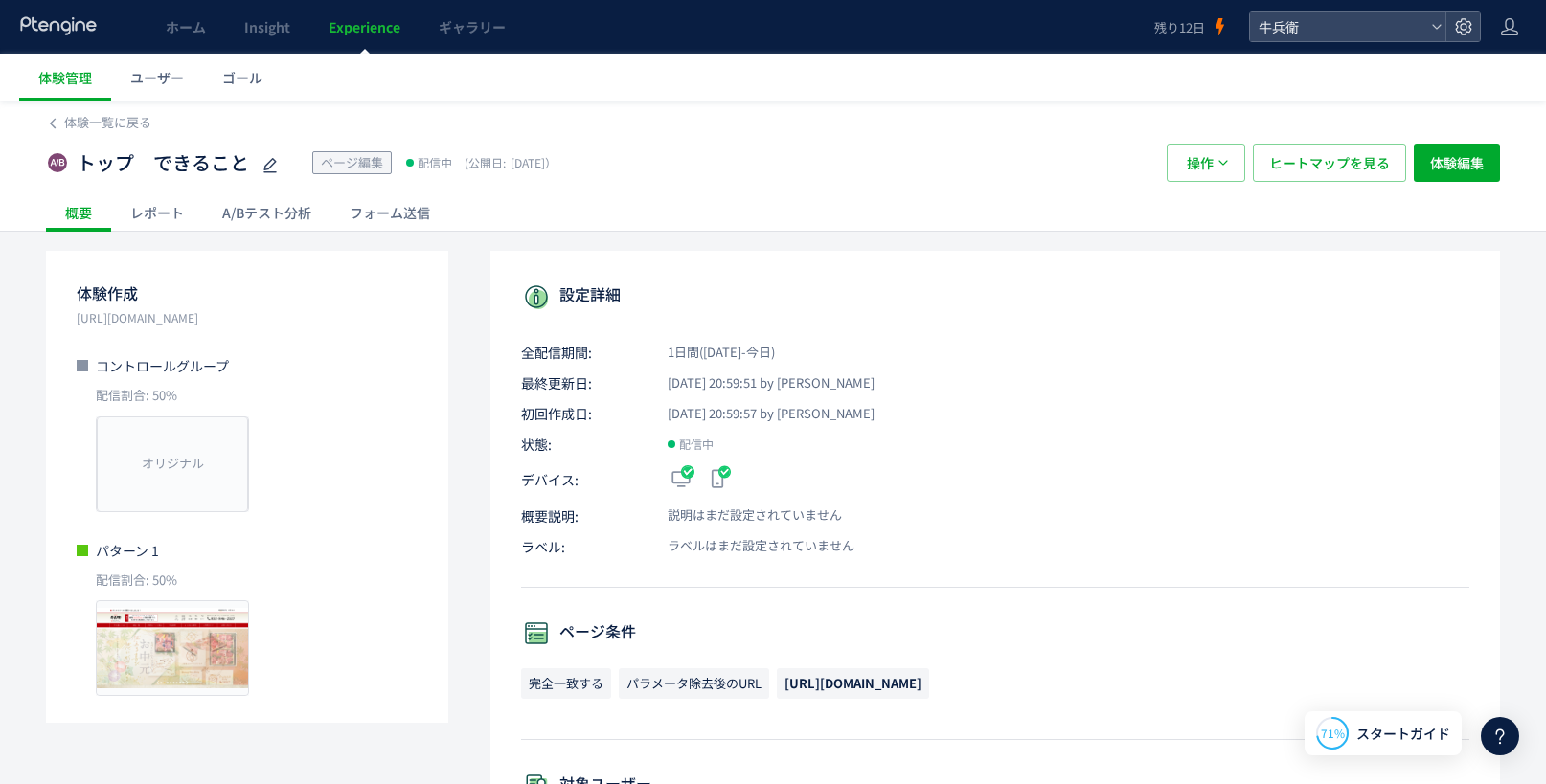
click at [282, 208] on div "A/Bテスト分析" at bounding box center [267, 212] width 127 height 39
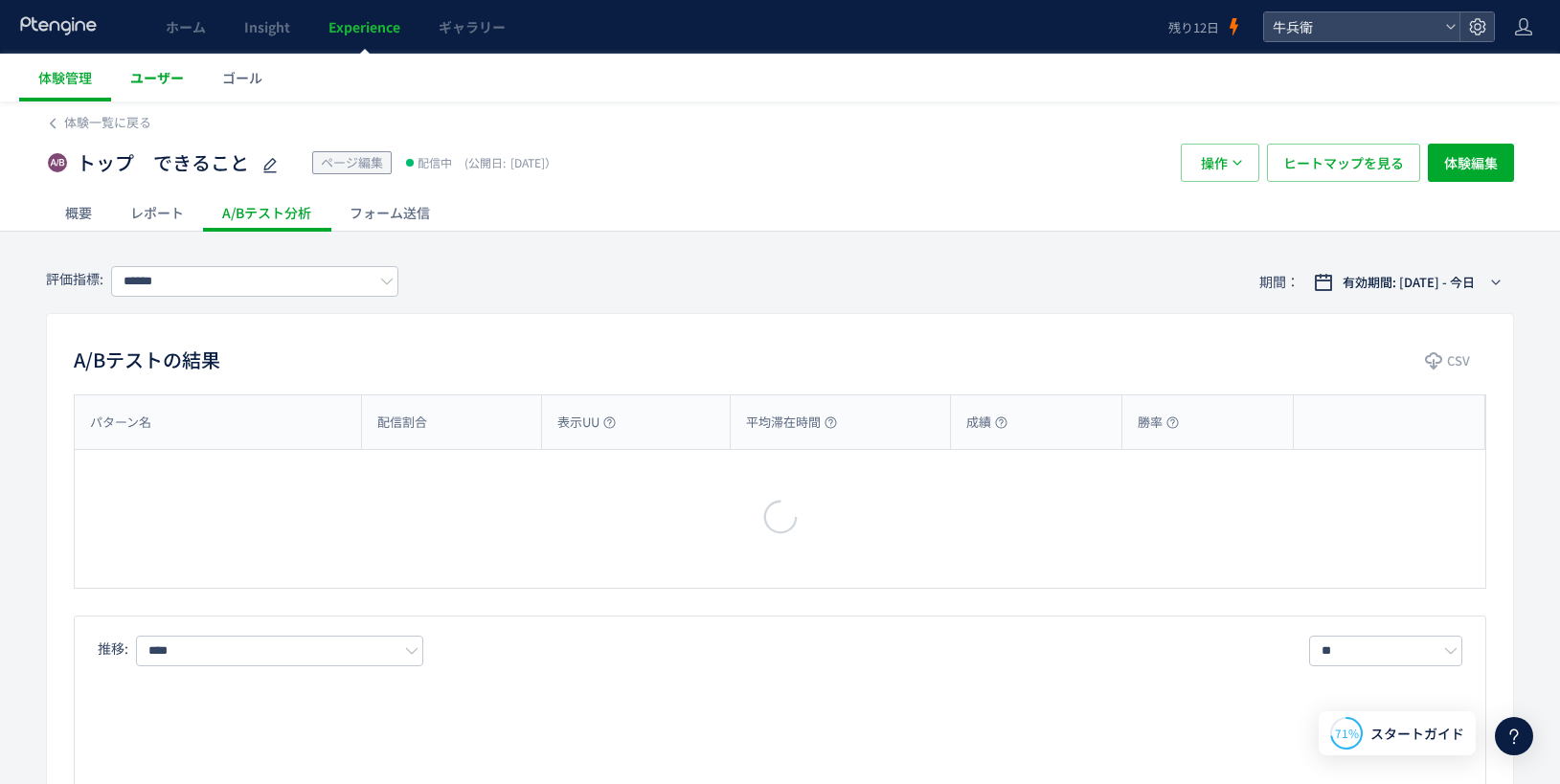
type input "****"
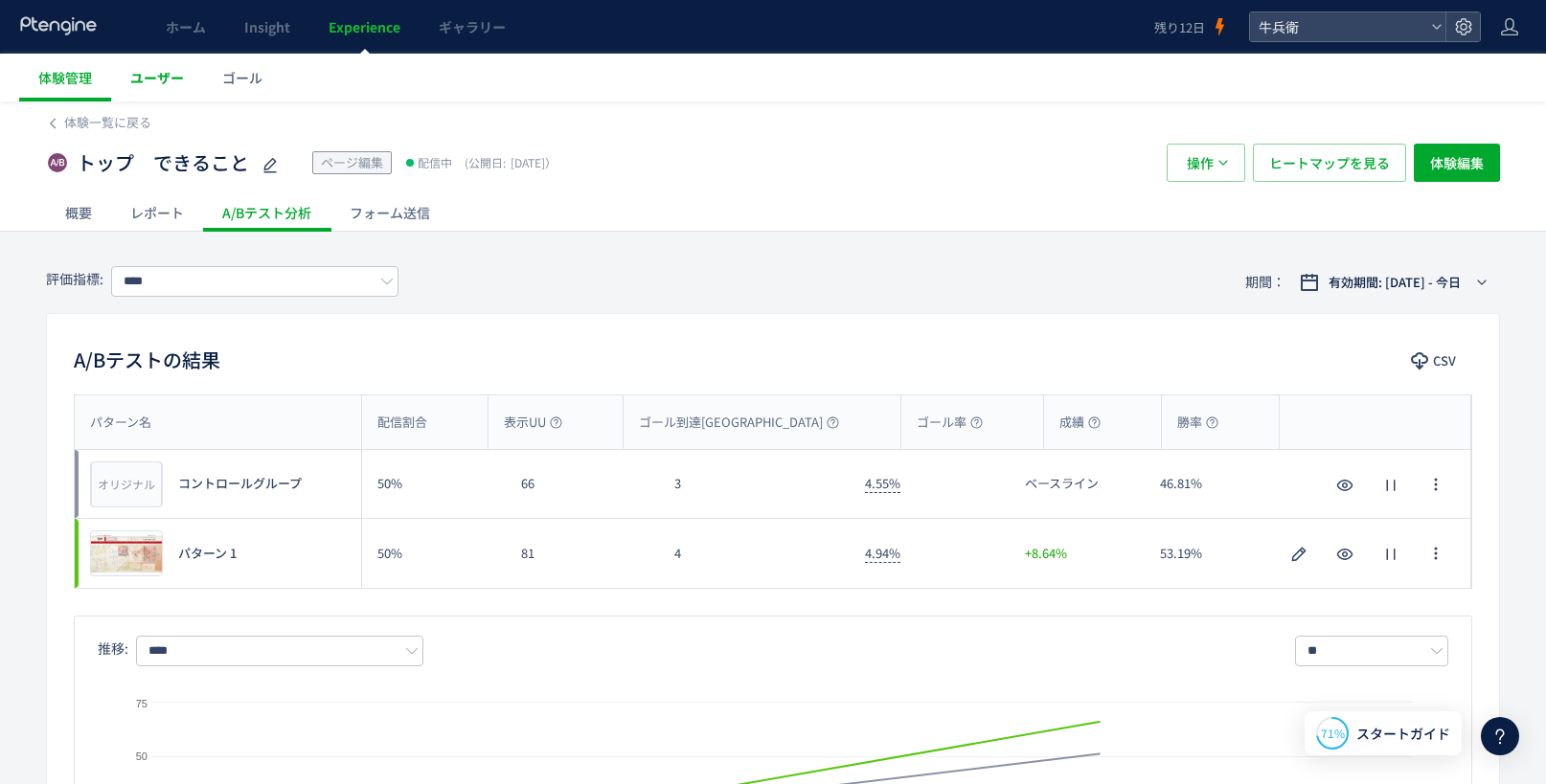
click at [180, 82] on span "ユーザー" at bounding box center [157, 77] width 54 height 19
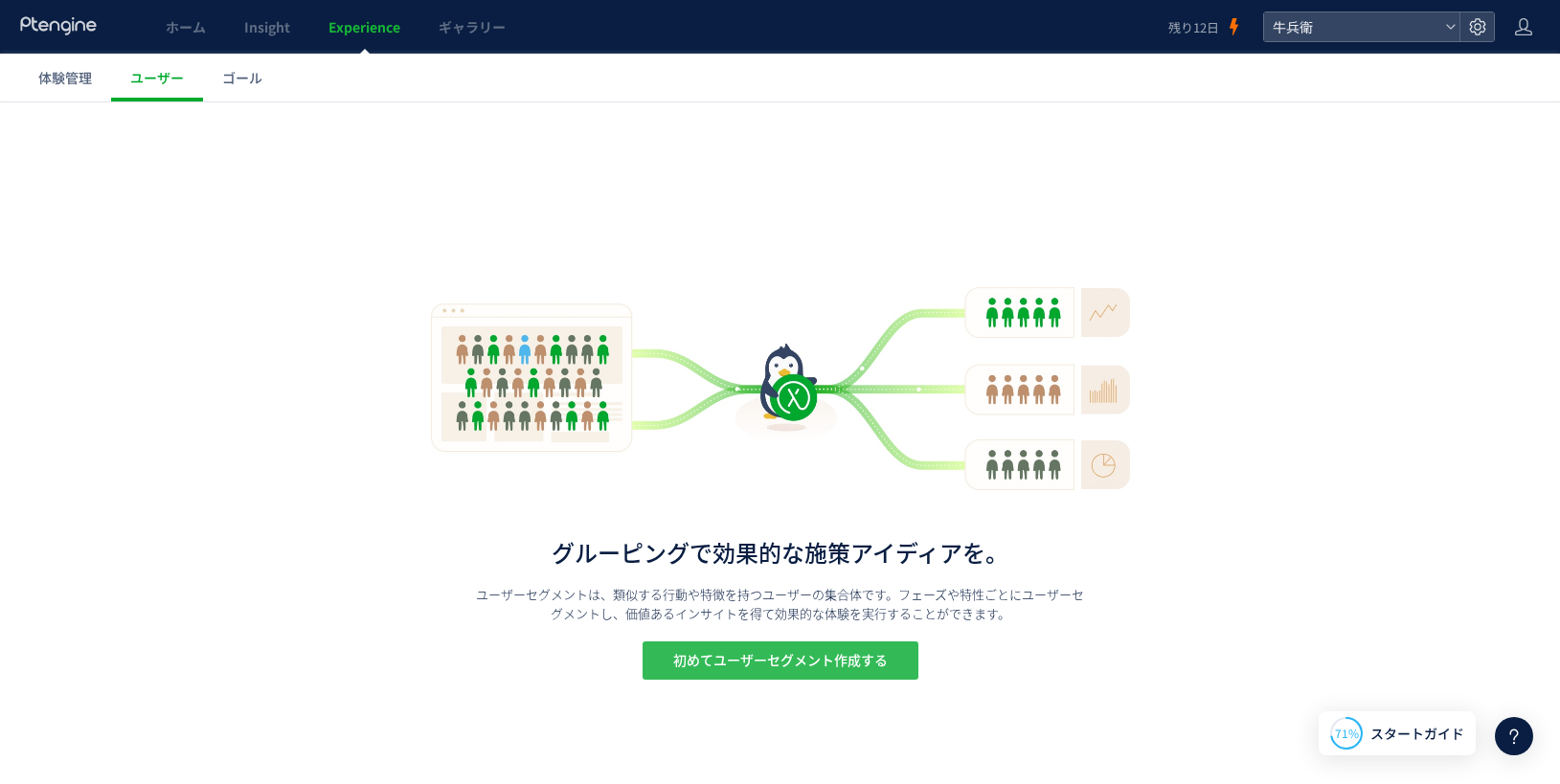
click at [821, 651] on span "初めてユーザーセグメント作成する" at bounding box center [780, 660] width 214 height 39
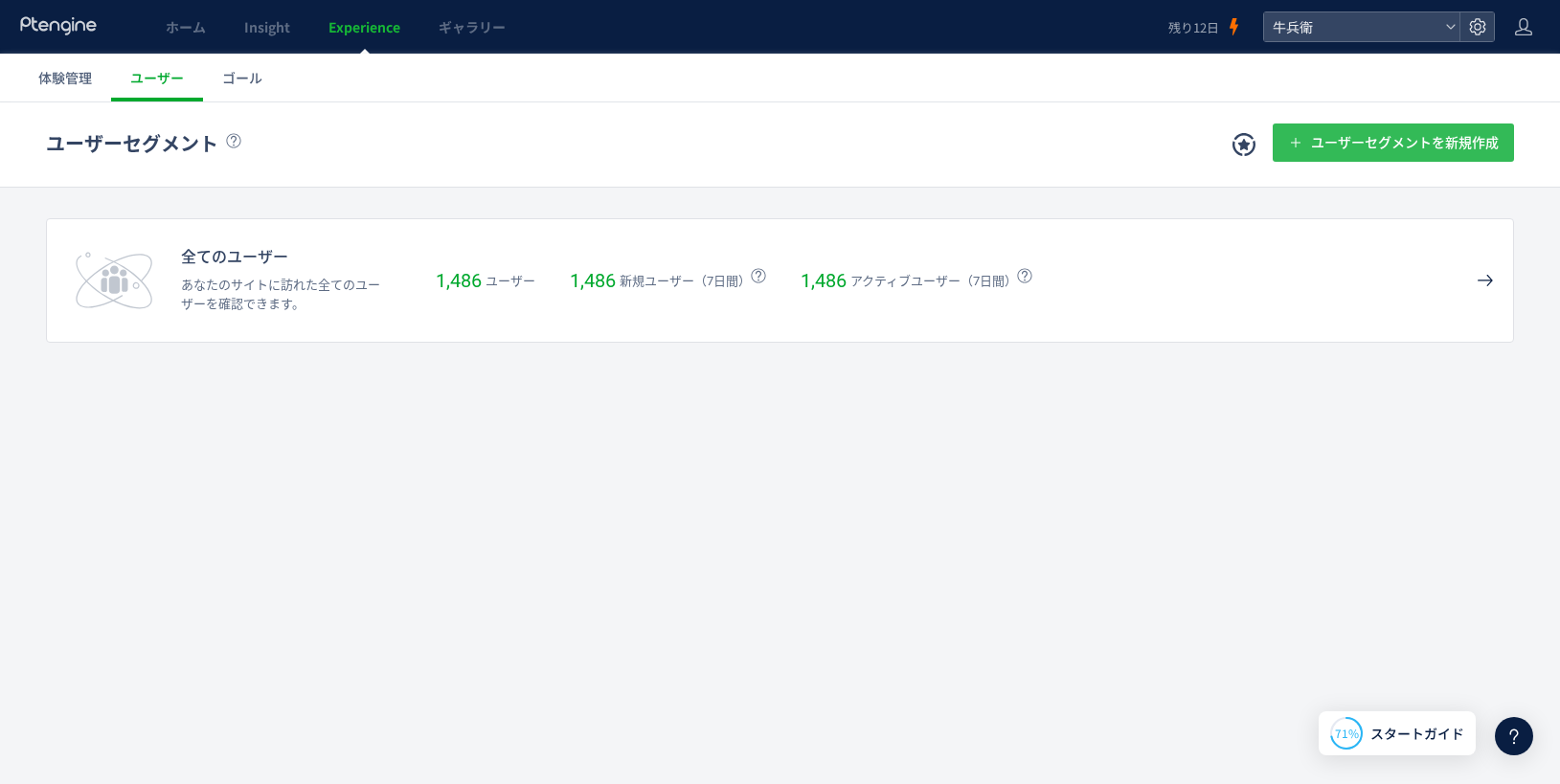
click at [1355, 147] on span "ユーザーセグメントを新規作成" at bounding box center [1404, 143] width 187 height 39
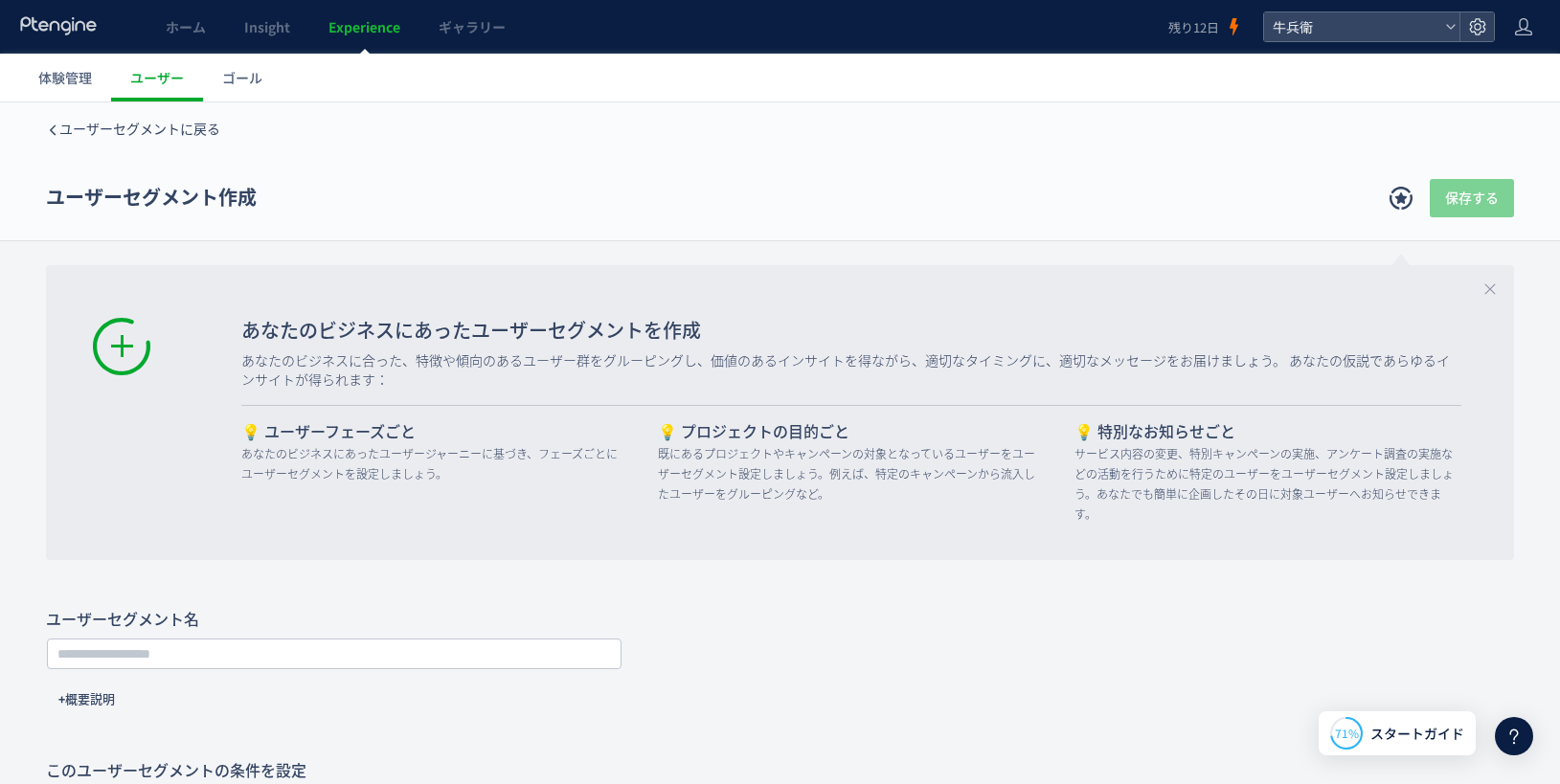
type input "**********"
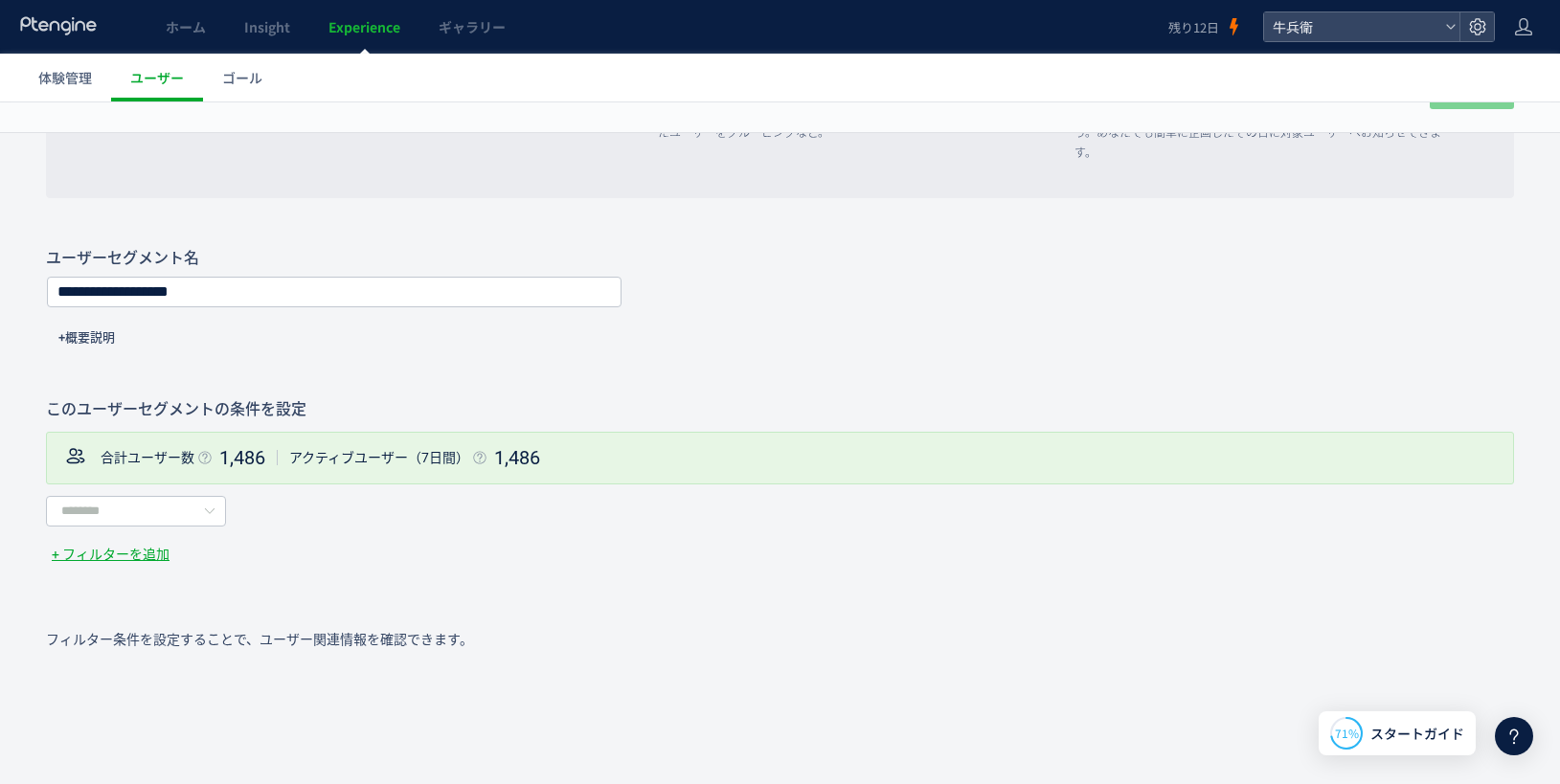
scroll to position [416, 0]
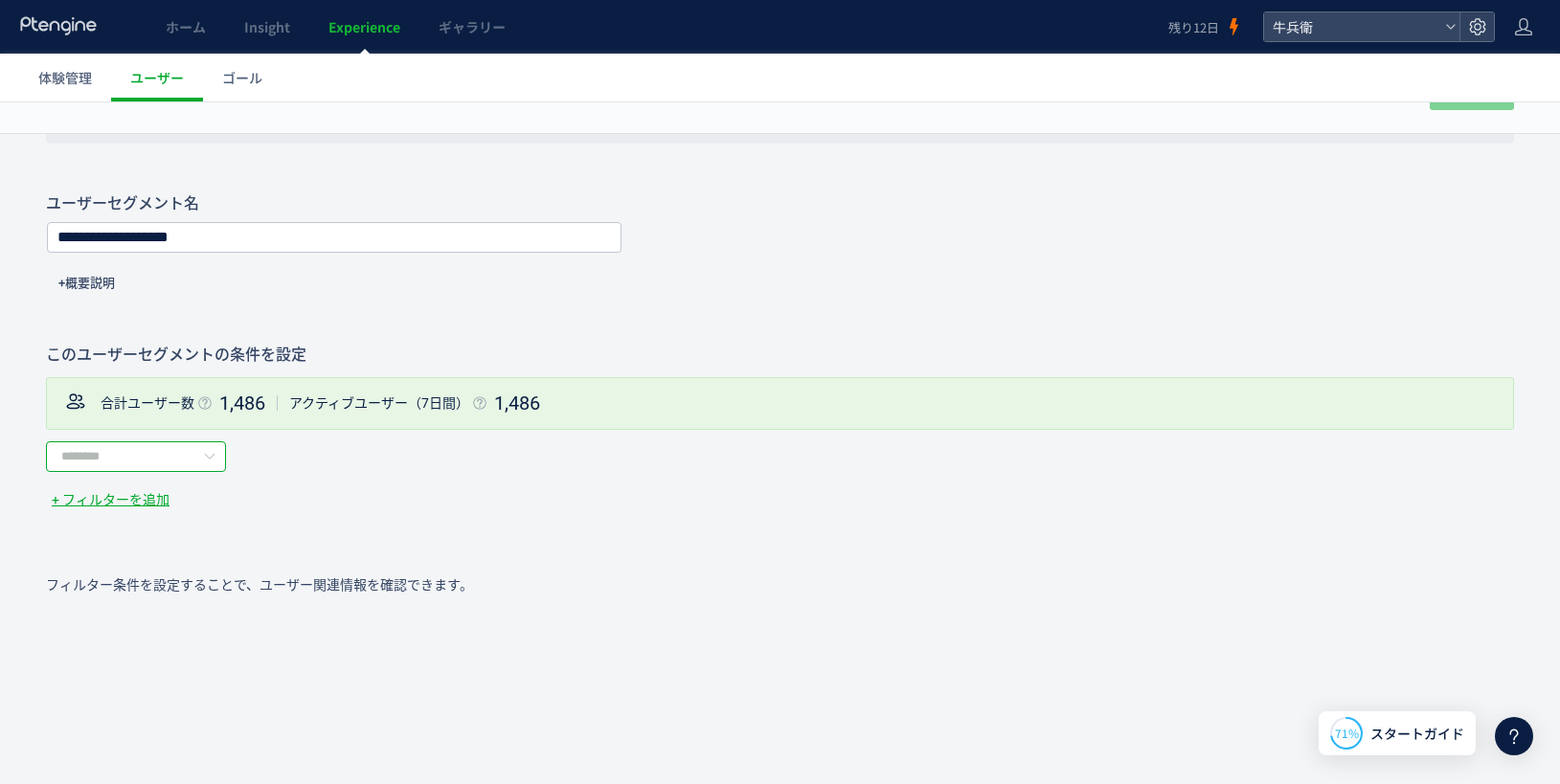
click at [141, 448] on input "text" at bounding box center [136, 456] width 180 height 31
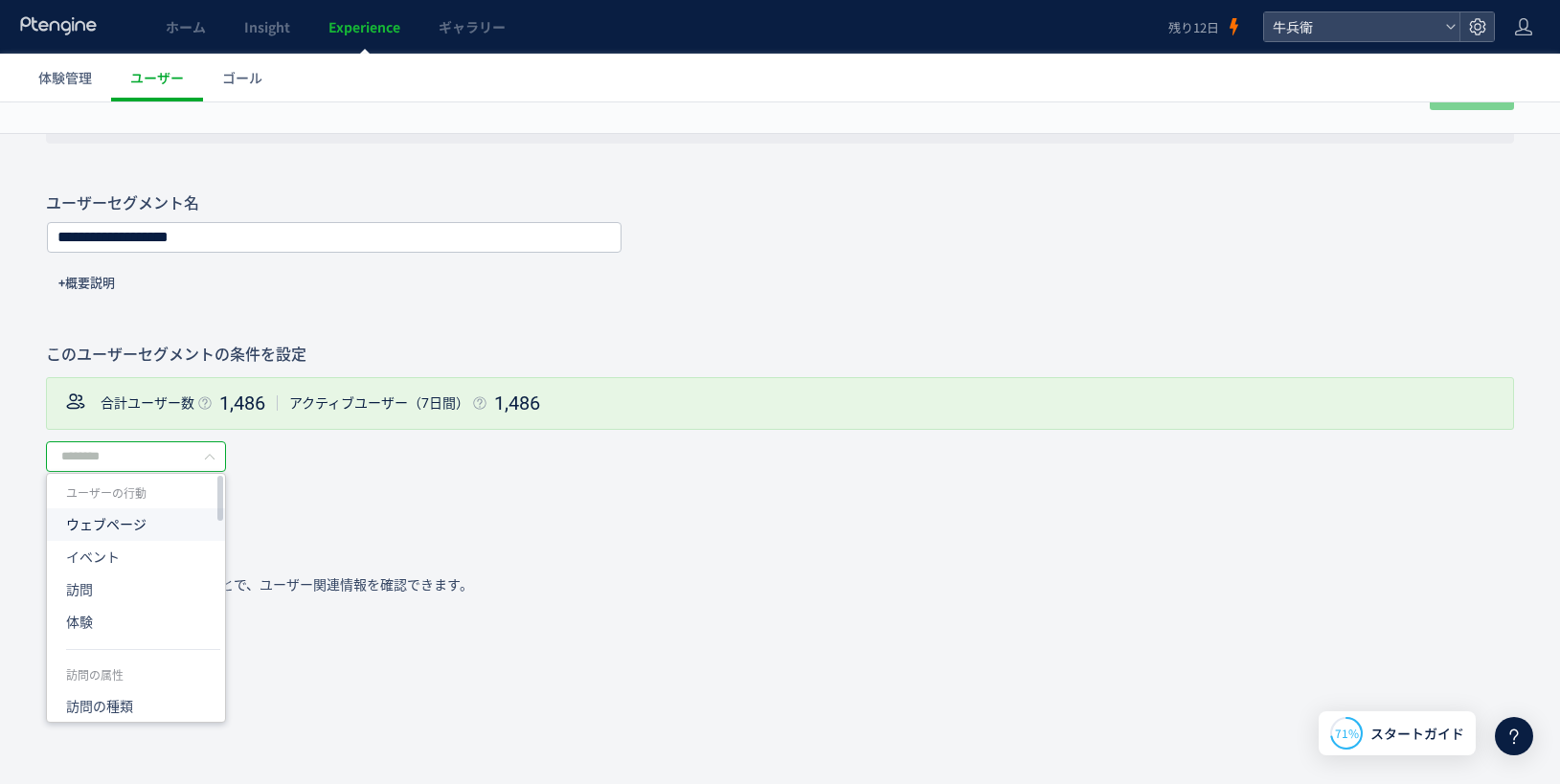
click at [116, 522] on span "ウェブページ" at bounding box center [106, 524] width 80 height 15
type input "******"
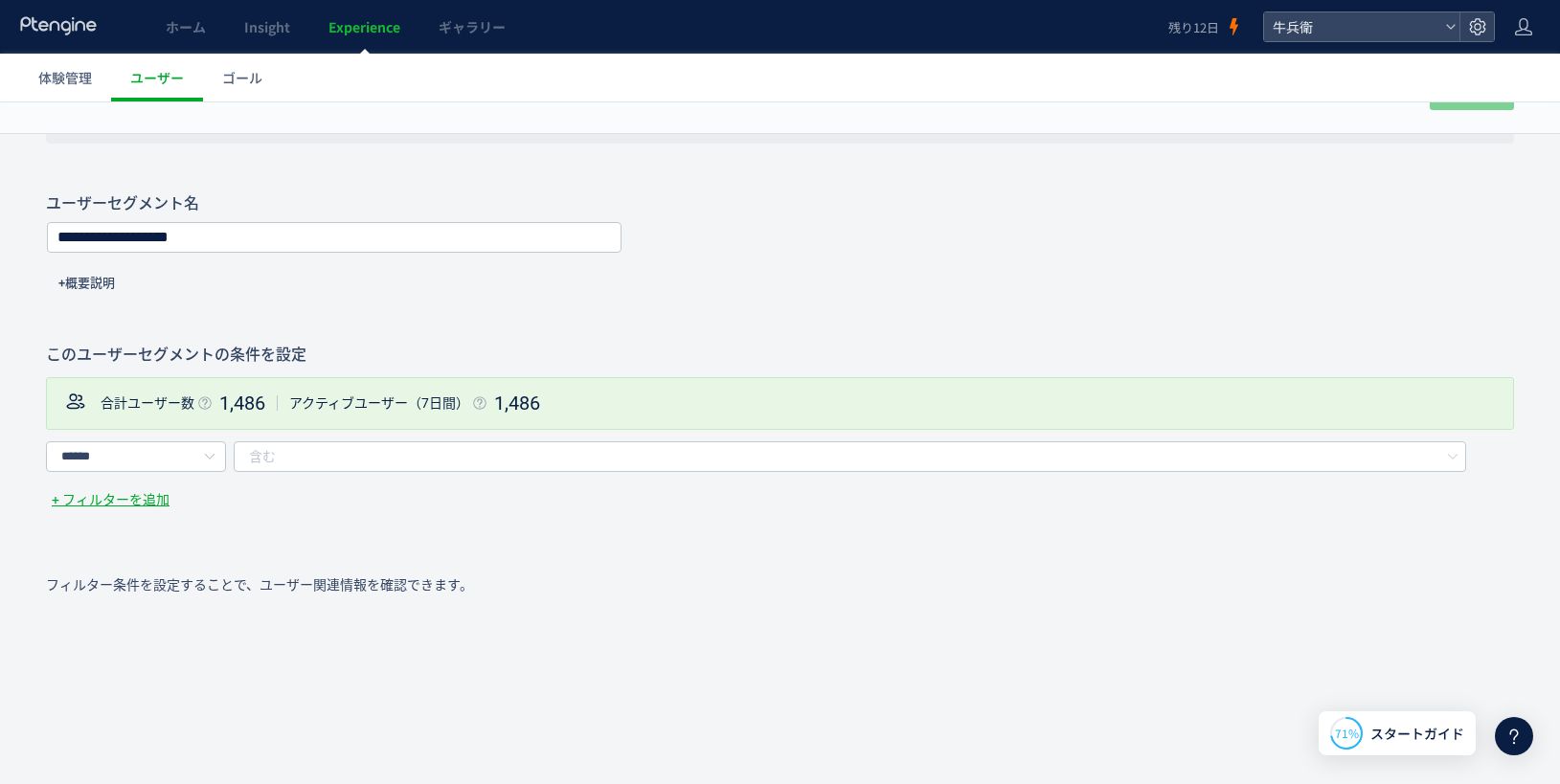
click at [293, 461] on div "含む" at bounding box center [833, 456] width 1168 height 29
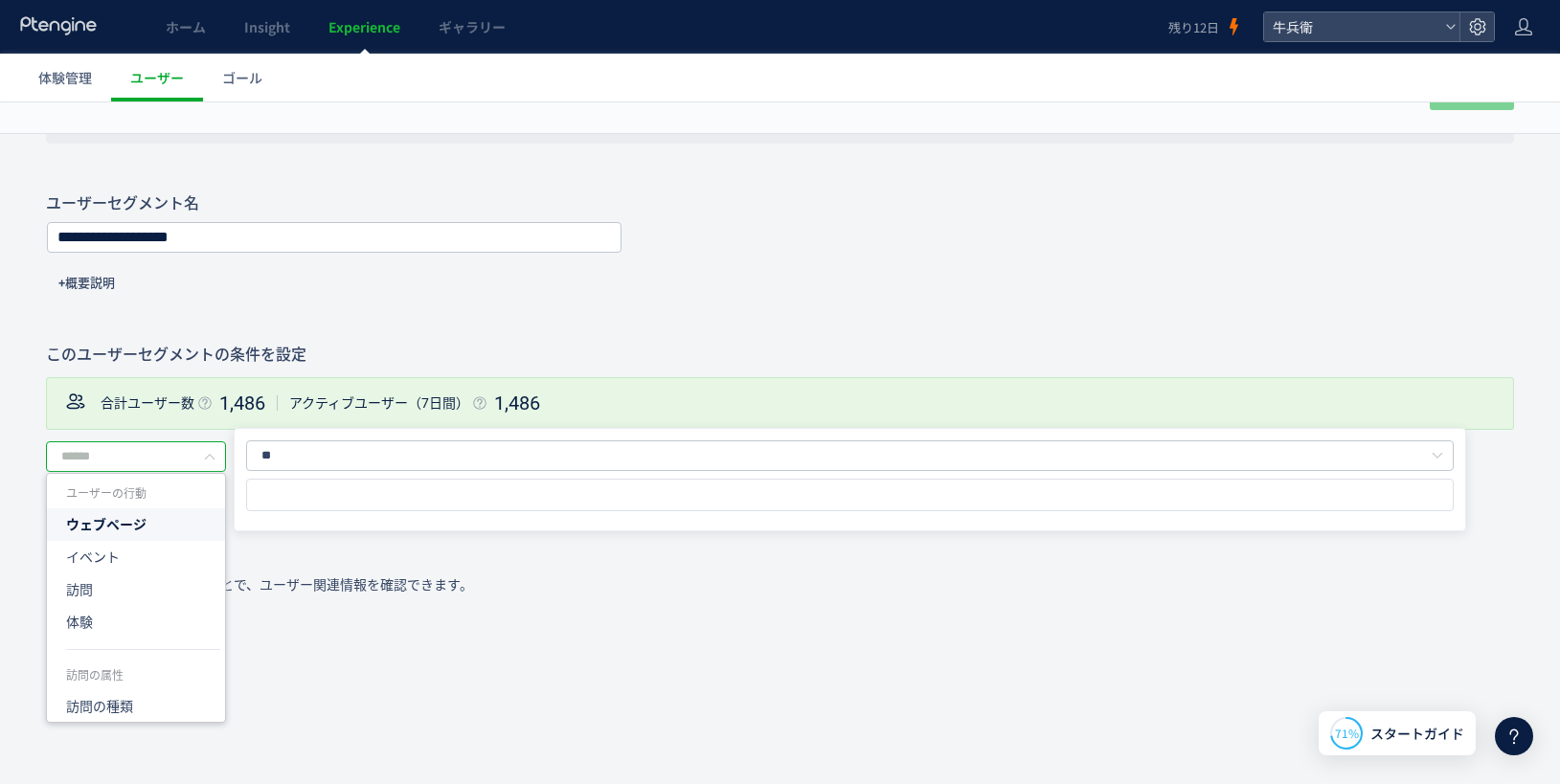
click at [162, 463] on input "text" at bounding box center [136, 456] width 180 height 31
click at [146, 703] on li "訪問の種類" at bounding box center [143, 706] width 192 height 33
type input "*****"
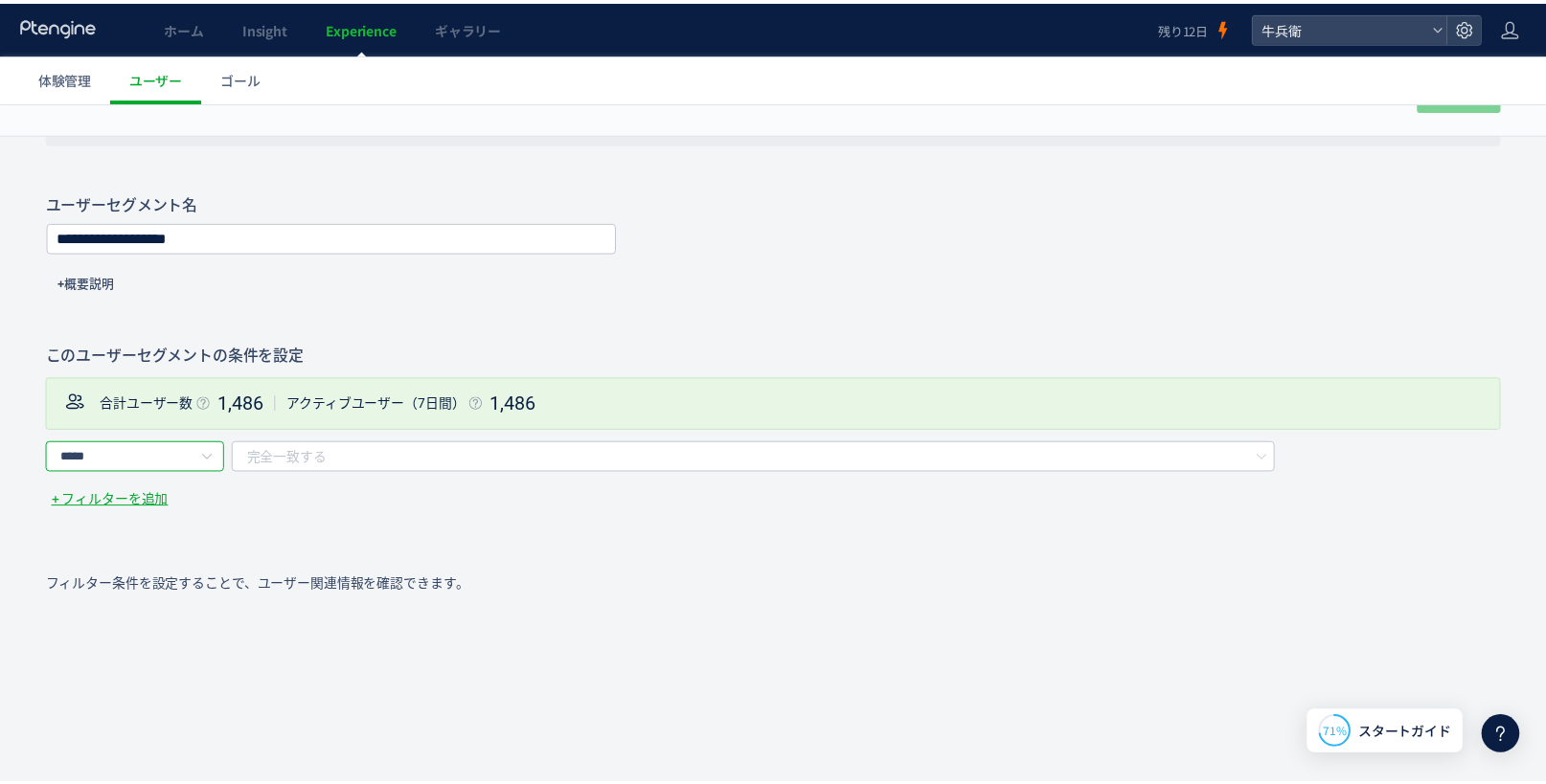
scroll to position [1, 0]
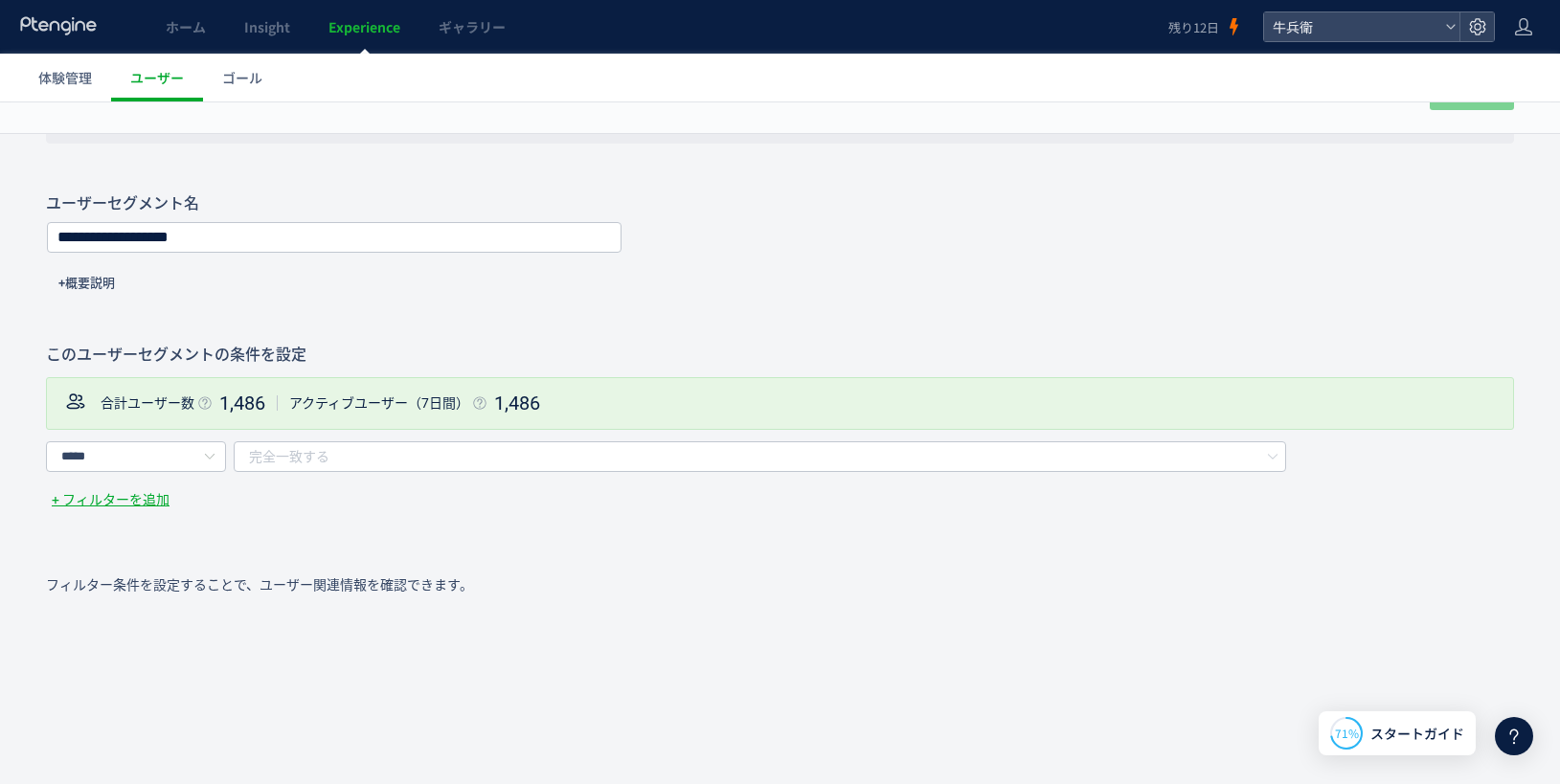
click at [331, 458] on div "完全一致する" at bounding box center [743, 456] width 989 height 29
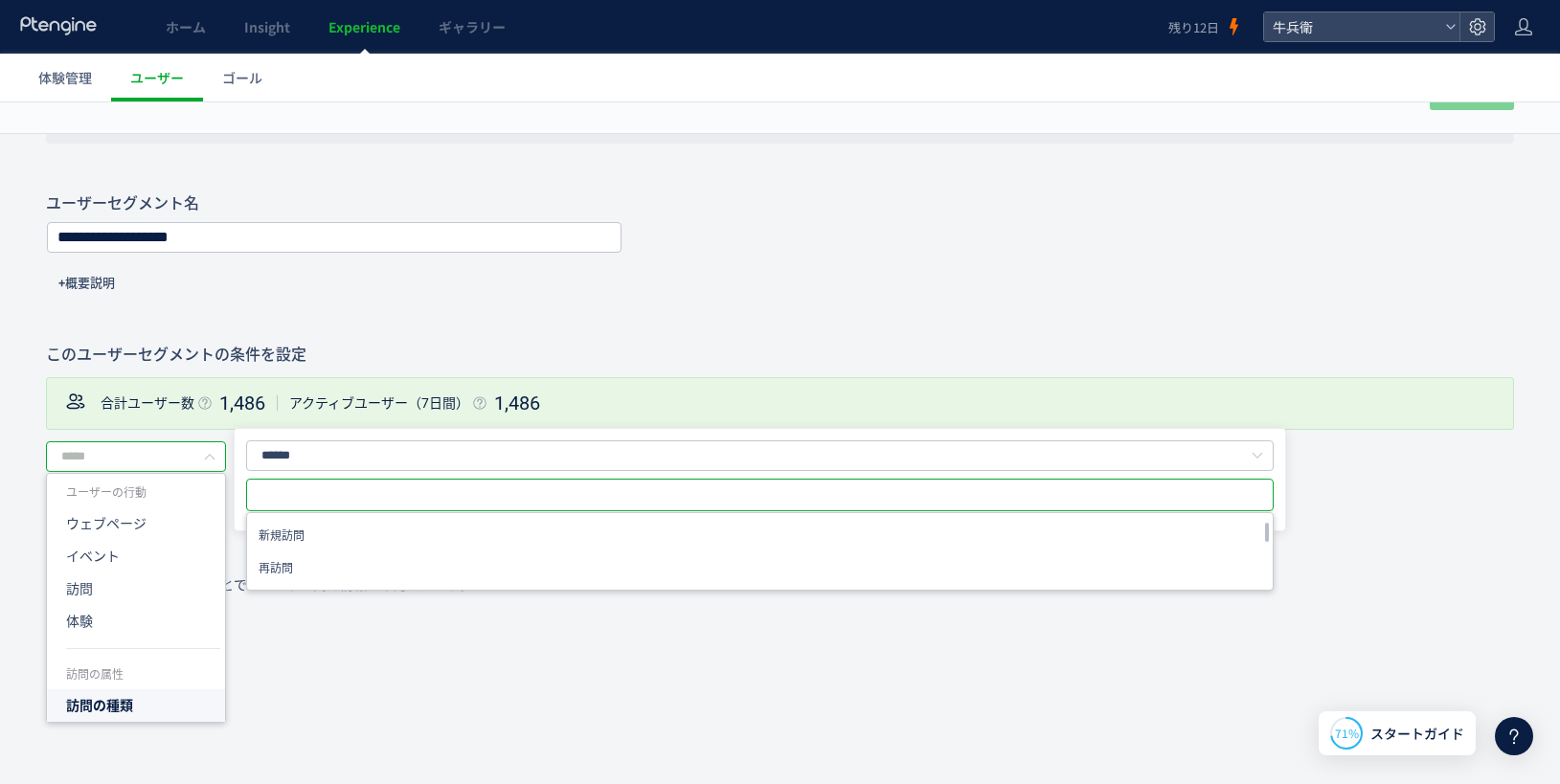
click at [181, 459] on input "text" at bounding box center [136, 456] width 180 height 31
click at [176, 557] on li "イベント" at bounding box center [143, 556] width 192 height 33
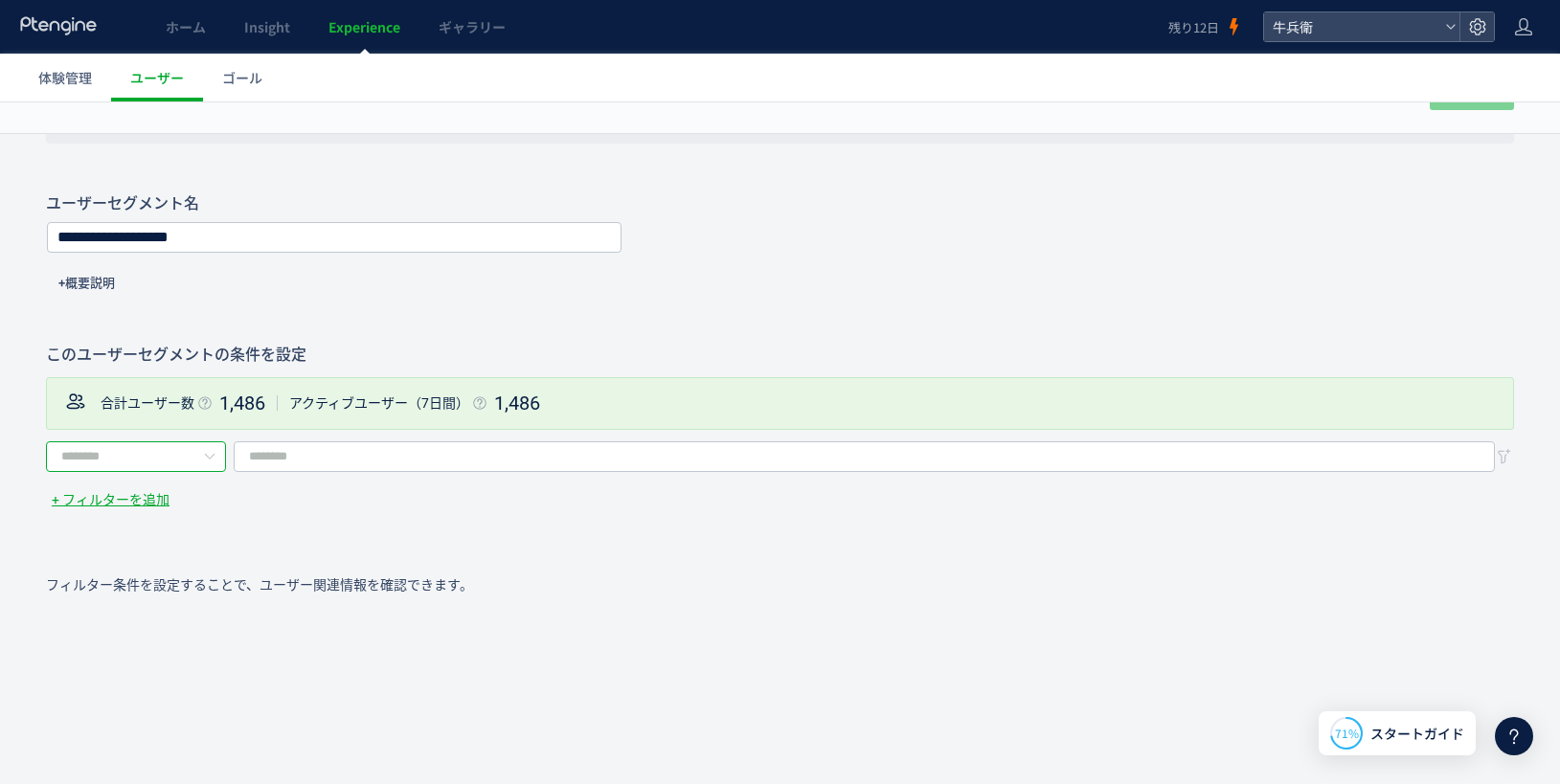
type input "****"
click at [327, 461] on input "filter-condition" at bounding box center [865, 456] width 1261 height 31
click at [199, 454] on icon at bounding box center [209, 456] width 24 height 31
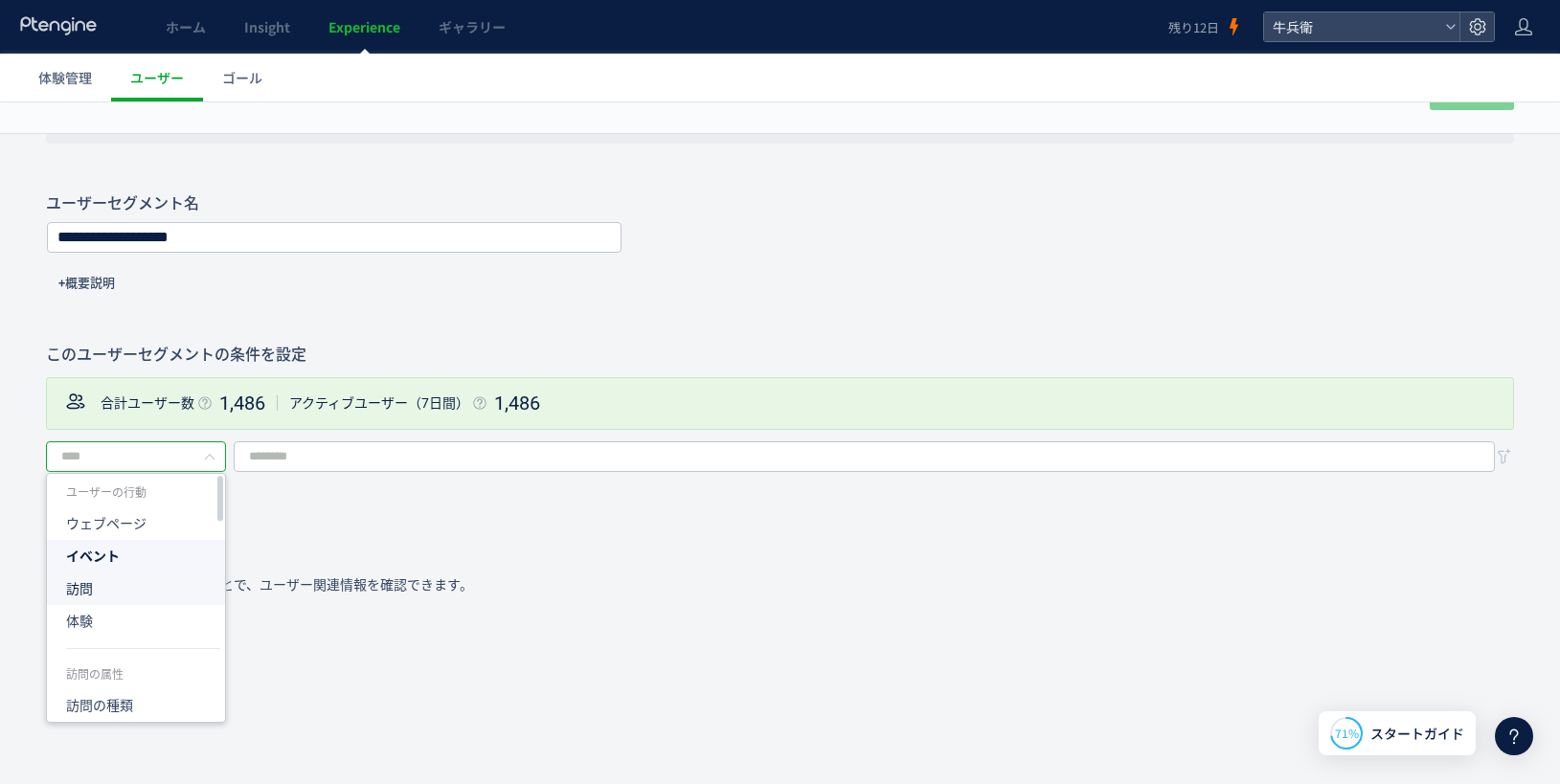
click at [190, 573] on li "訪問" at bounding box center [143, 589] width 192 height 33
type input "**"
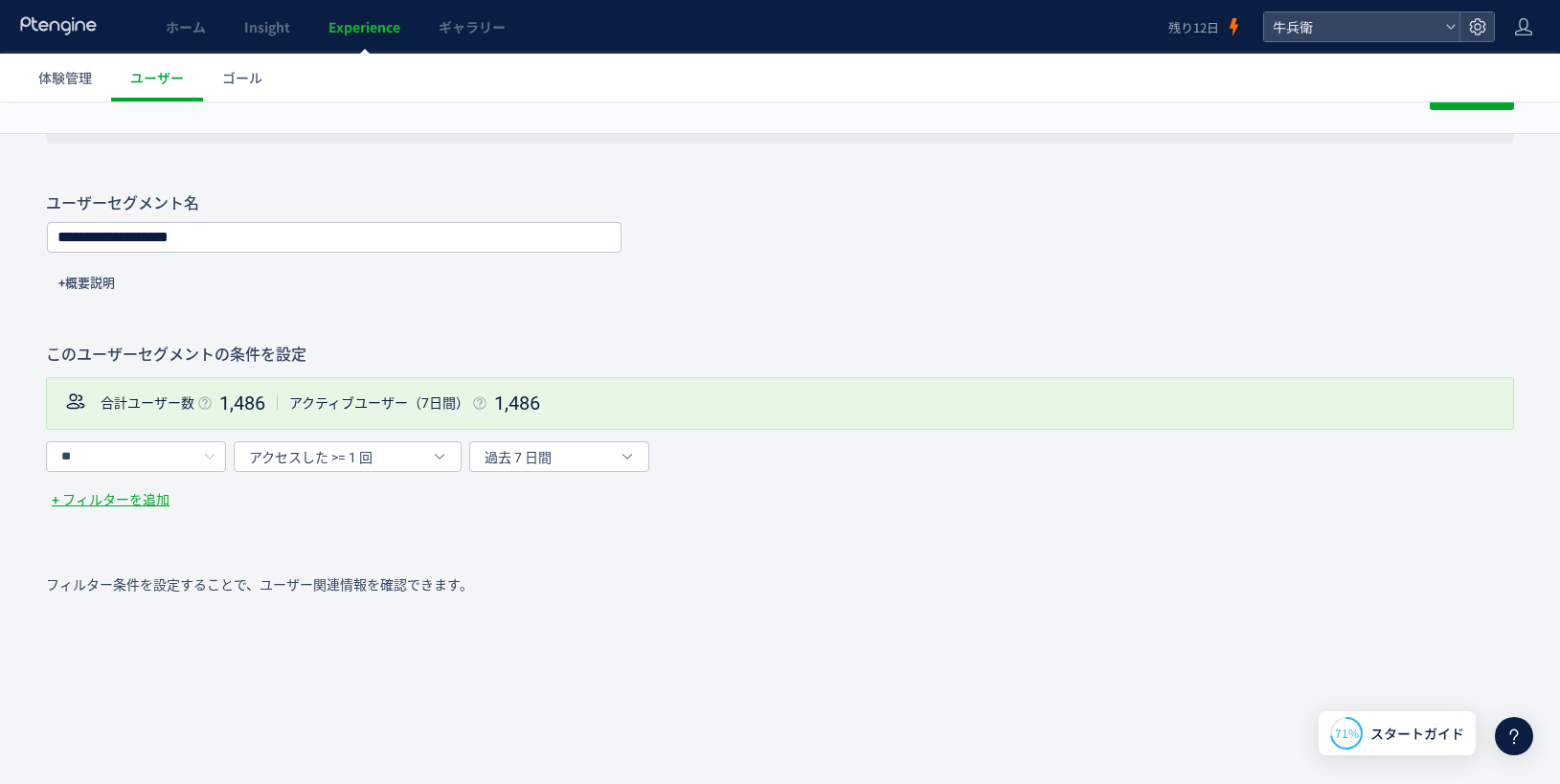
click at [411, 444] on div "アクセスした >= 1 回" at bounding box center [348, 456] width 228 height 31
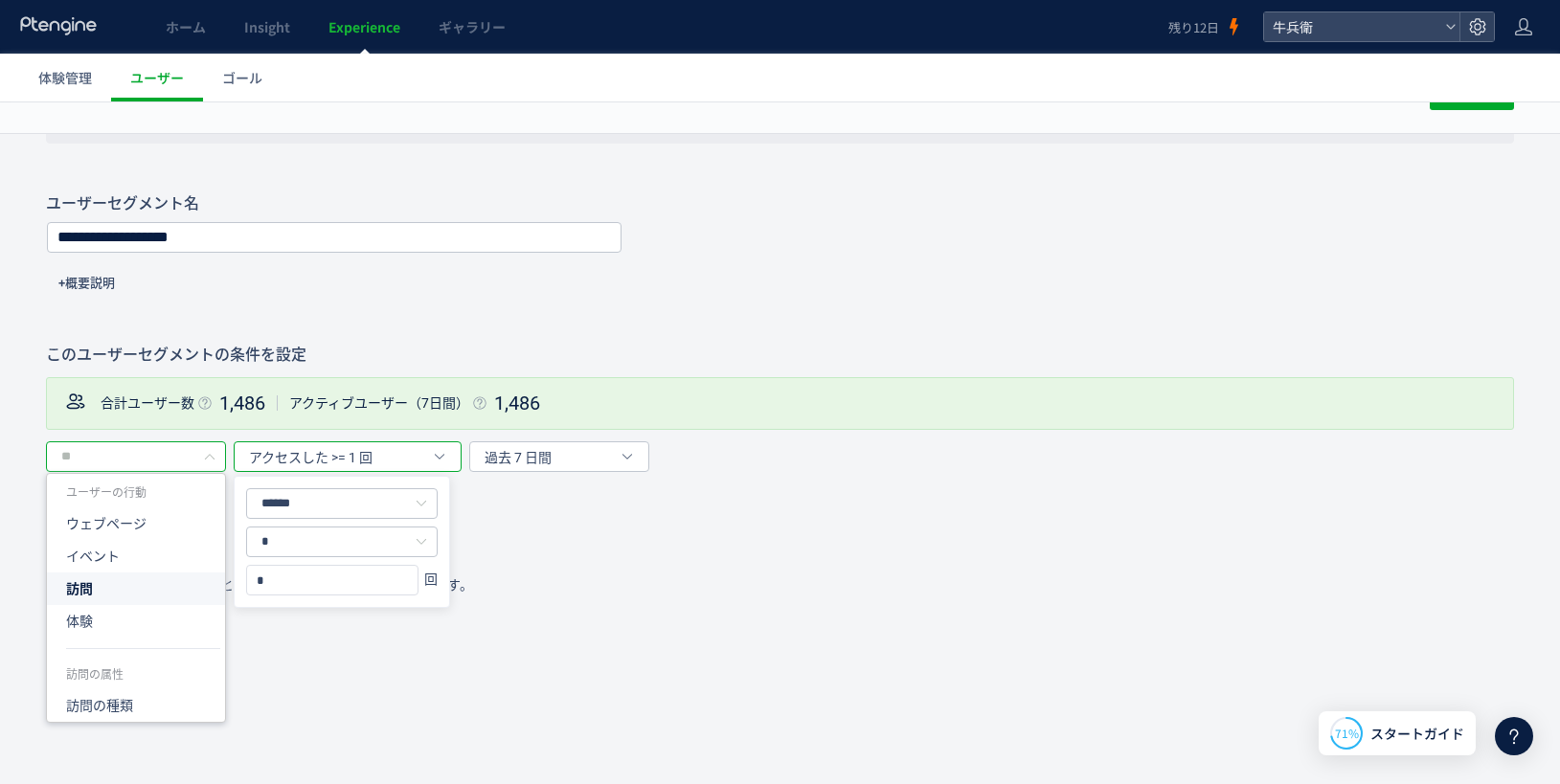
click at [142, 462] on input "text" at bounding box center [136, 456] width 180 height 31
click at [146, 610] on li "体験" at bounding box center [143, 620] width 192 height 33
type input "**"
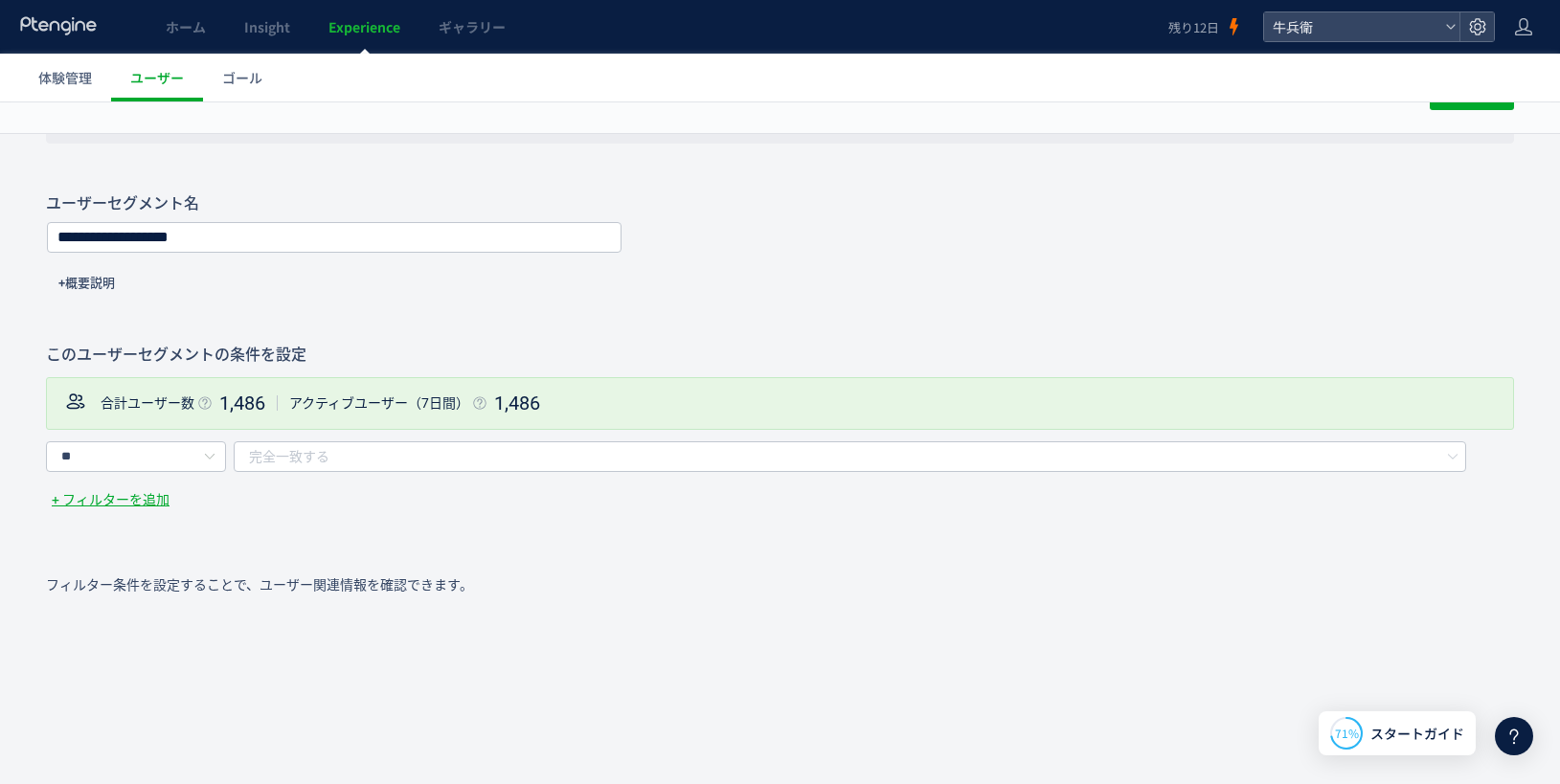
click at [305, 448] on span "完全一致する" at bounding box center [289, 456] width 80 height 31
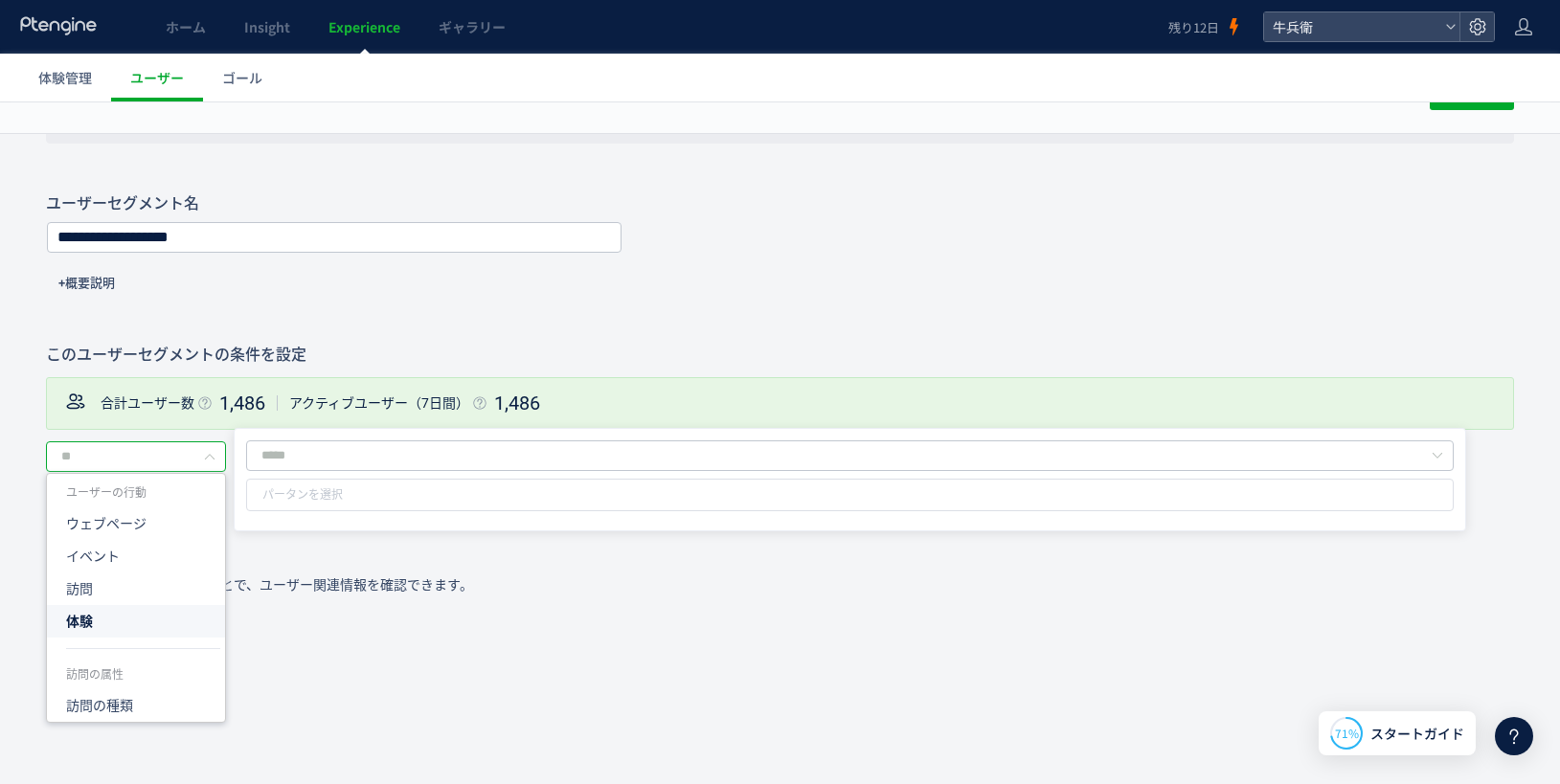
click at [190, 452] on div at bounding box center [136, 456] width 180 height 31
click at [173, 526] on li "ウェブページ" at bounding box center [143, 523] width 192 height 33
type input "******"
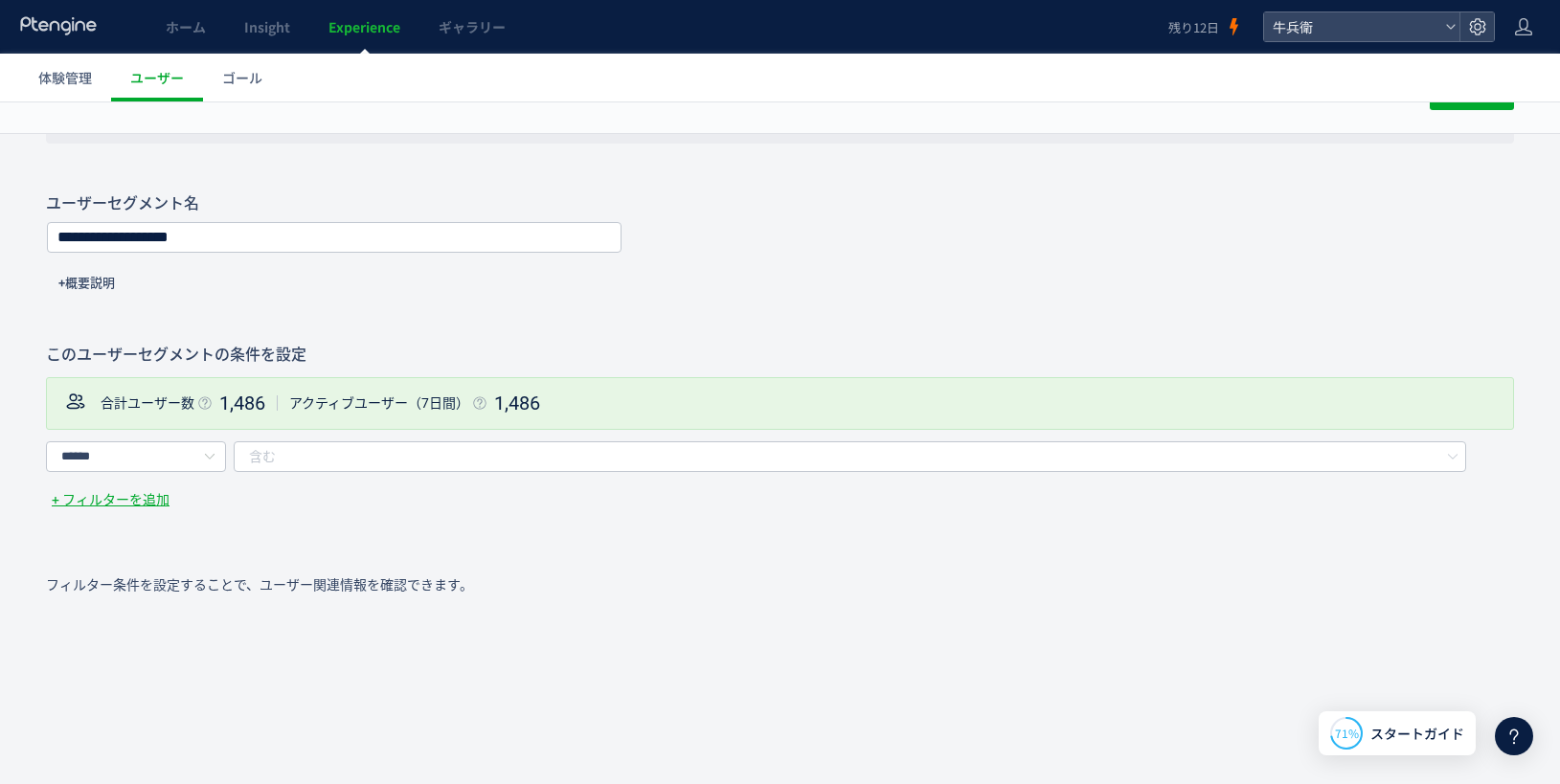
click at [319, 453] on div "含む" at bounding box center [833, 456] width 1168 height 29
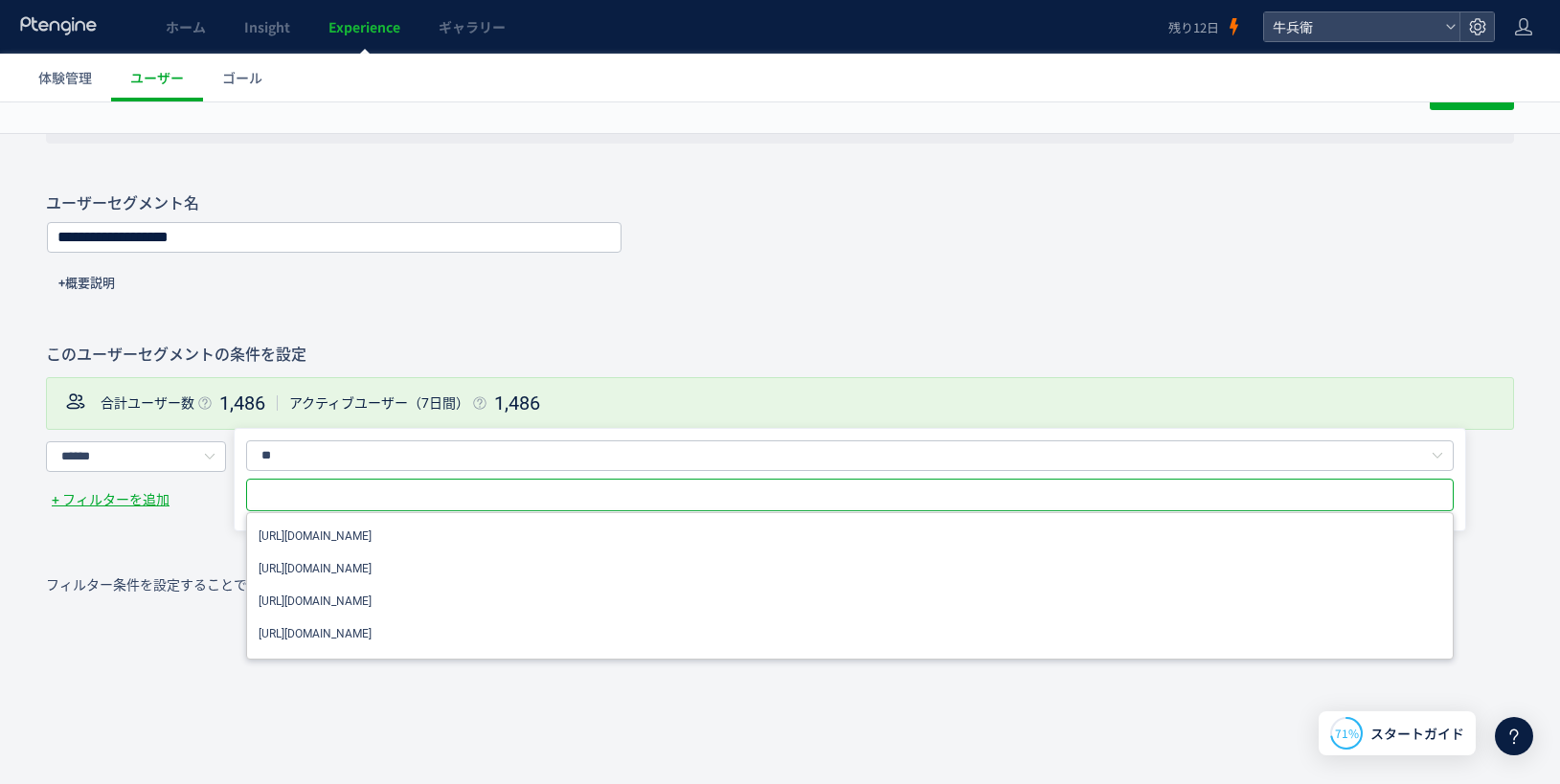
click at [214, 523] on div "**********" at bounding box center [780, 236] width 1560 height 1100
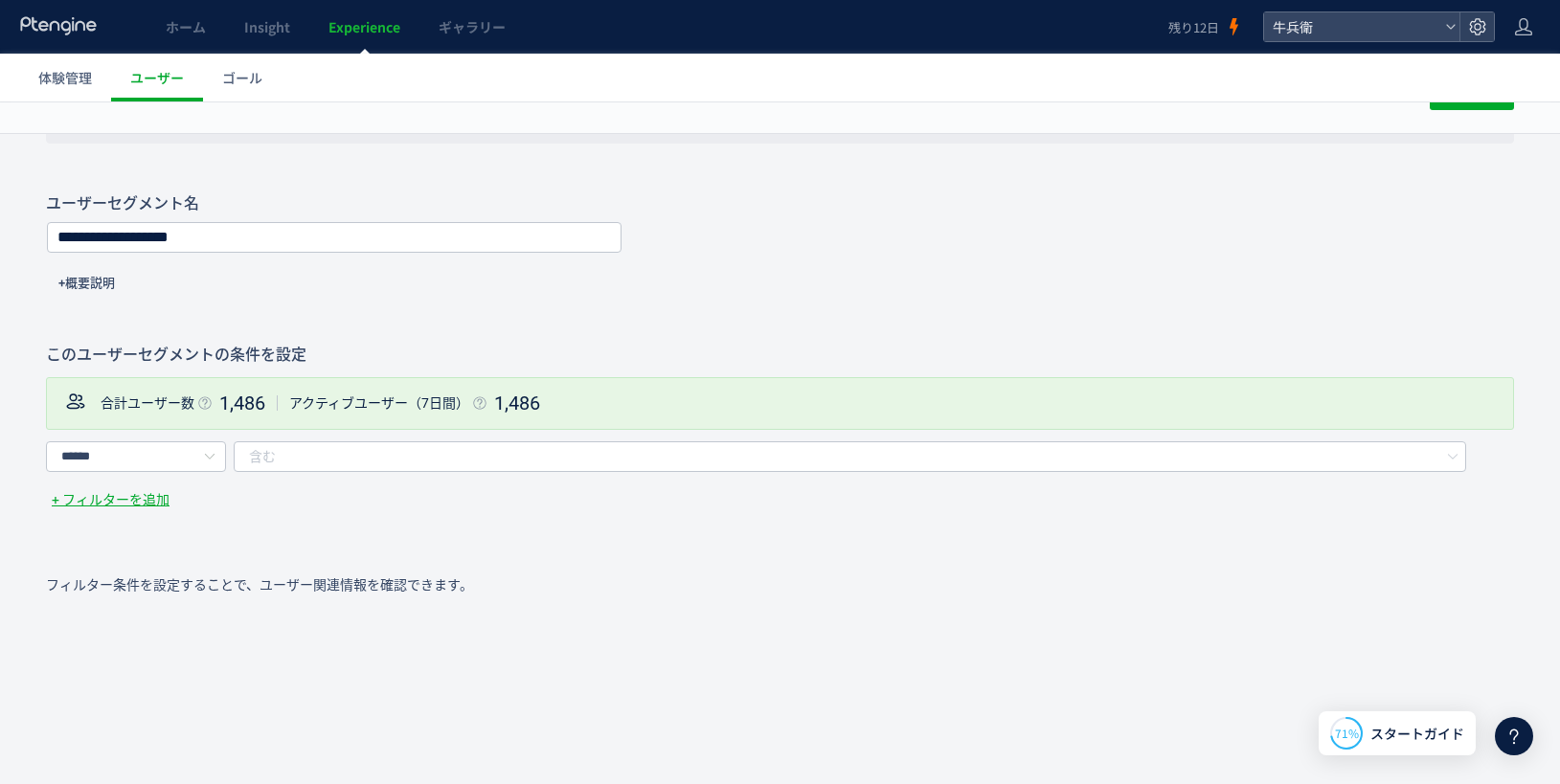
click at [356, 38] on link "Experience" at bounding box center [364, 27] width 110 height 54
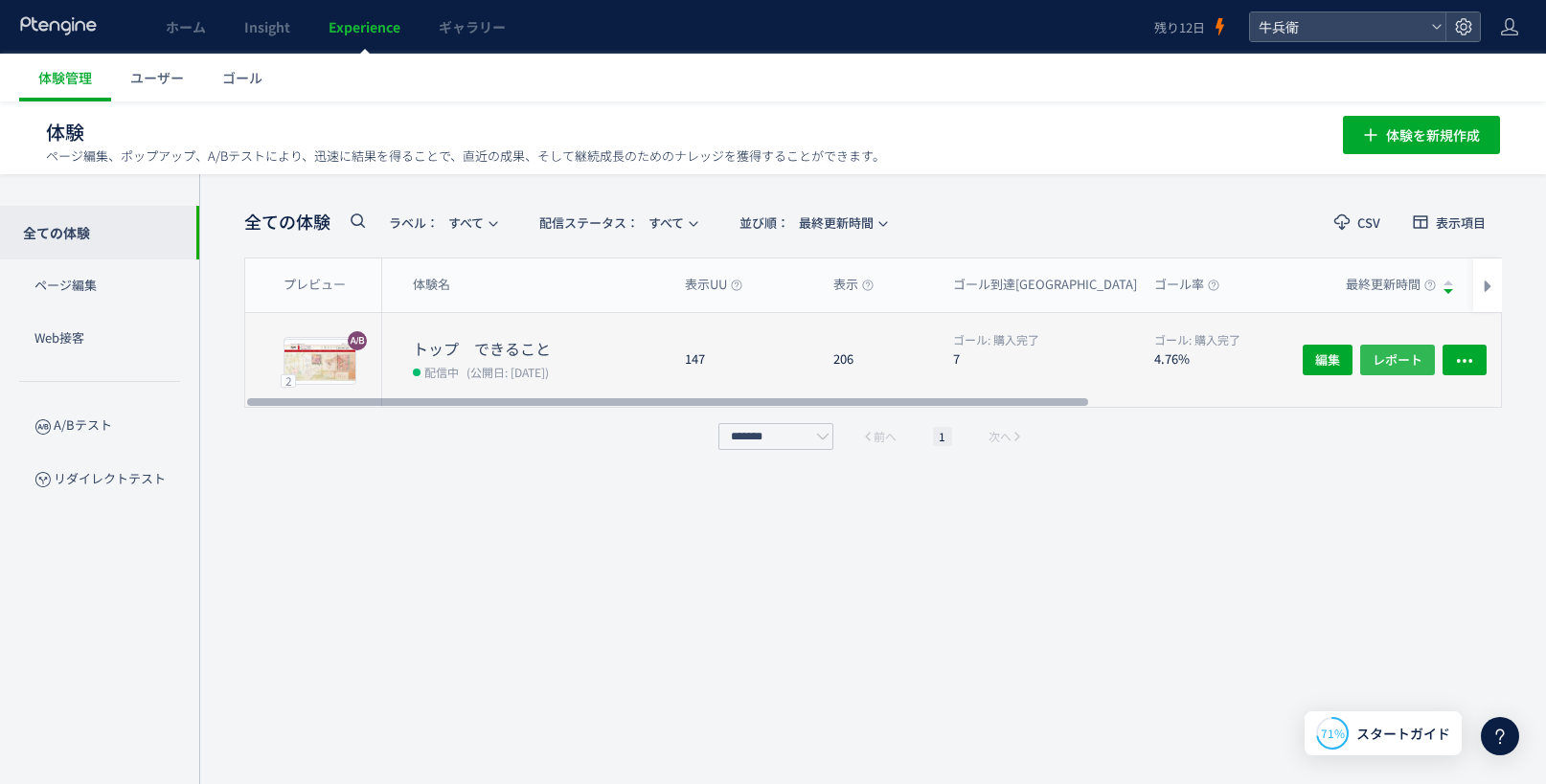
click at [1425, 355] on button "レポート" at bounding box center [1396, 360] width 74 height 31
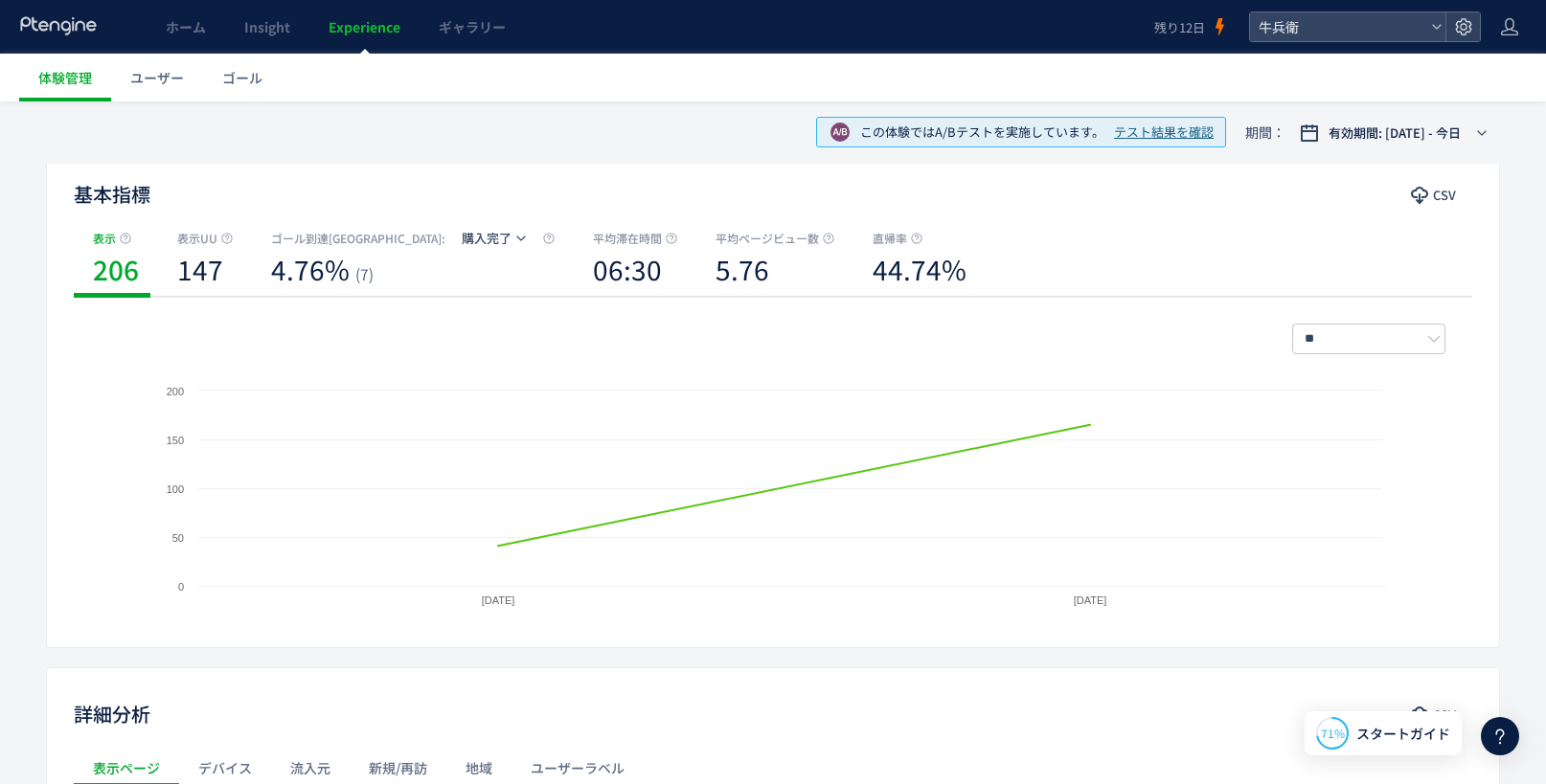
scroll to position [563, 0]
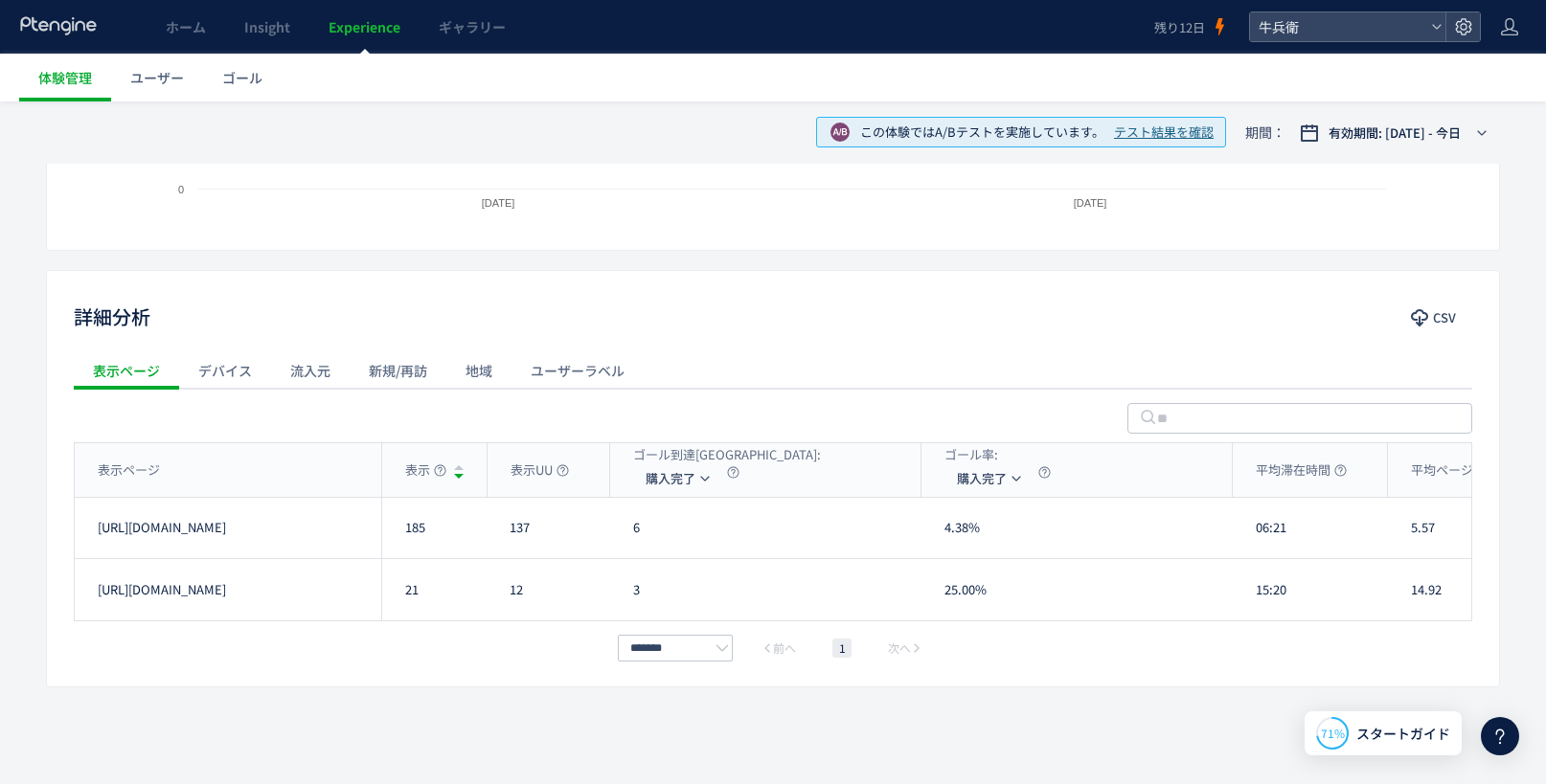
click at [212, 378] on div "デバイス" at bounding box center [225, 370] width 92 height 39
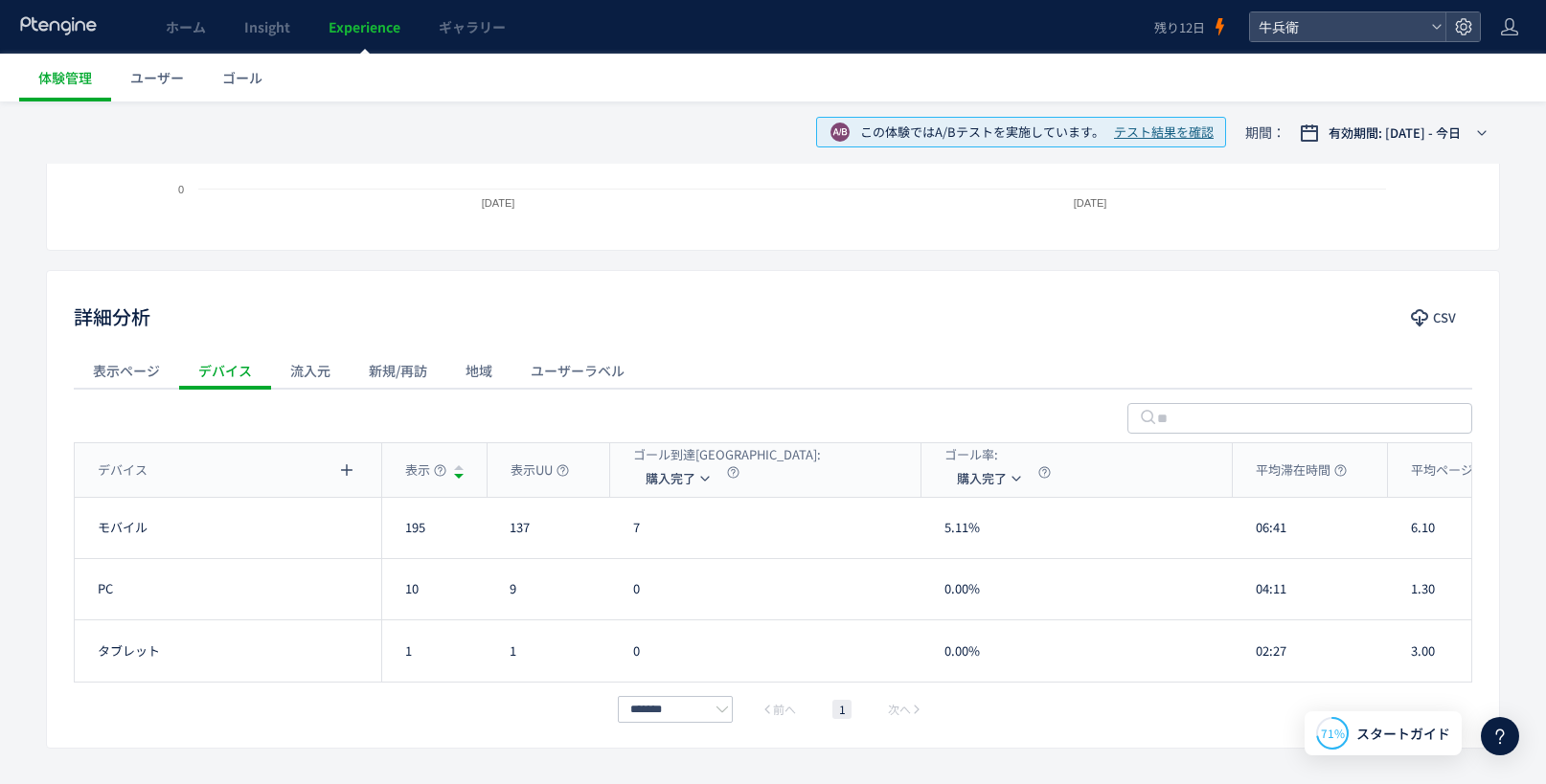
click at [316, 375] on div "流入元" at bounding box center [309, 370] width 78 height 39
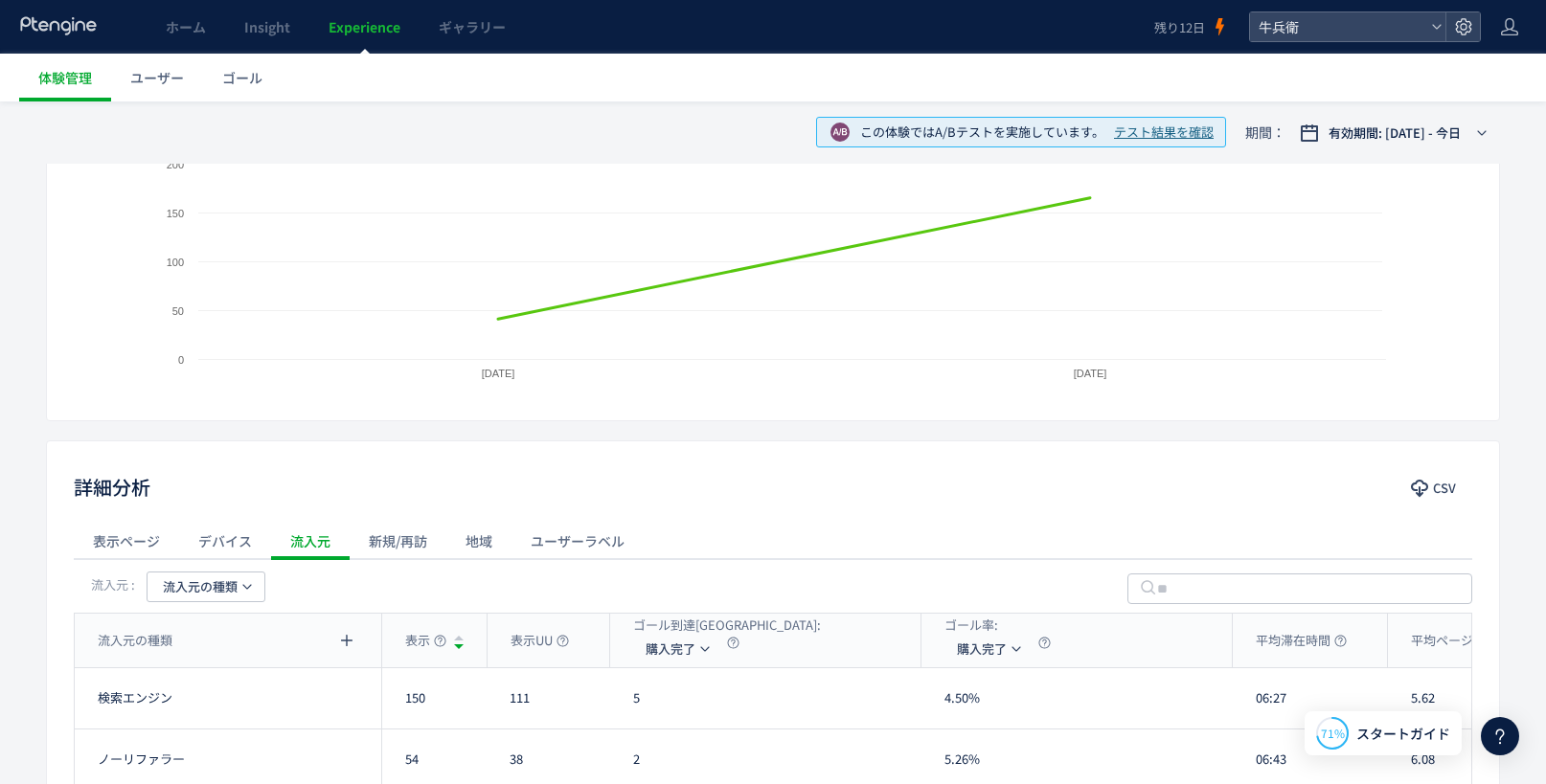
scroll to position [260, 0]
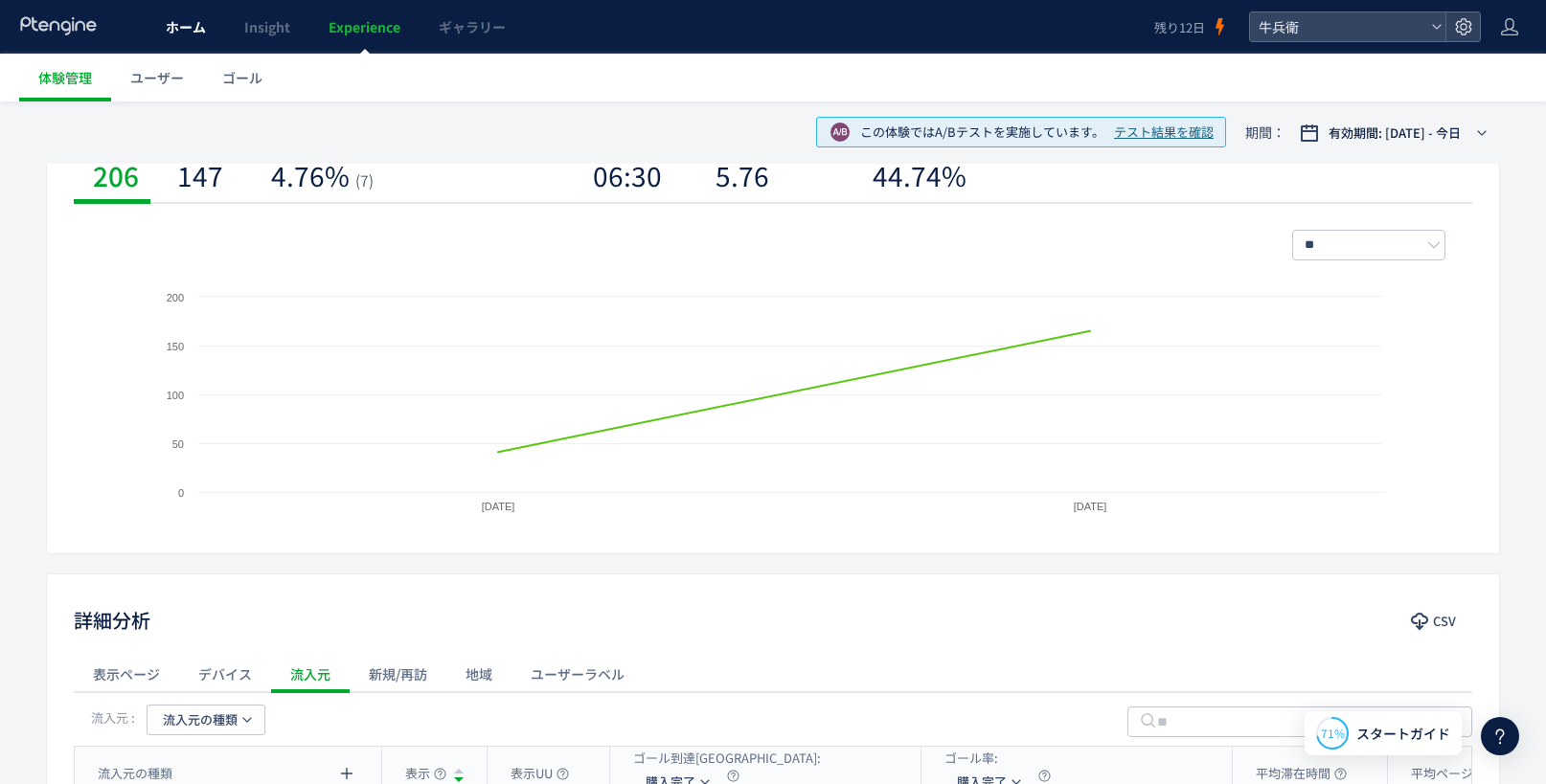
click at [189, 25] on span "ホーム" at bounding box center [185, 26] width 41 height 19
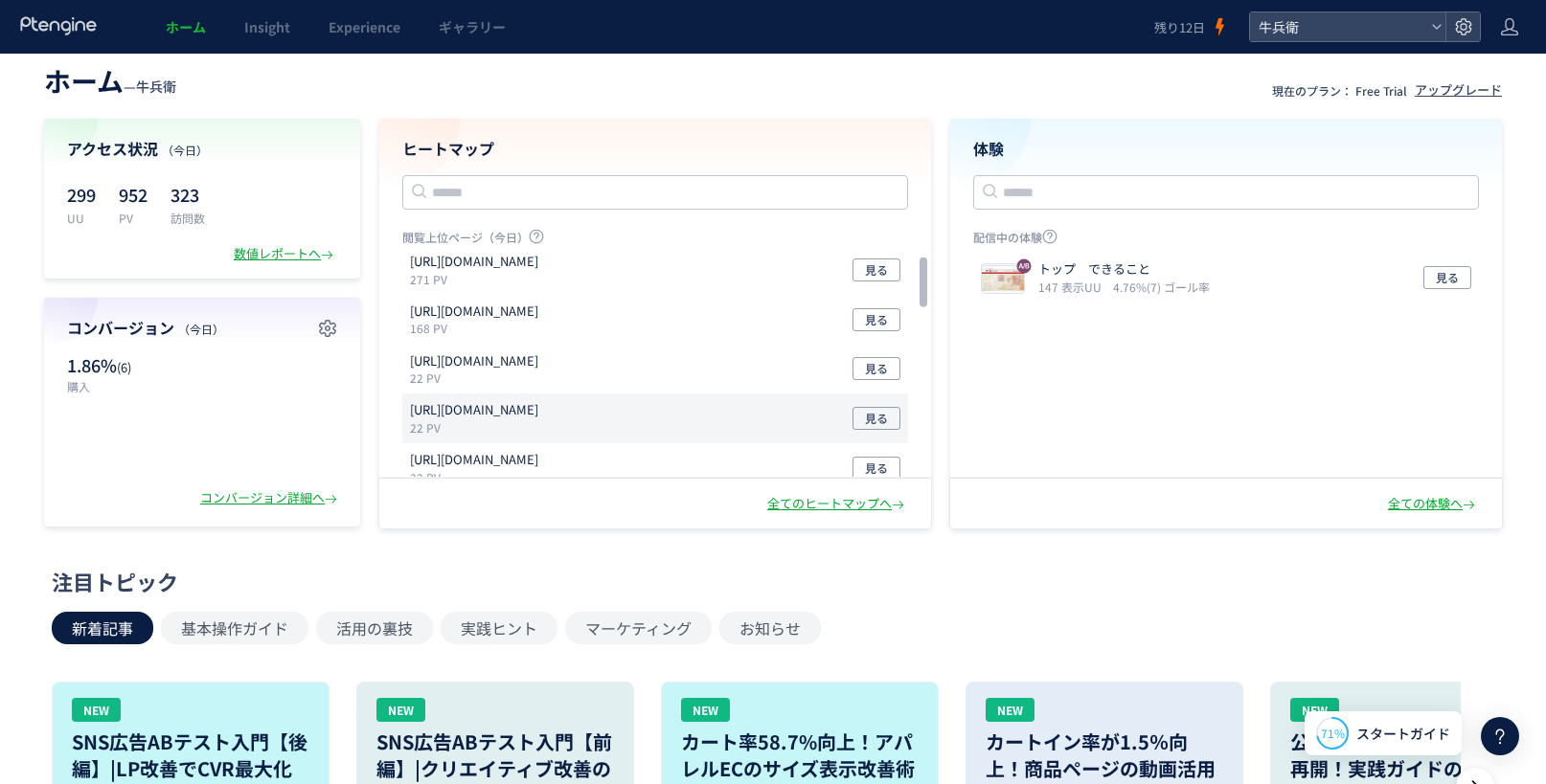
scroll to position [17, 0]
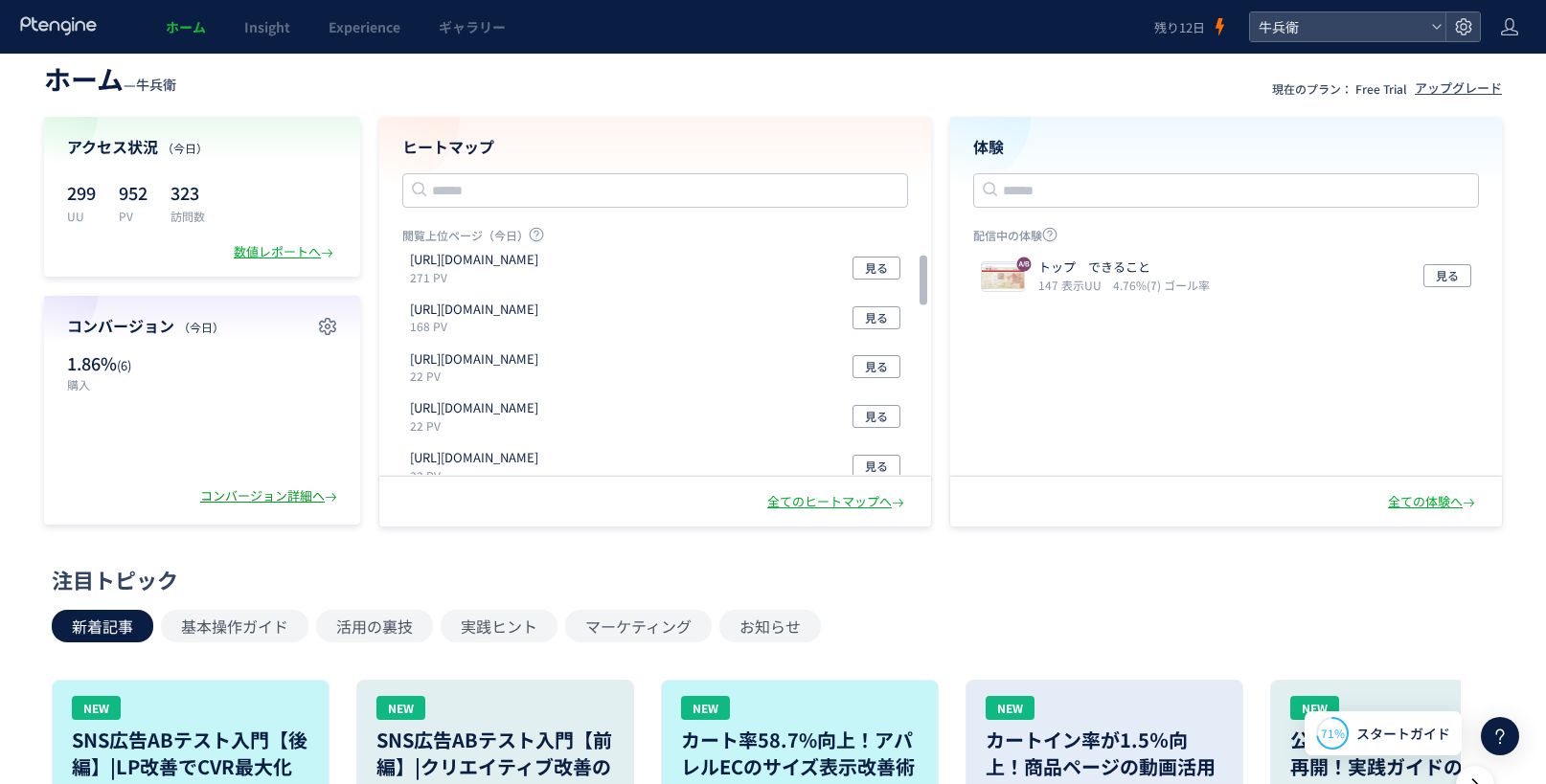
click at [226, 498] on div "コンバージョン詳細へ" at bounding box center [271, 497] width 141 height 18
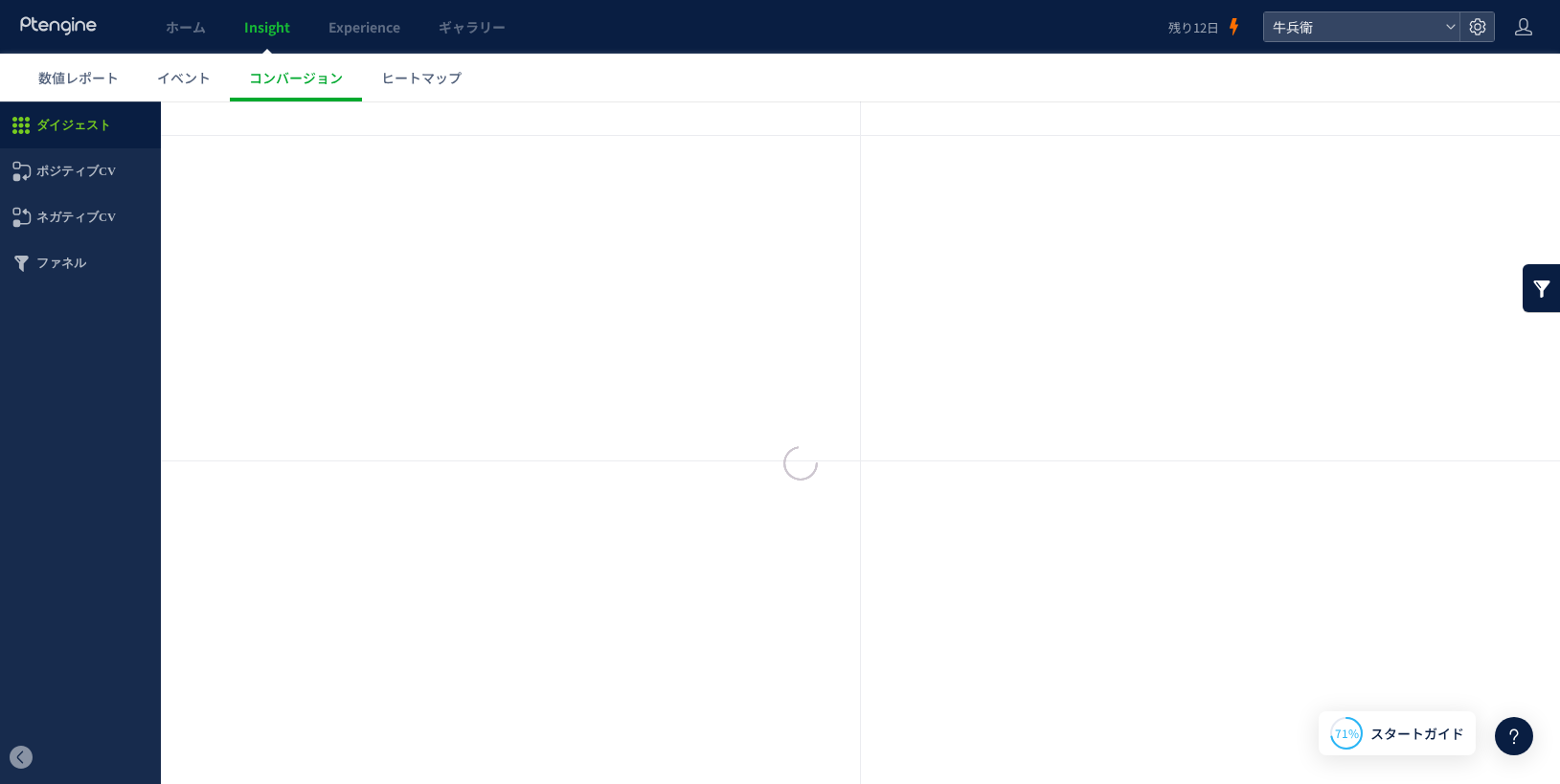
scroll to position [706, 0]
